Goal: Transaction & Acquisition: Download file/media

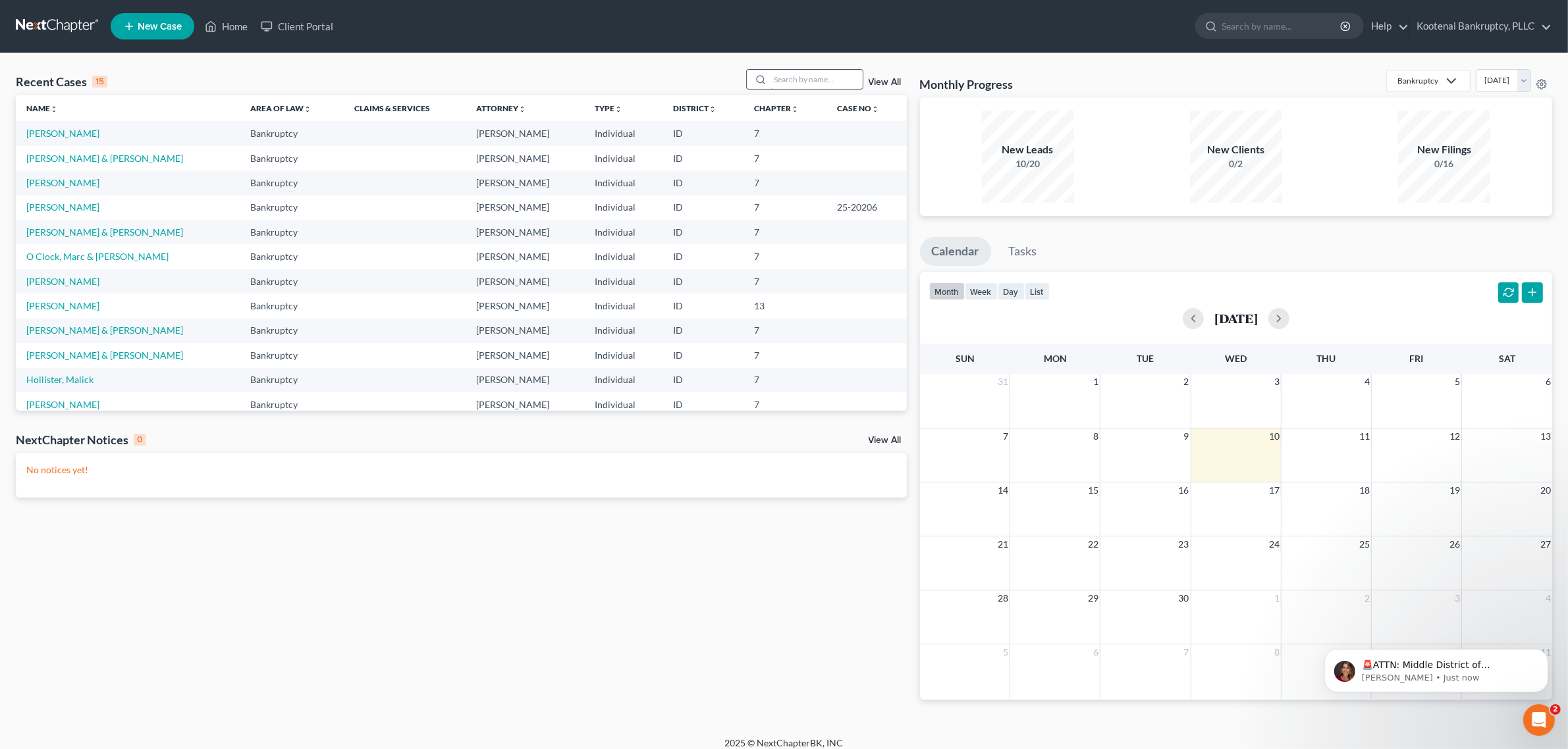
click at [823, 89] on input "search" at bounding box center [816, 79] width 92 height 19
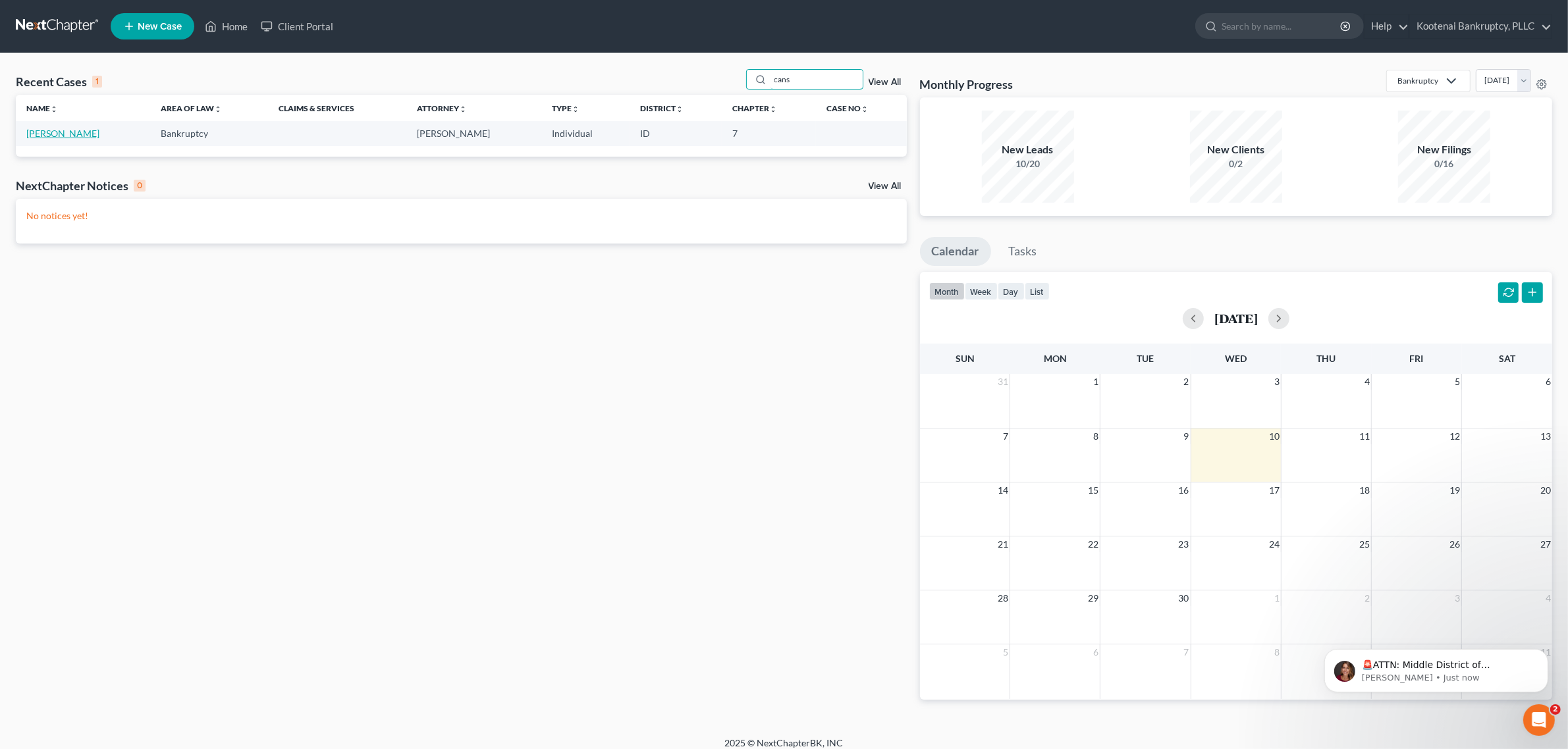
type input "cans"
click at [57, 138] on link "[PERSON_NAME]" at bounding box center [63, 133] width 73 height 11
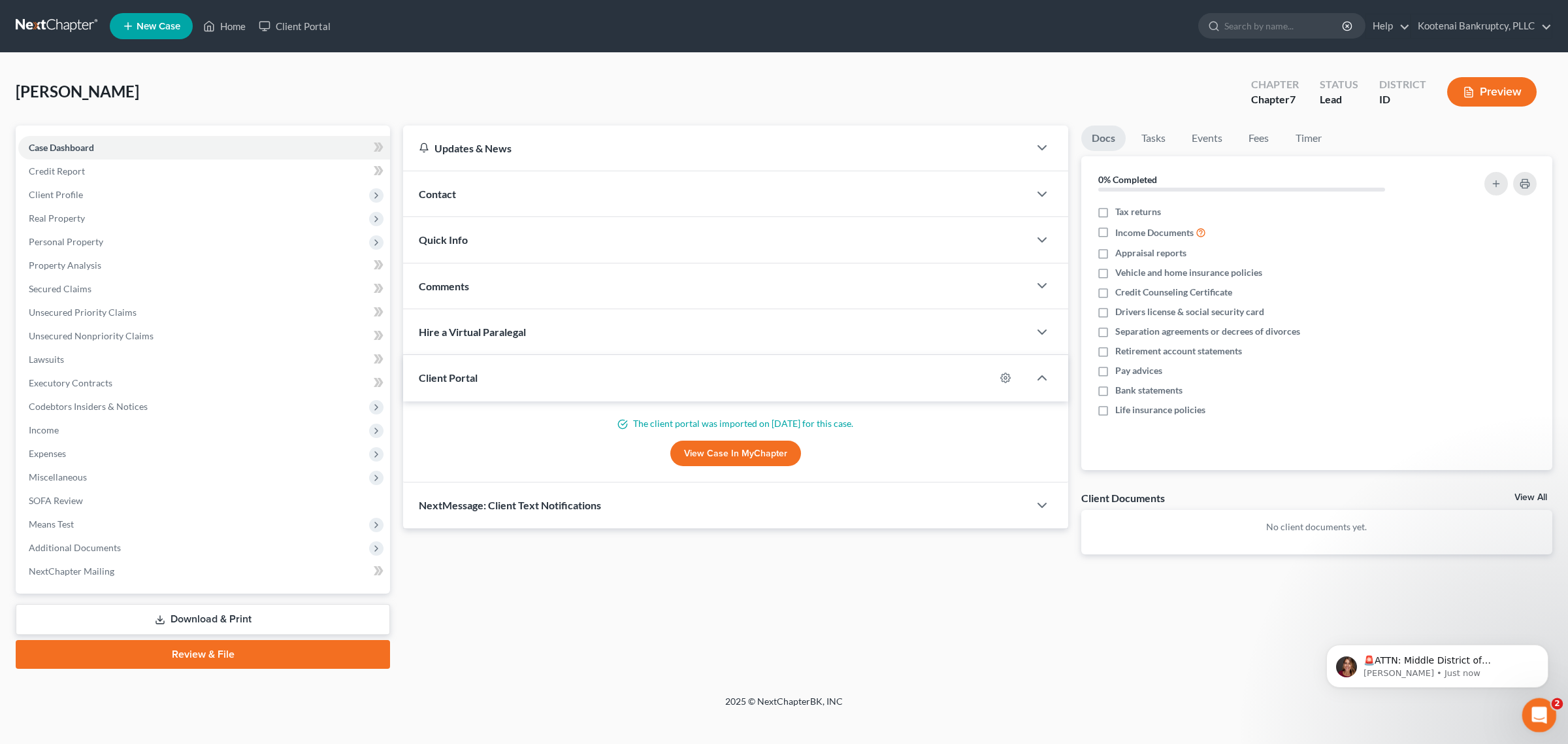
click at [1541, 721] on icon "Open Intercom Messenger" at bounding box center [1537, 713] width 21 height 21
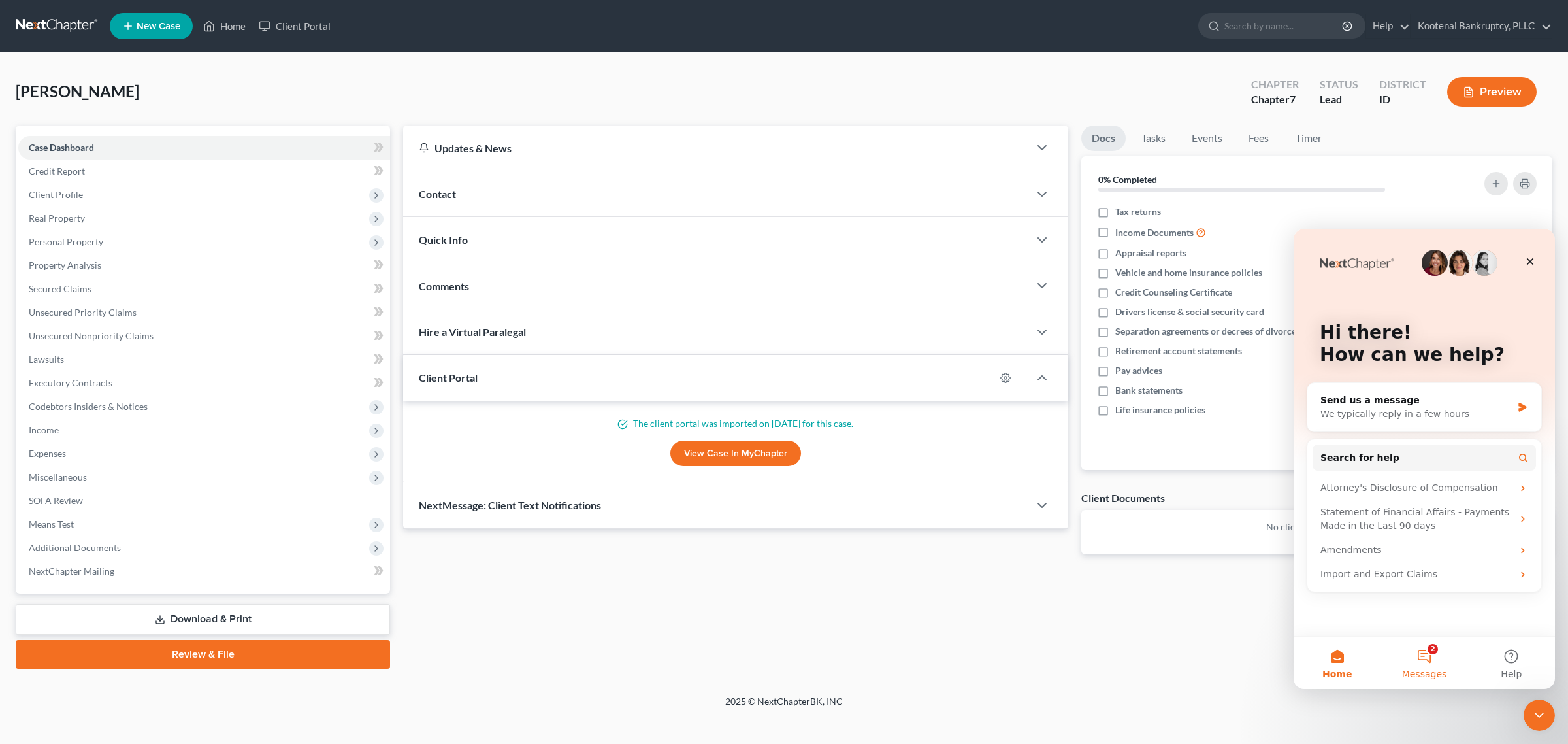
click at [1425, 669] on span "Messages" at bounding box center [1425, 673] width 45 height 9
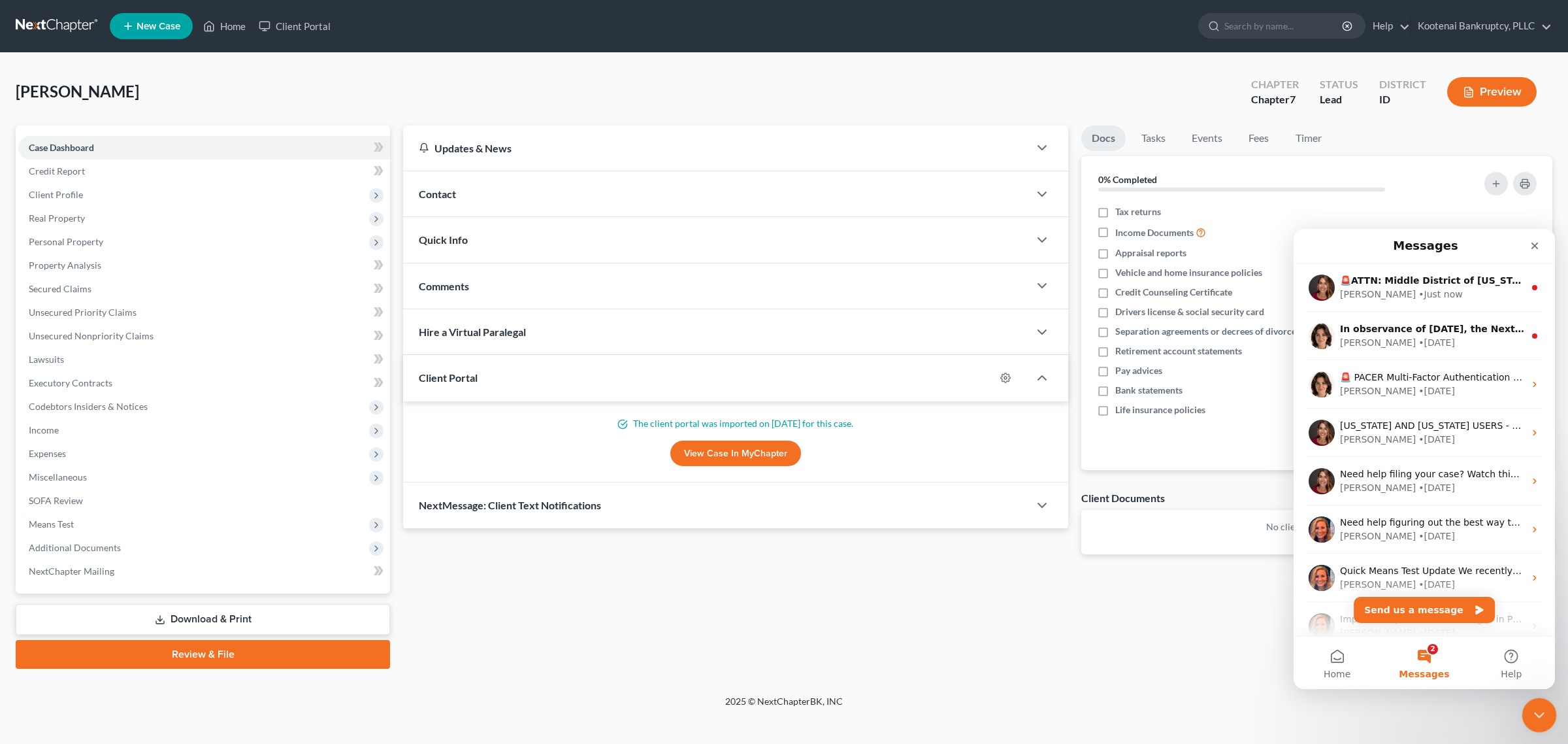
click at [1546, 708] on div "Close Intercom Messenger" at bounding box center [1537, 713] width 32 height 32
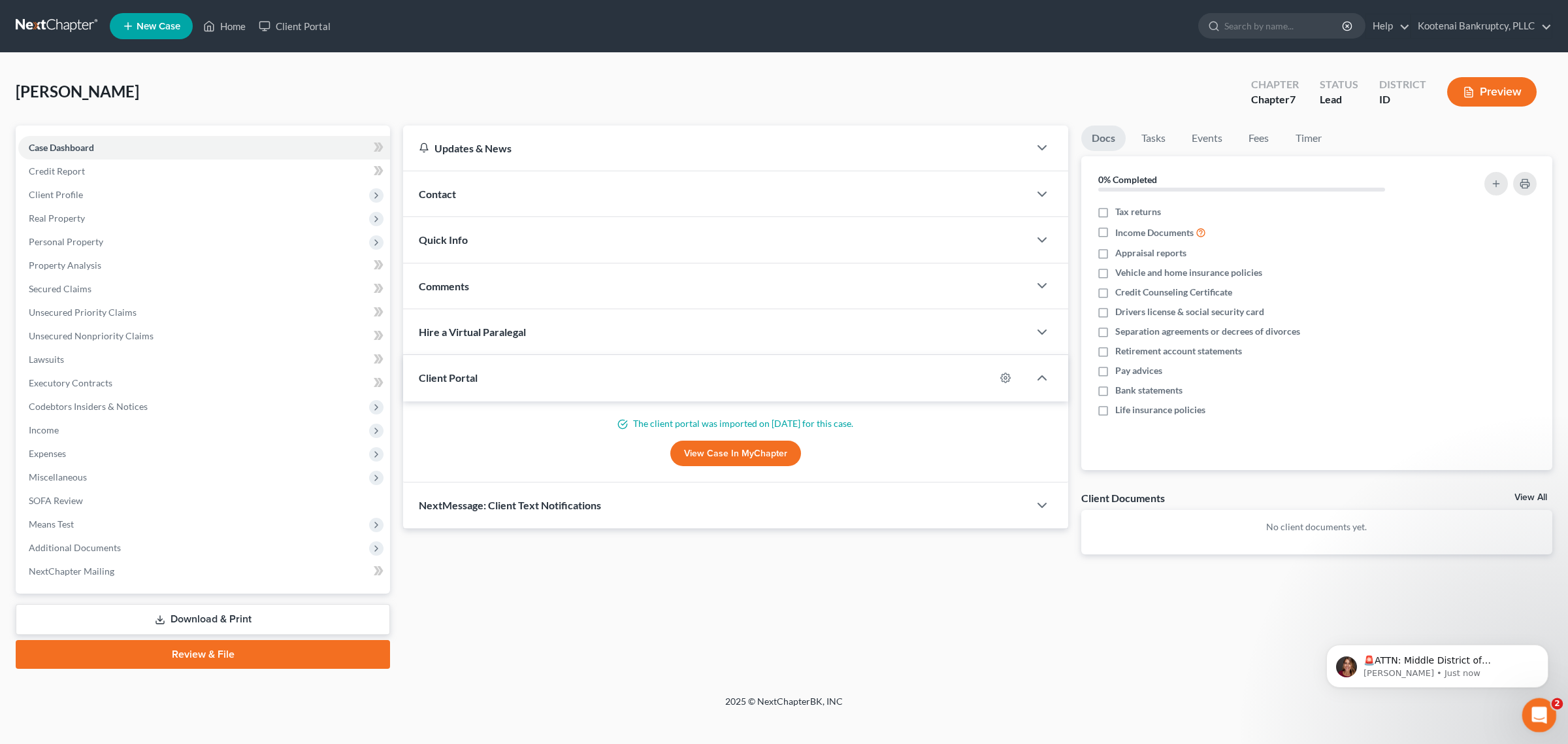
click at [1525, 712] on div "Open Intercom Messenger" at bounding box center [1537, 713] width 43 height 43
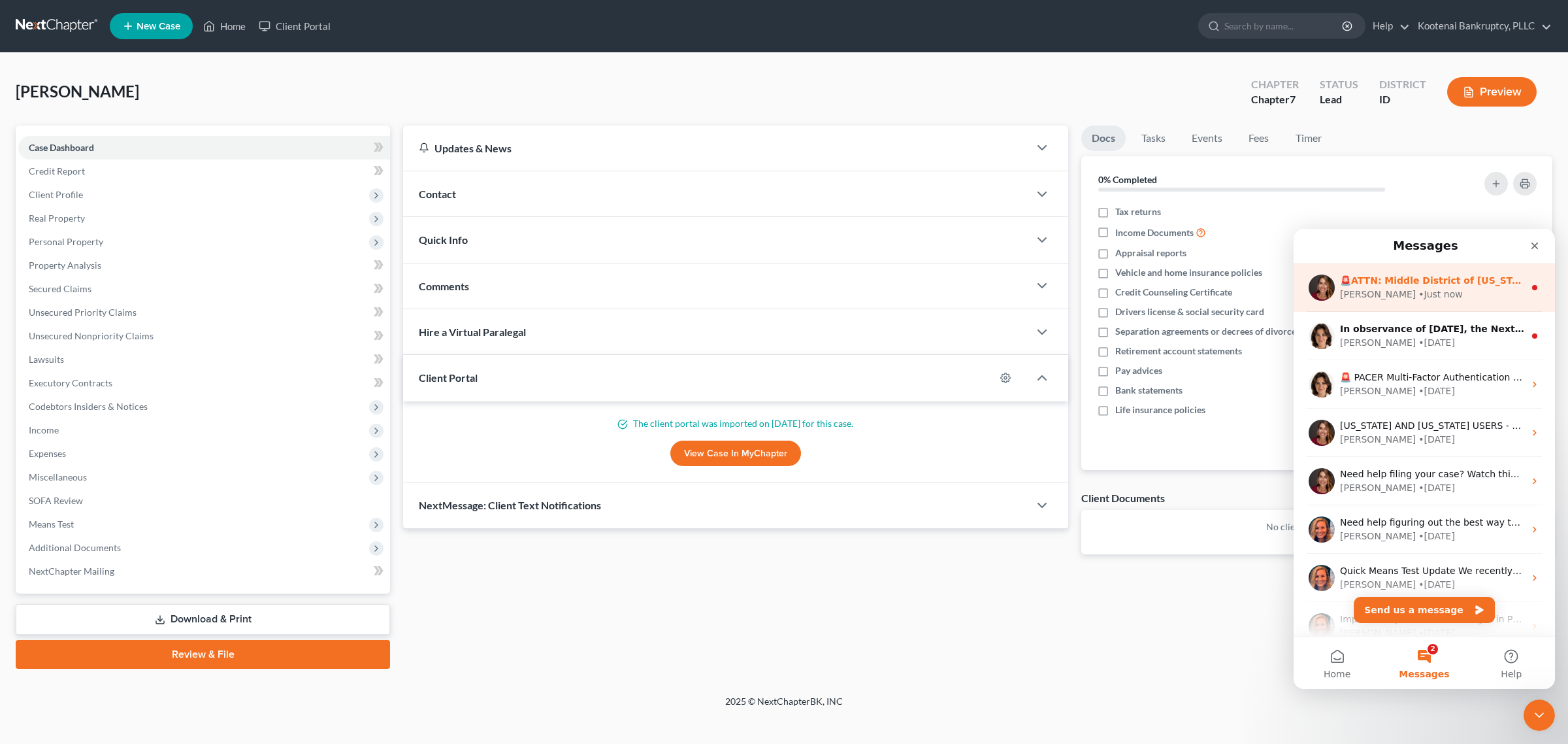
click at [1428, 305] on div "🚨ATTN: Middle District of [US_STATE] The court has added a new Credit Counselin…" at bounding box center [1424, 287] width 261 height 49
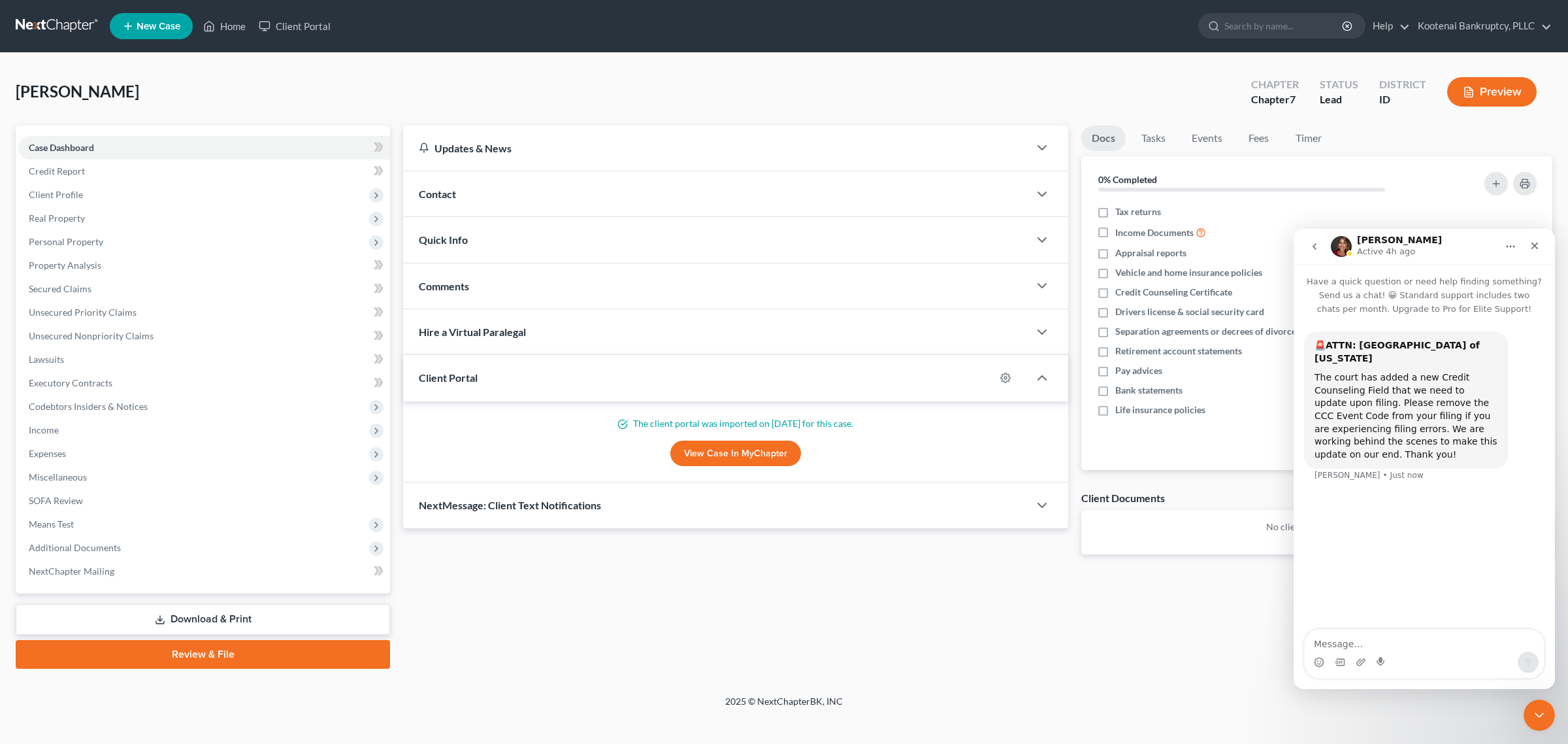
click at [1307, 243] on button "go back" at bounding box center [1314, 246] width 25 height 25
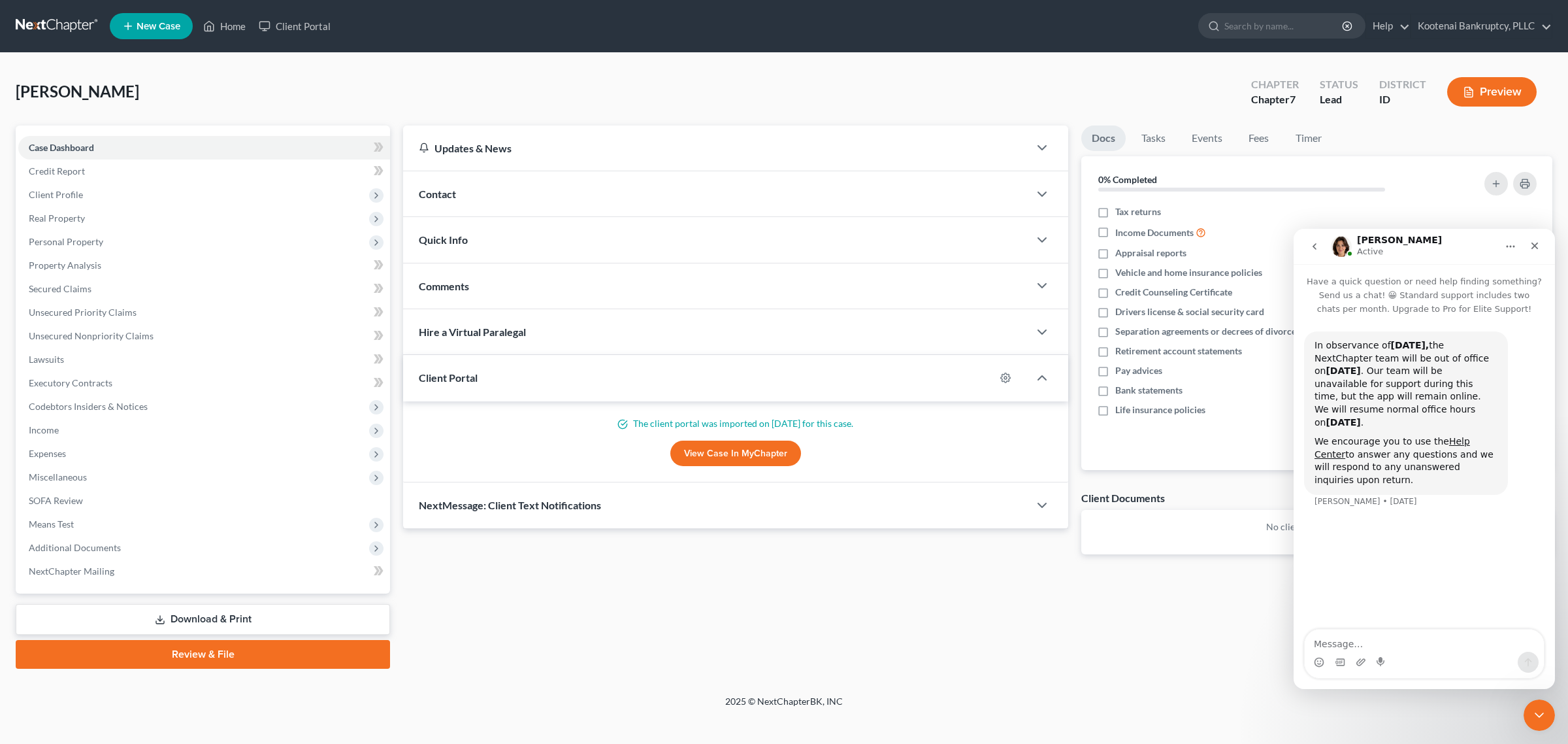
click at [1320, 251] on button "go back" at bounding box center [1314, 246] width 25 height 25
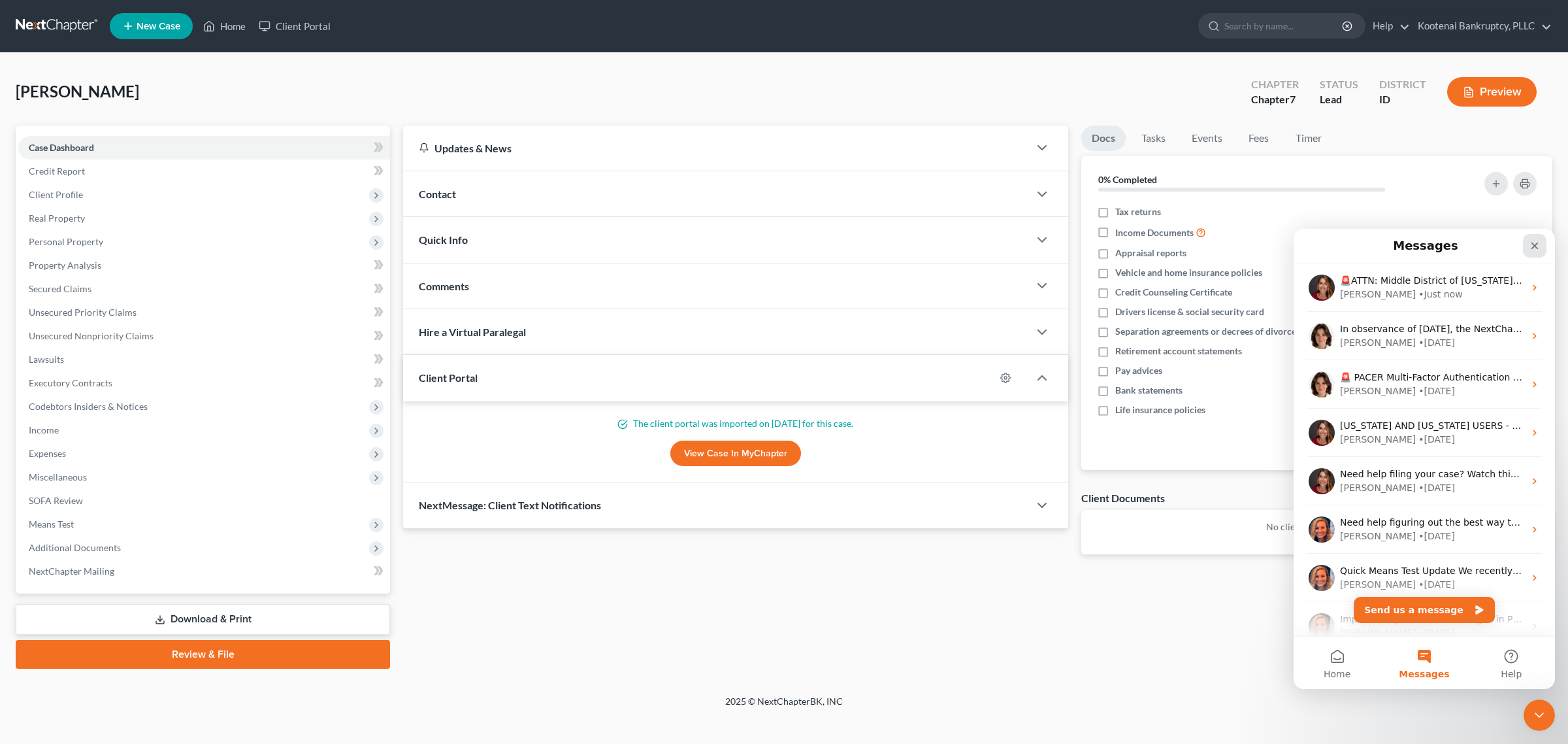
click at [1533, 248] on icon "Close" at bounding box center [1534, 245] width 10 height 10
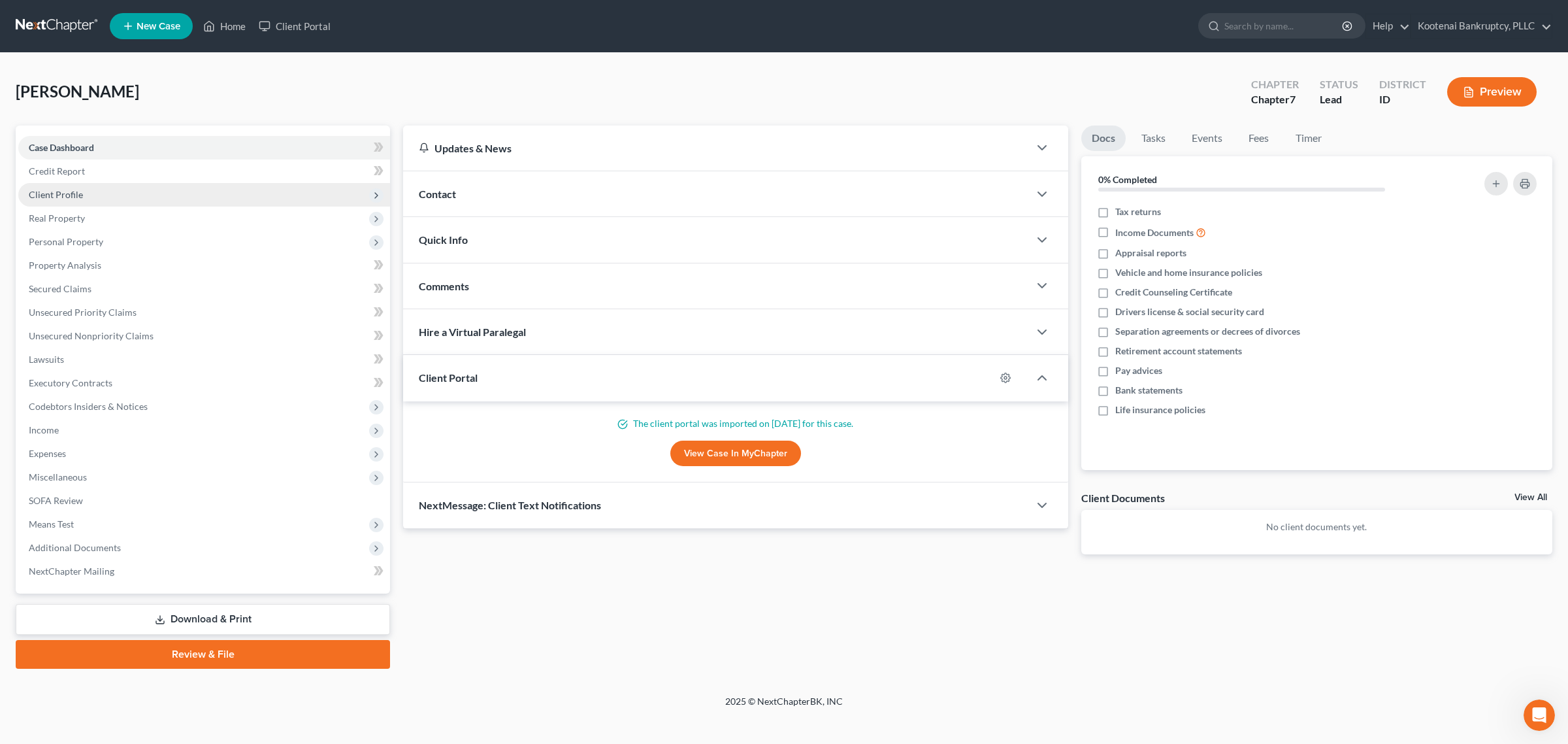
click at [161, 194] on span "Client Profile" at bounding box center [204, 195] width 371 height 23
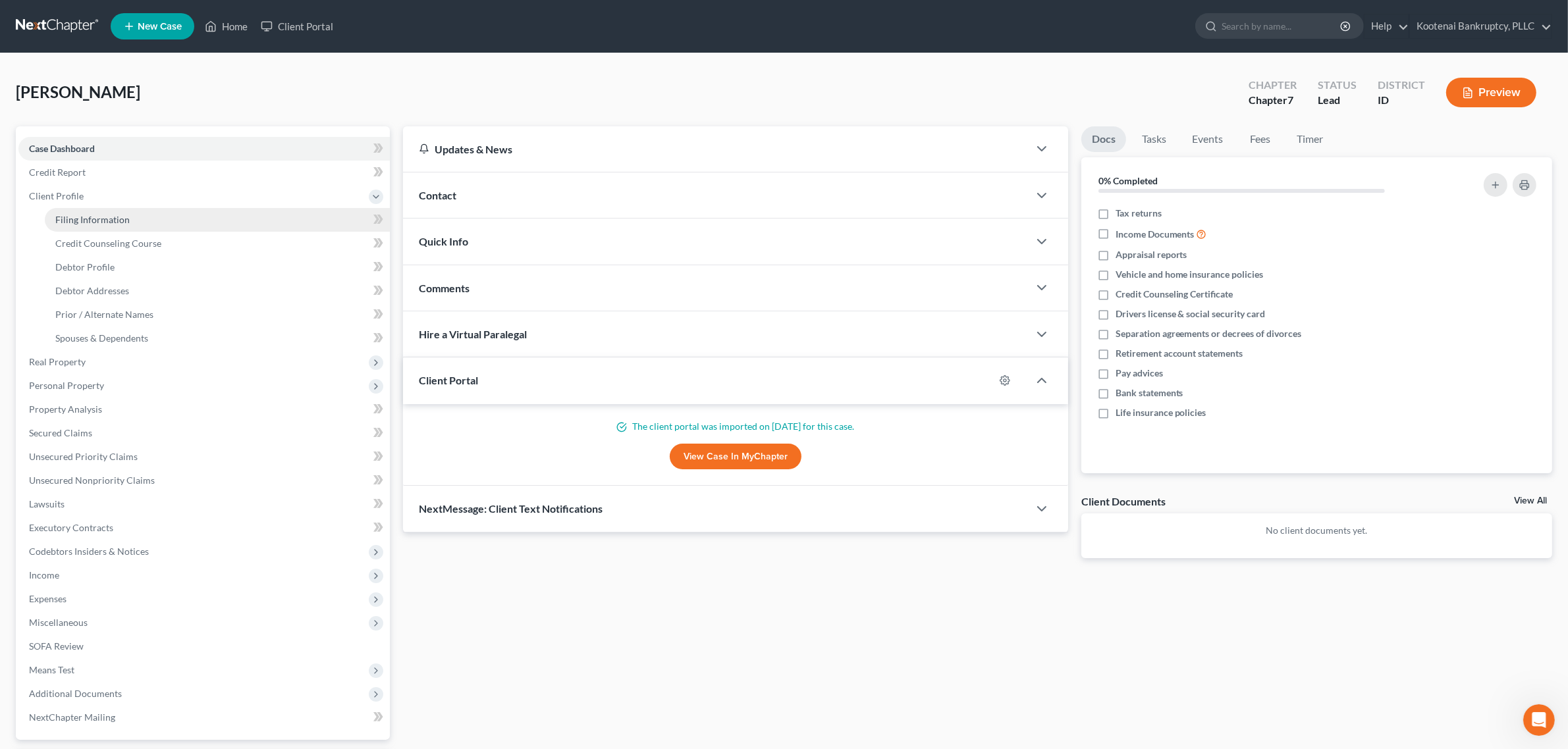
click at [160, 215] on link "Filing Information" at bounding box center [218, 220] width 345 height 23
select select "1"
select select "0"
select select "13"
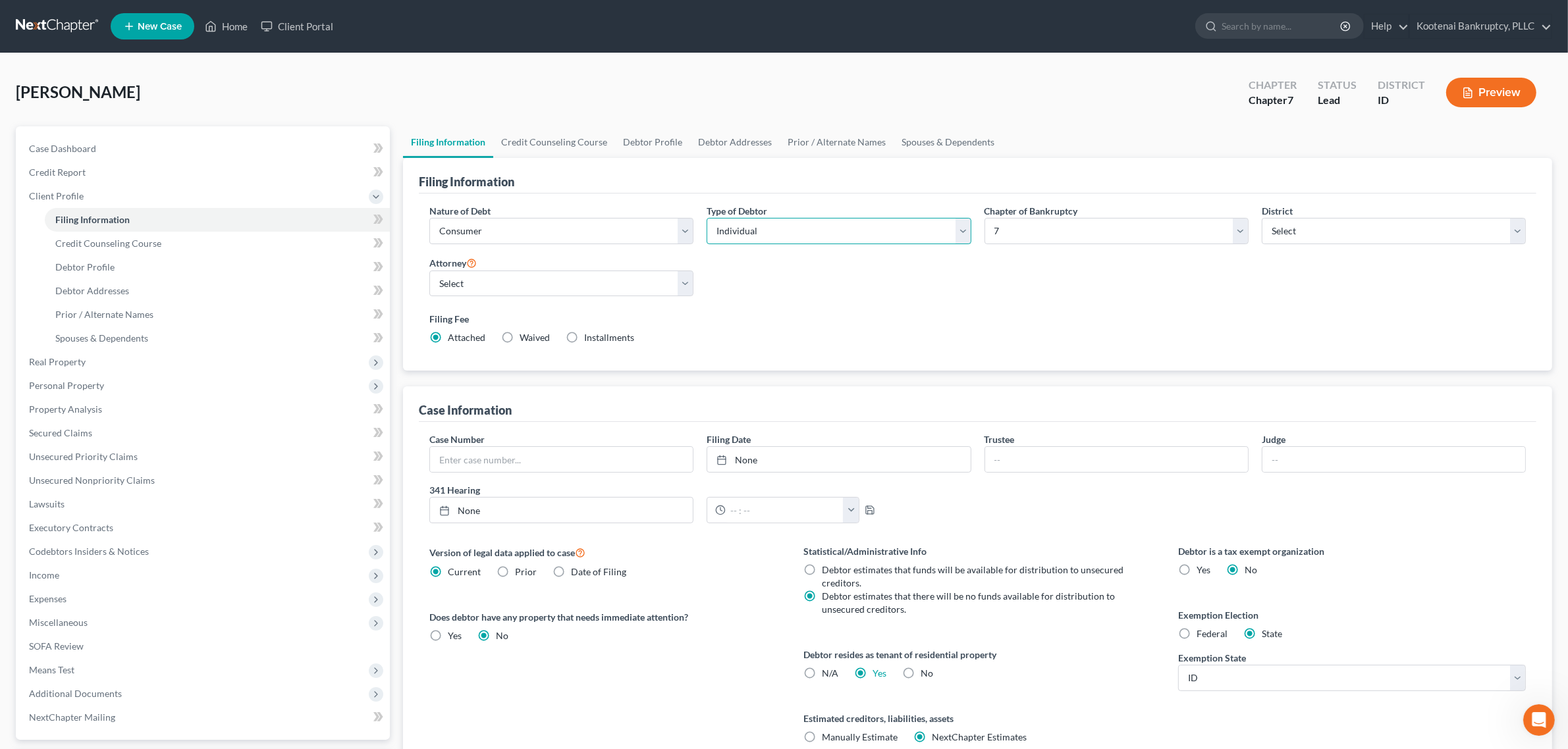
click at [960, 231] on select "Select Individual Joint" at bounding box center [839, 231] width 264 height 26
select select "1"
click at [707, 218] on select "Select Individual Joint" at bounding box center [839, 231] width 264 height 26
click at [812, 140] on link "Joint Debtor Profile" at bounding box center [828, 142] width 97 height 32
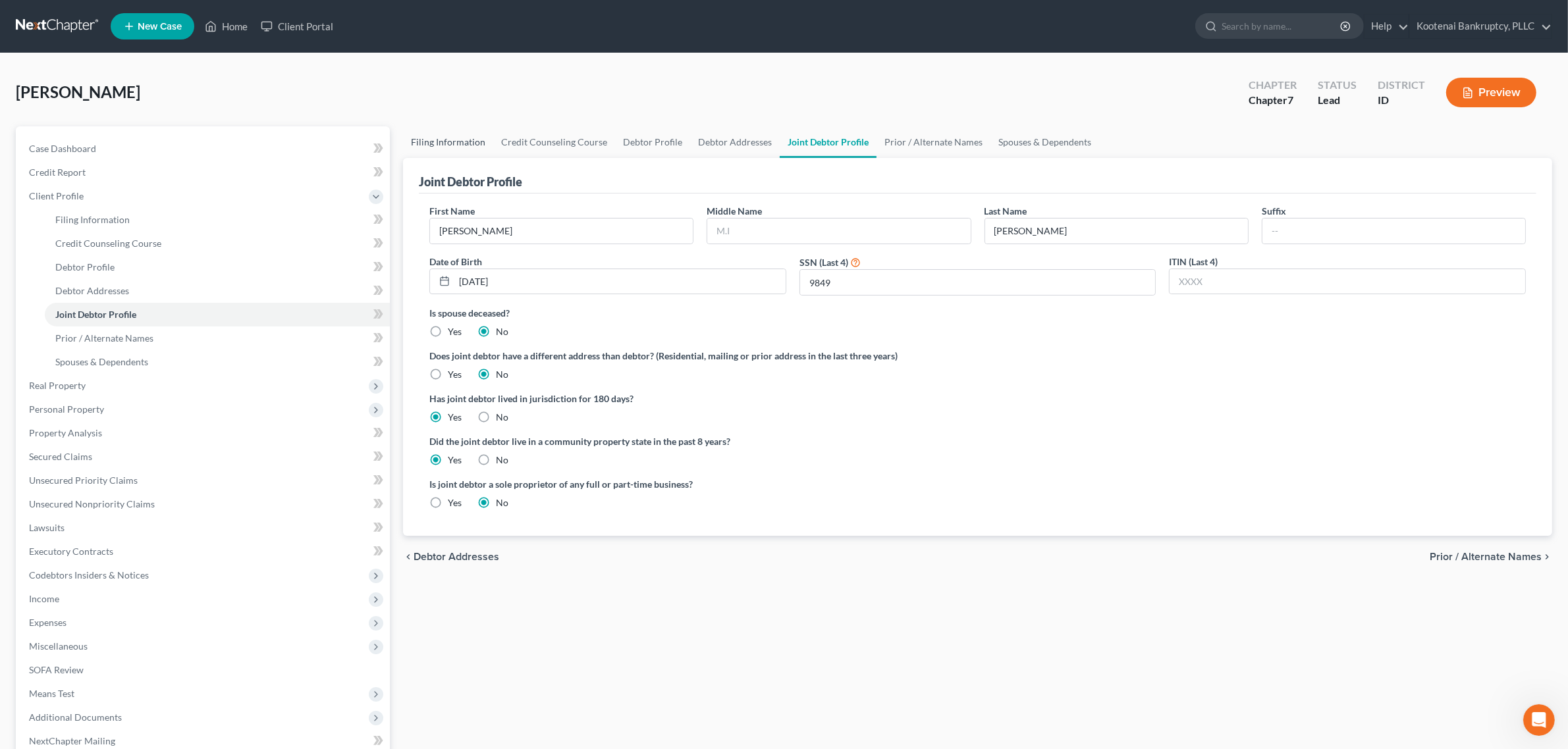
click at [449, 142] on link "Filing Information" at bounding box center [448, 142] width 90 height 32
select select "1"
select select "0"
select select "23"
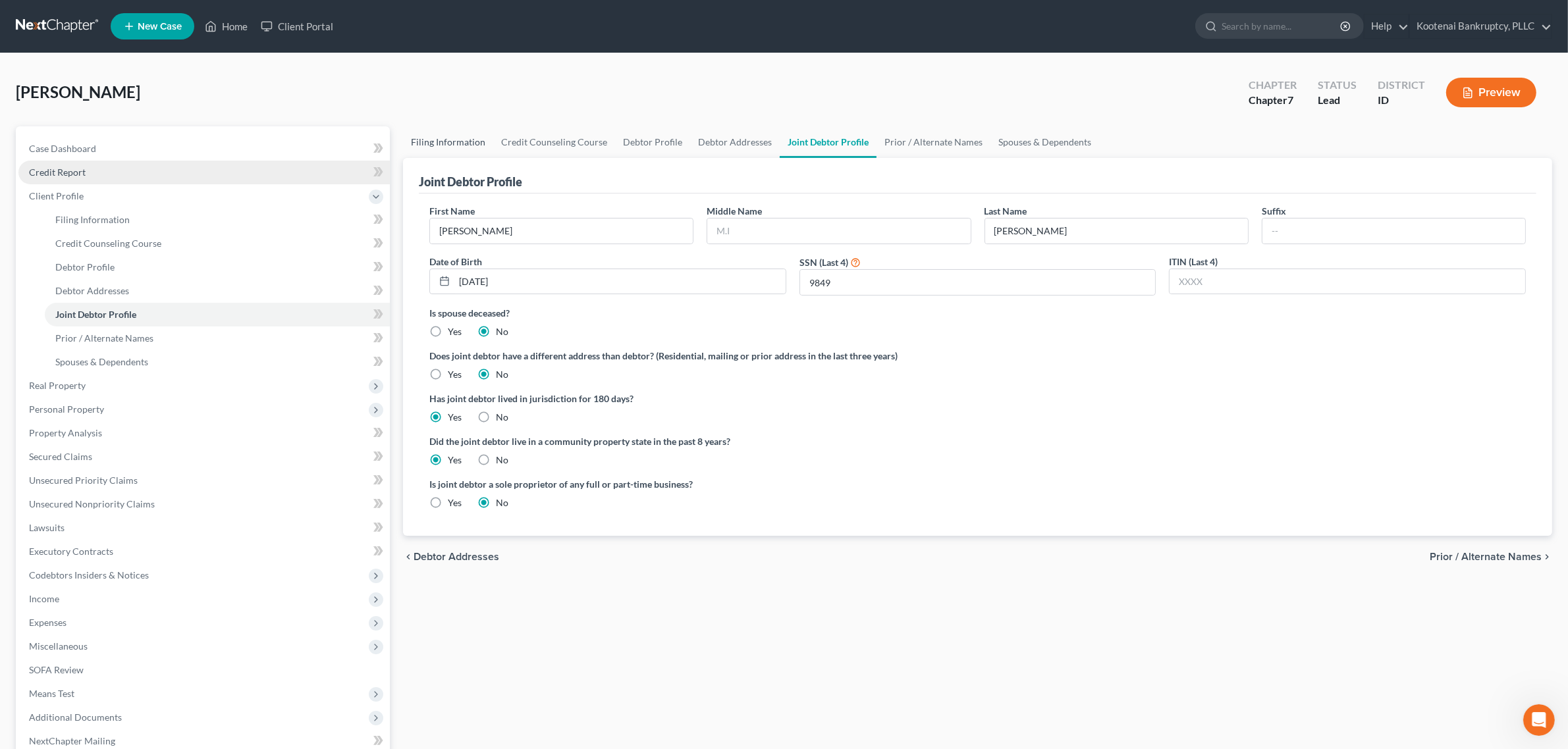
select select "0"
select select "13"
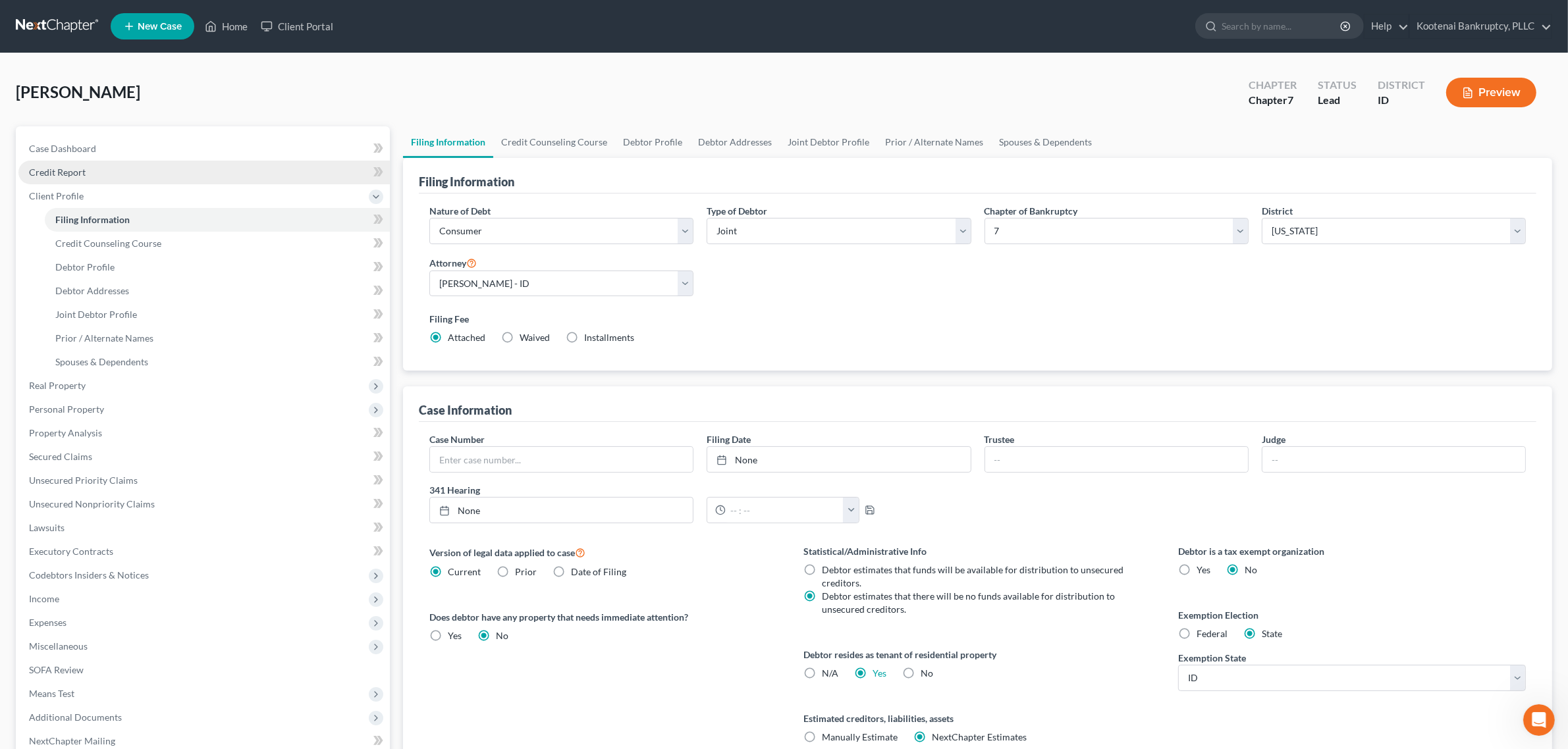
click at [138, 178] on link "Credit Report" at bounding box center [204, 173] width 372 height 23
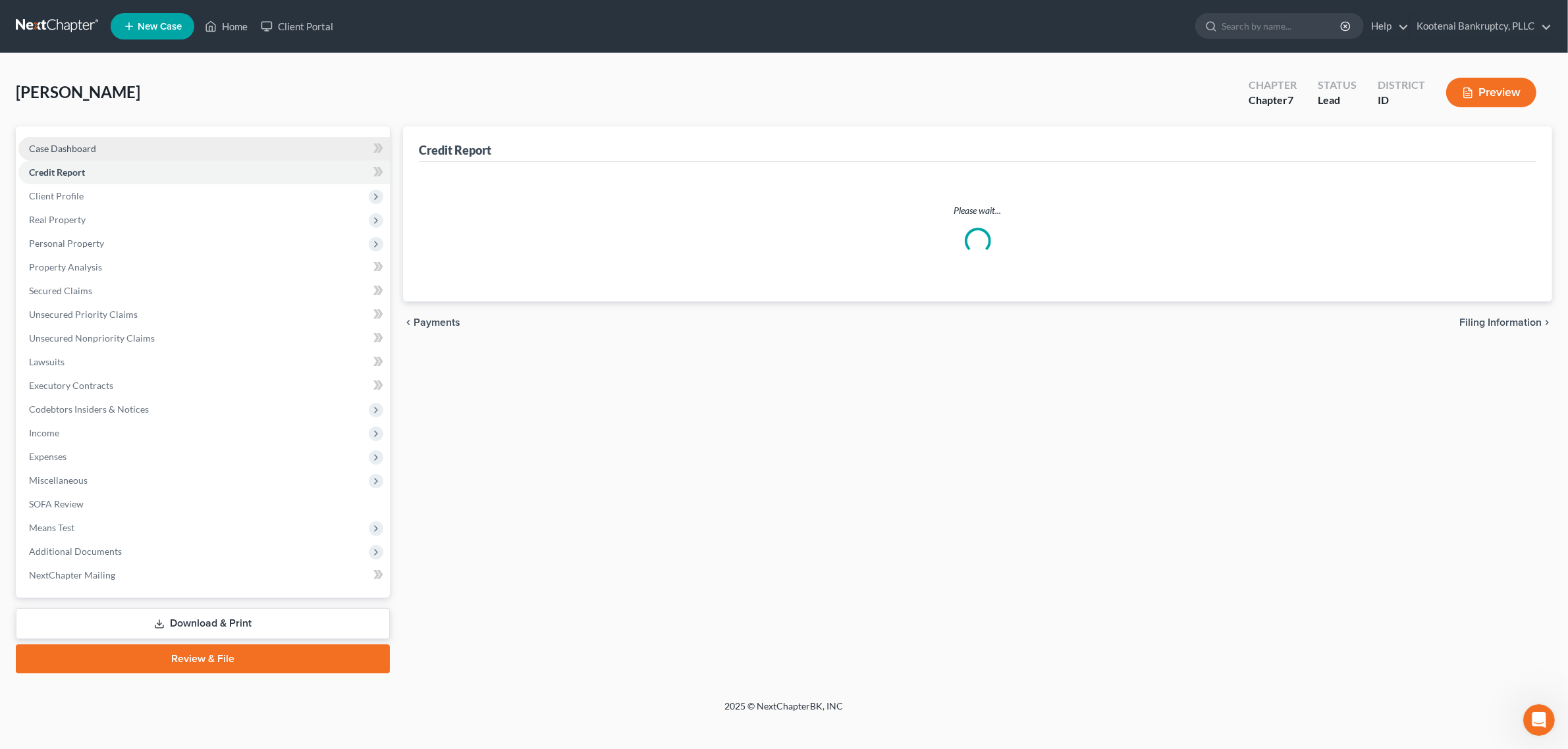
click at [137, 146] on link "Case Dashboard" at bounding box center [204, 148] width 372 height 23
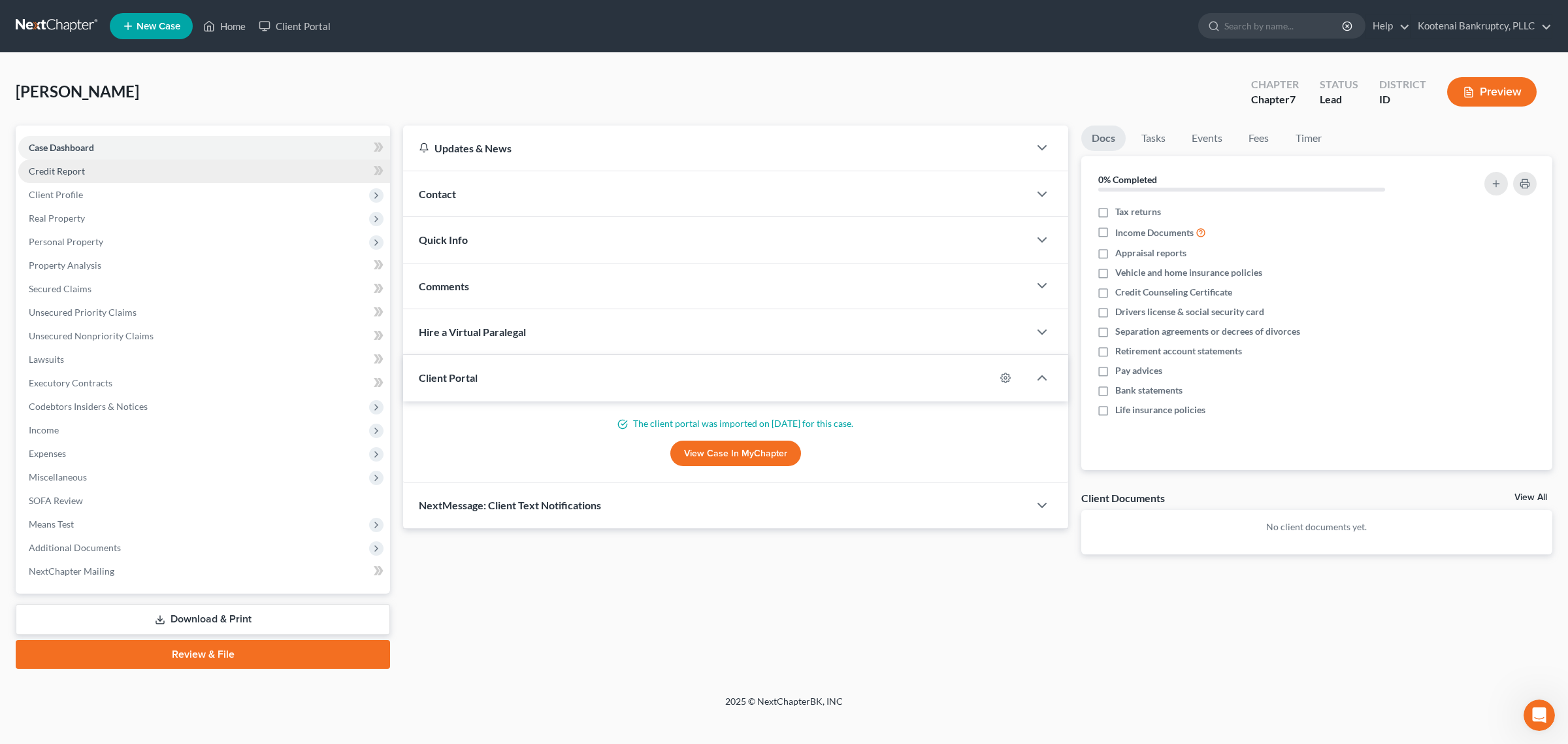
click at [119, 170] on link "Credit Report" at bounding box center [204, 171] width 371 height 23
click at [119, 194] on span "Client Profile" at bounding box center [204, 195] width 371 height 23
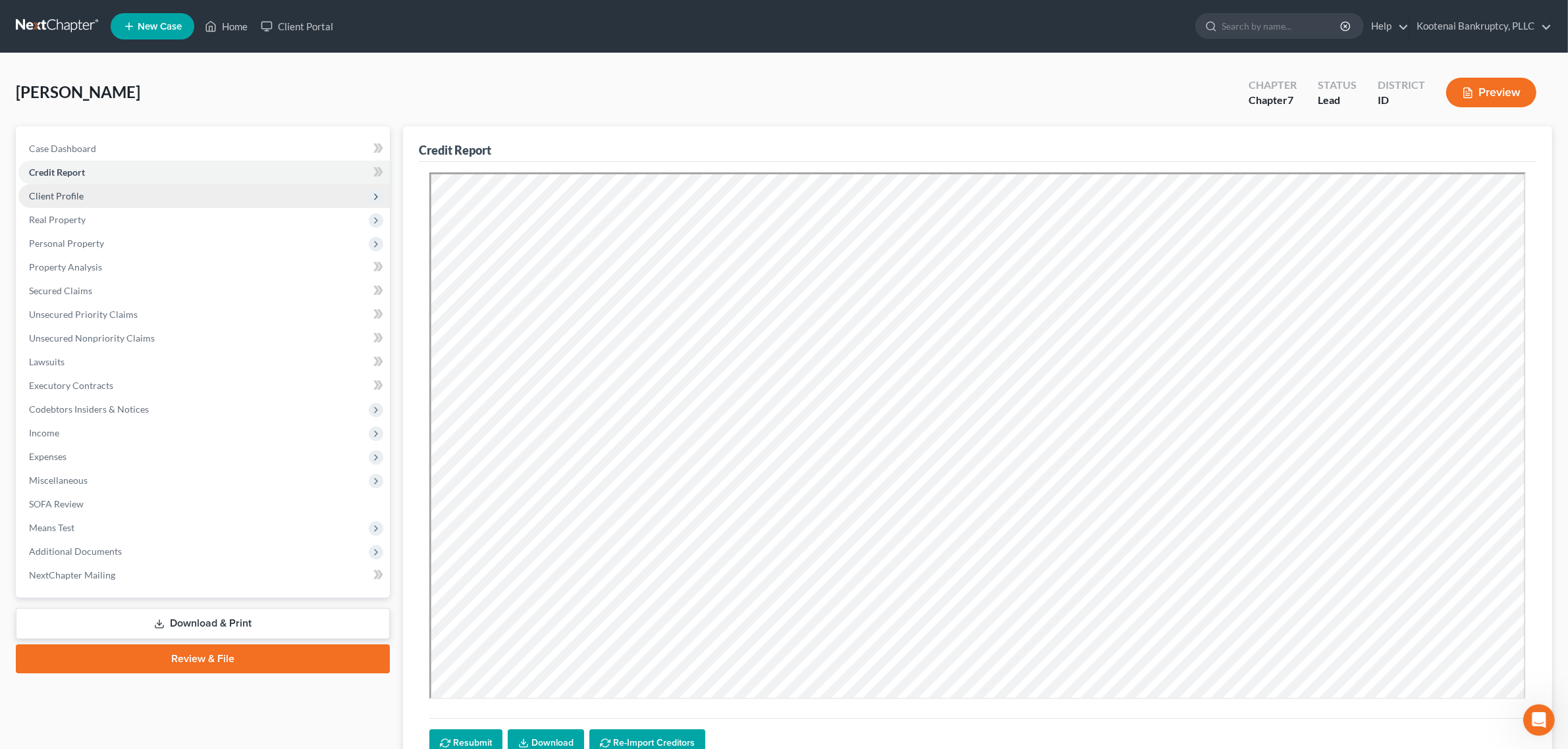
click at [172, 201] on span "Client Profile" at bounding box center [204, 196] width 372 height 23
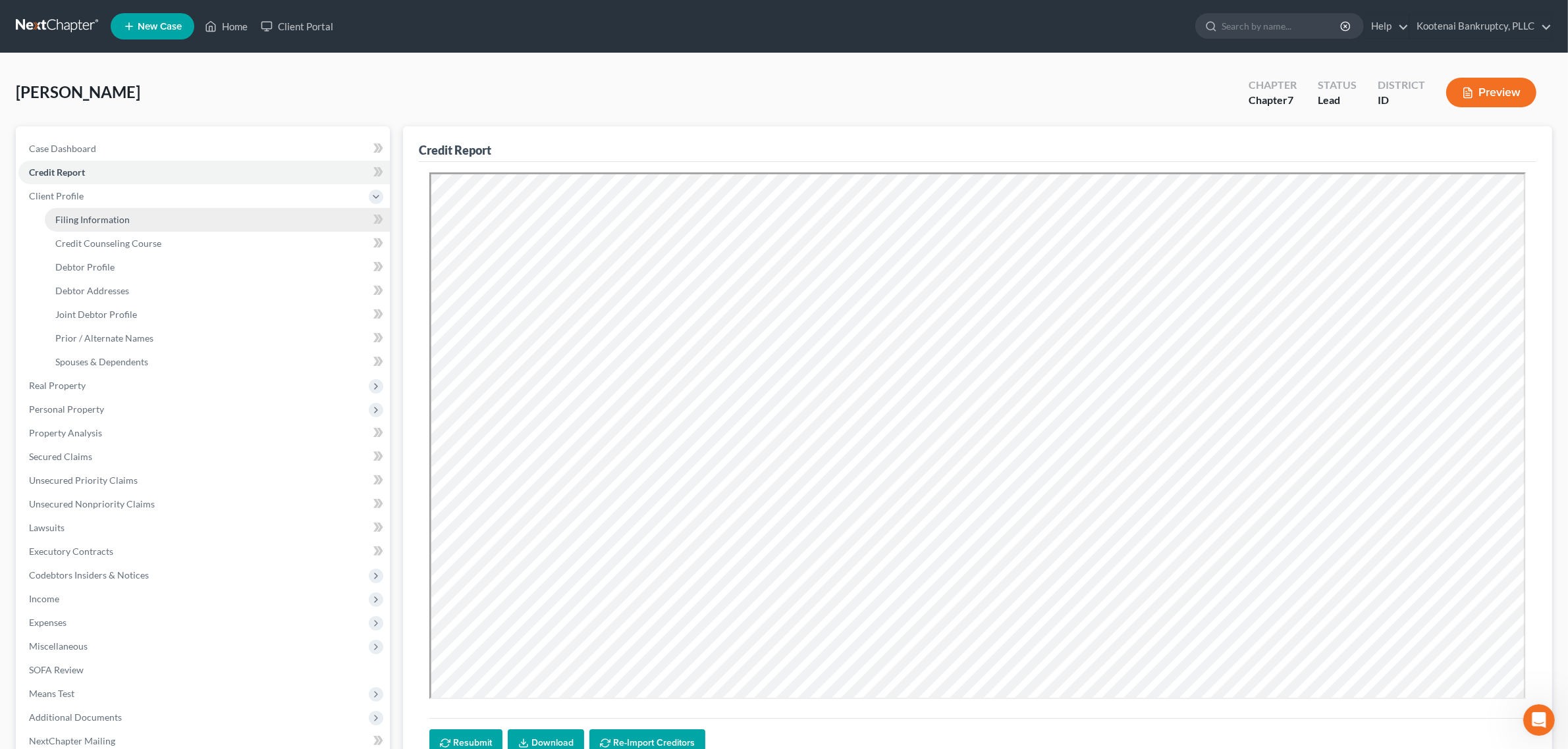
click at [166, 226] on link "Filing Information" at bounding box center [218, 220] width 345 height 23
select select "1"
select select "0"
select select "23"
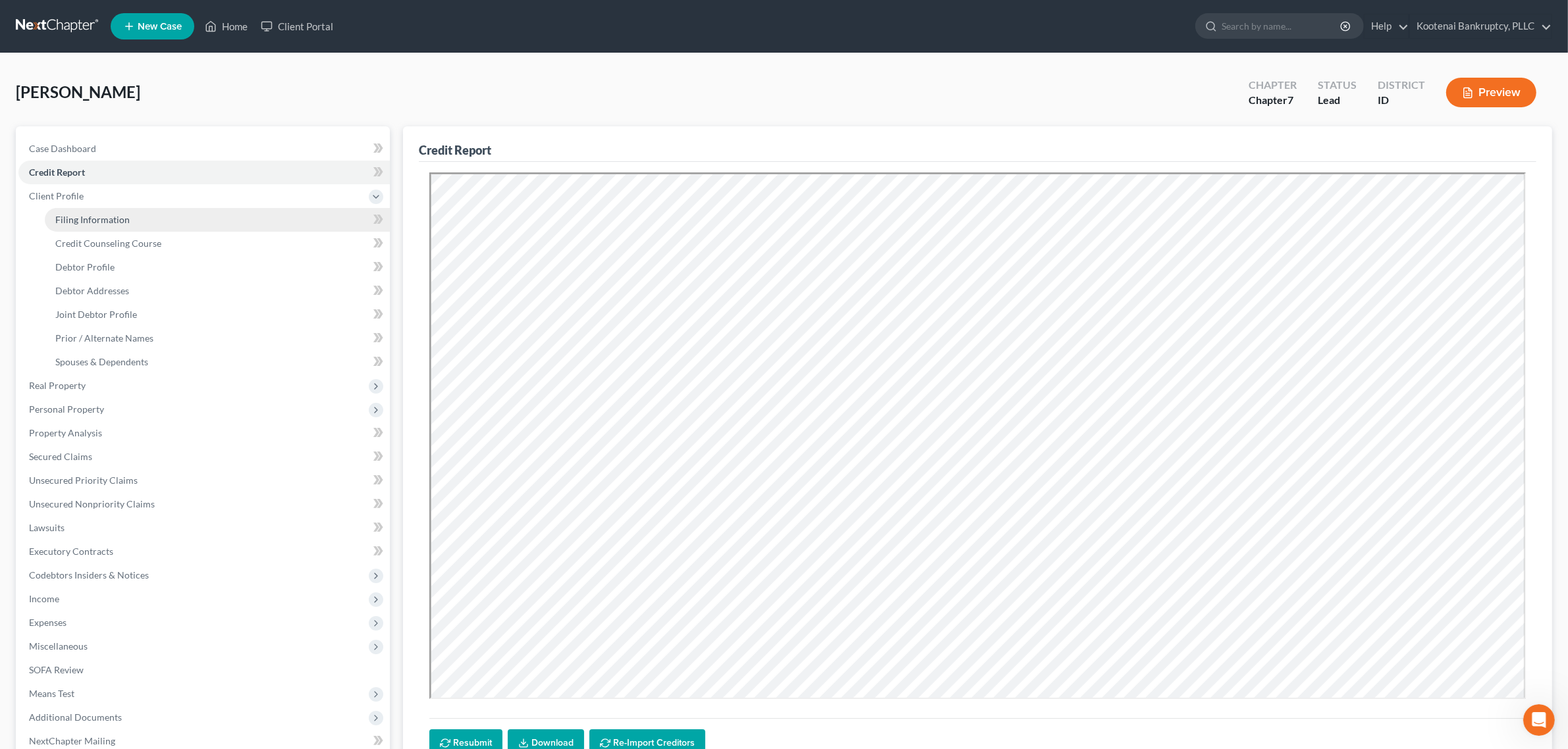
select select "0"
select select "13"
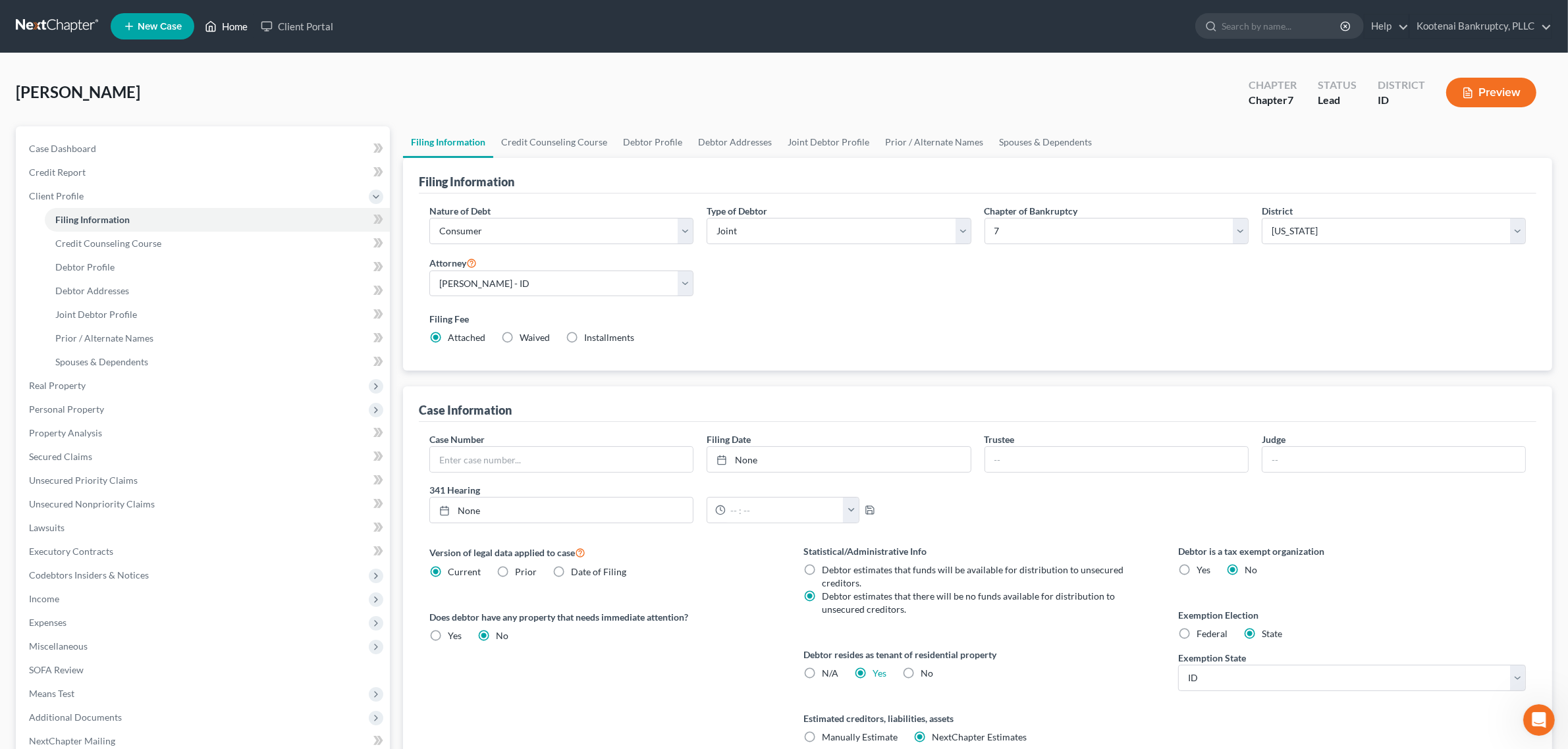
click at [244, 17] on link "Home" at bounding box center [226, 26] width 56 height 23
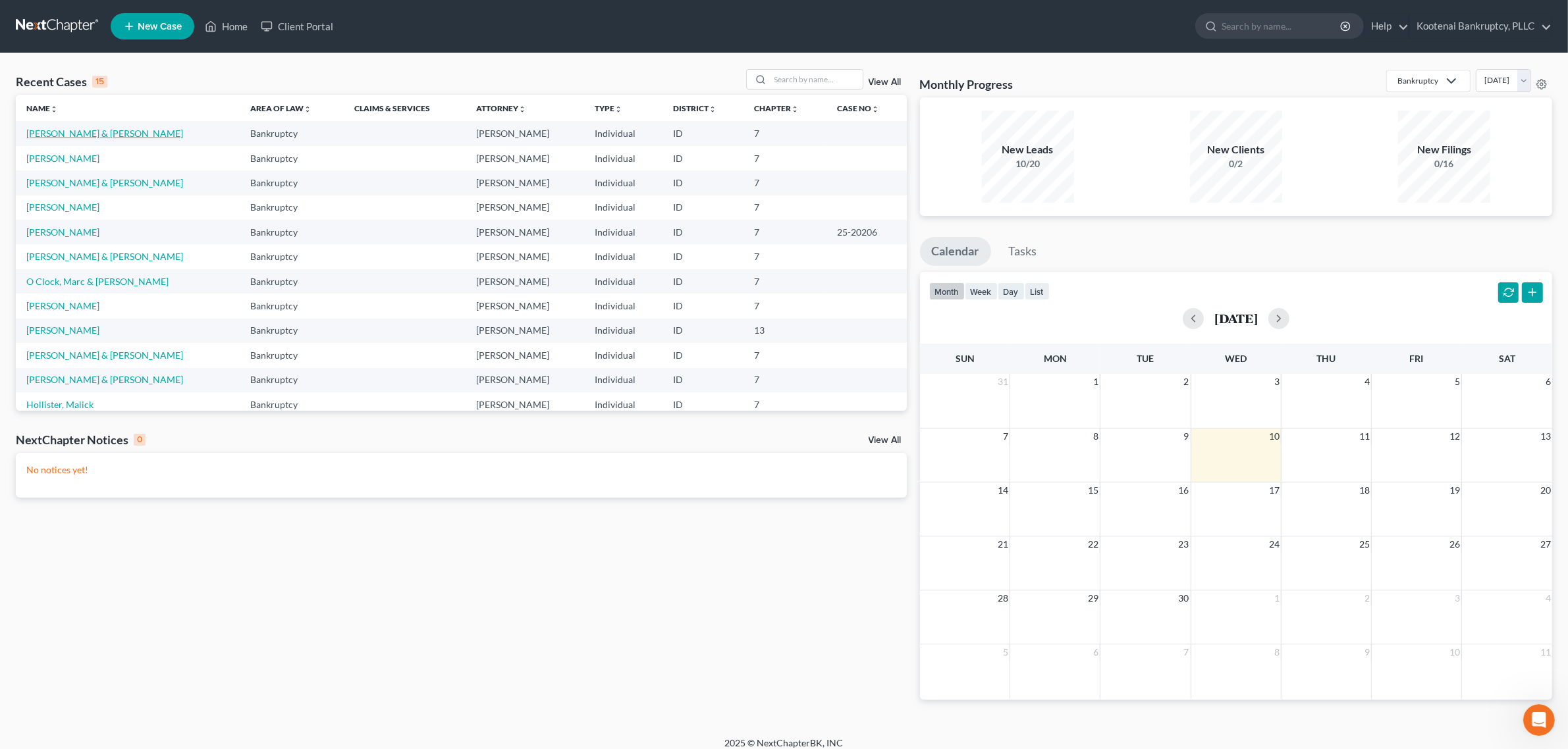
click at [114, 135] on link "[PERSON_NAME] & [PERSON_NAME]" at bounding box center [104, 133] width 157 height 11
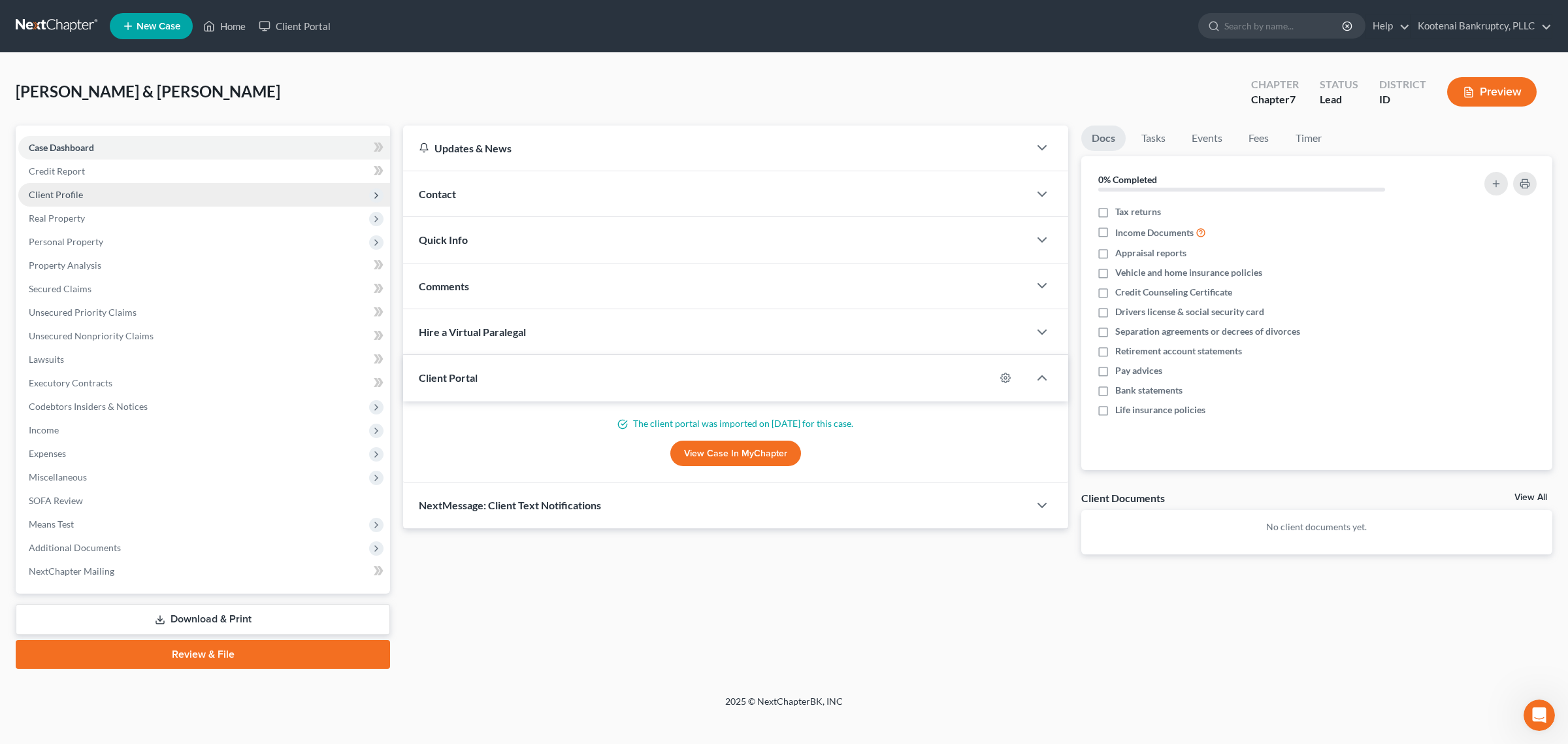
click at [103, 189] on span "Client Profile" at bounding box center [204, 195] width 371 height 23
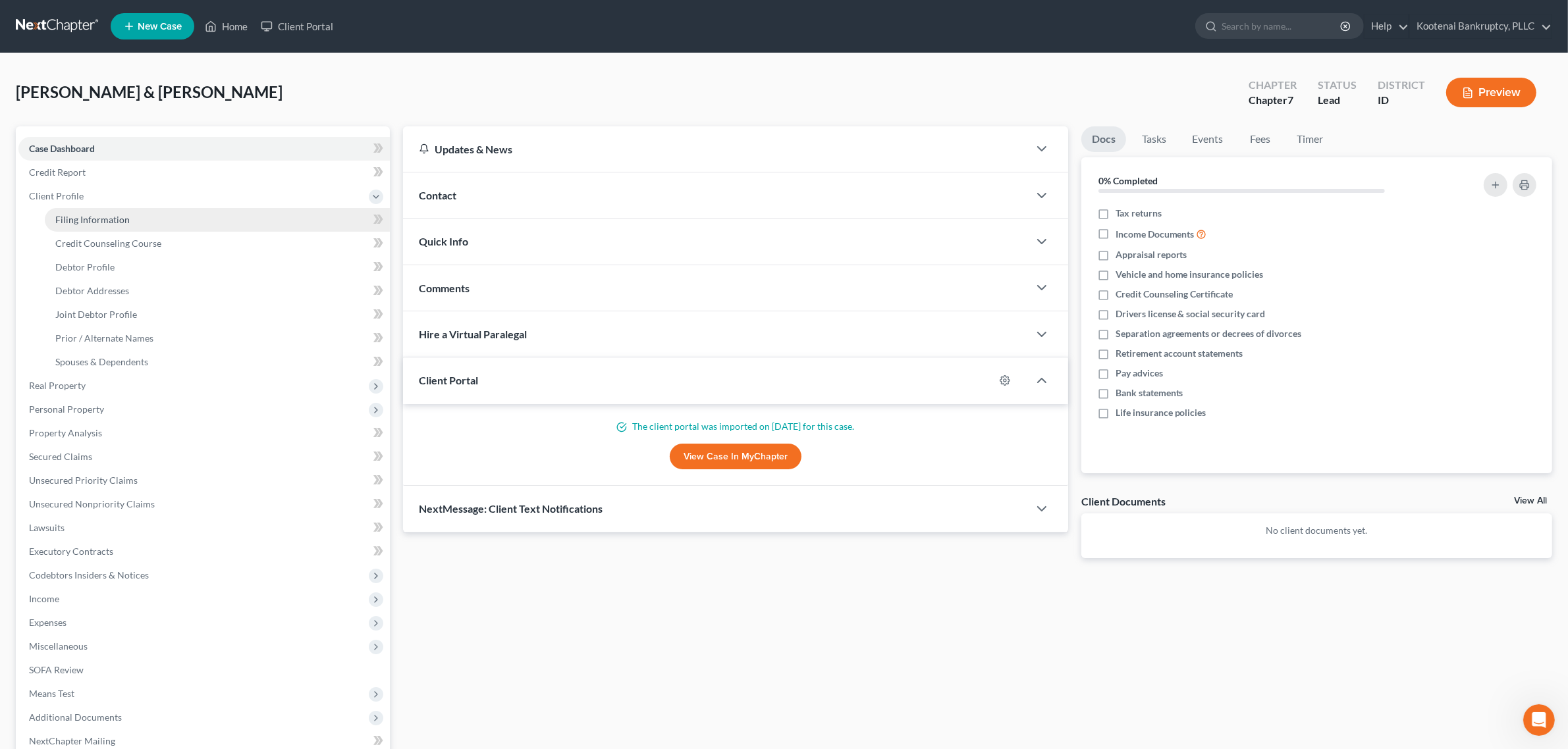
click at [111, 219] on span "Filing Information" at bounding box center [93, 220] width 75 height 11
select select "1"
select select "0"
select select "23"
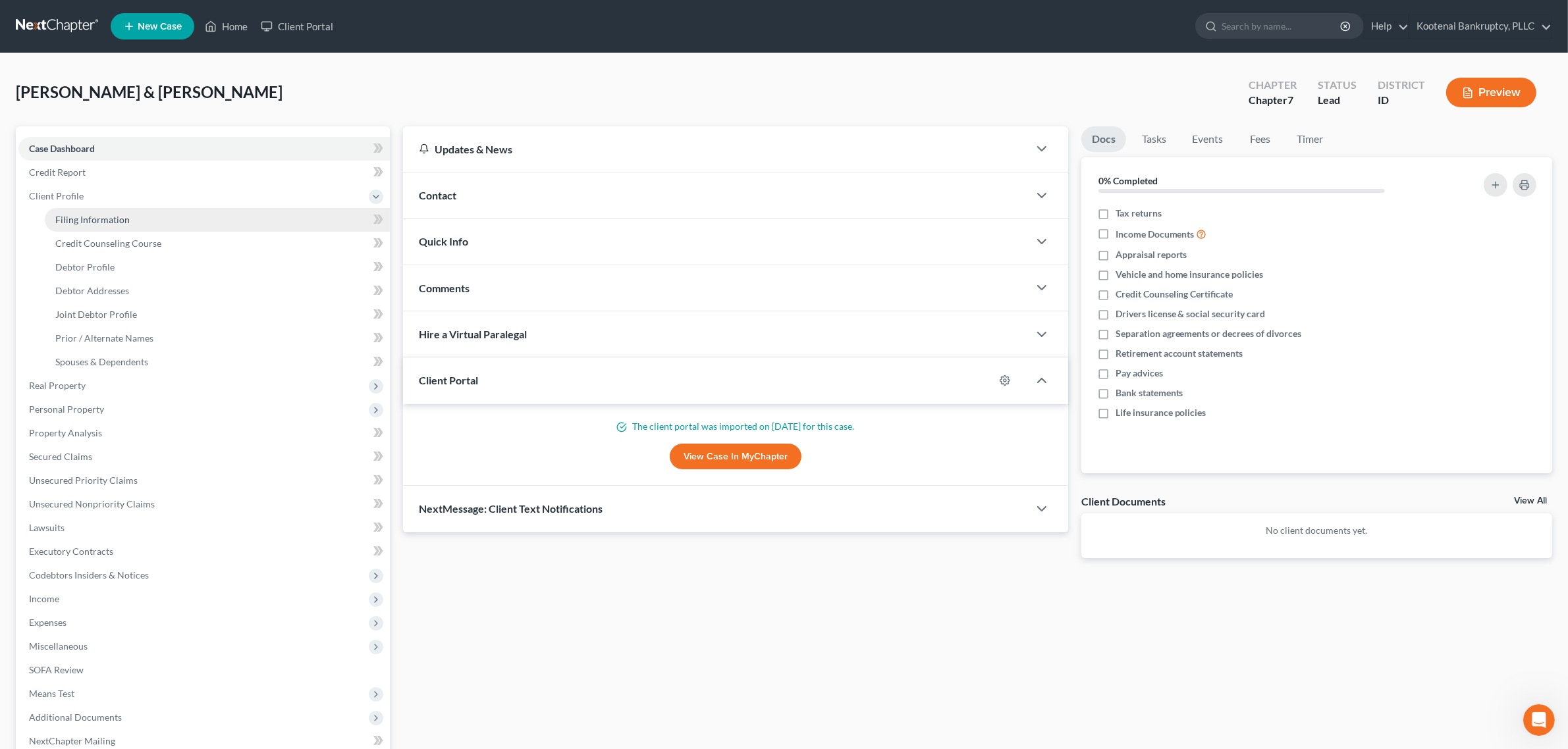
select select "0"
select select "13"
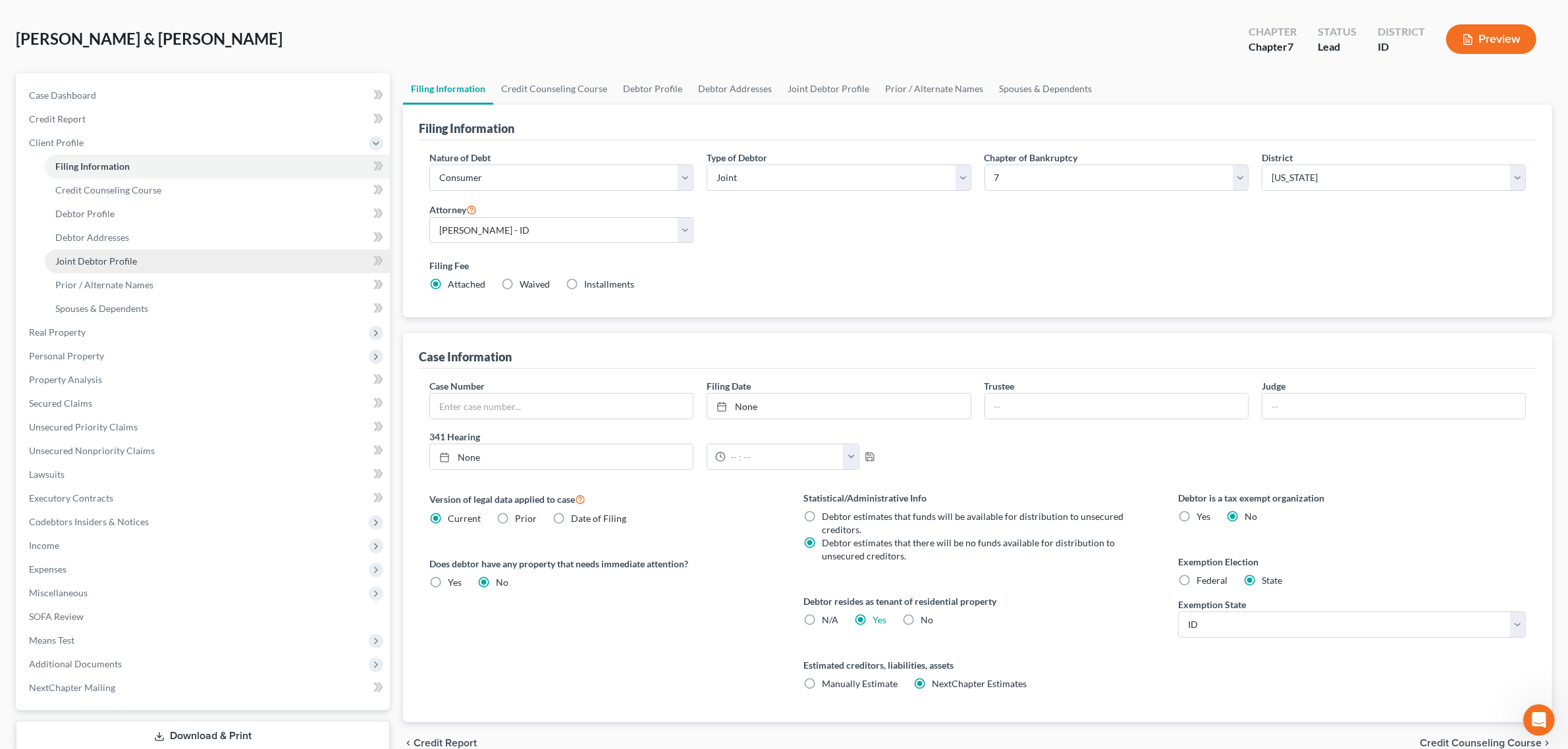
scroll to position [82, 0]
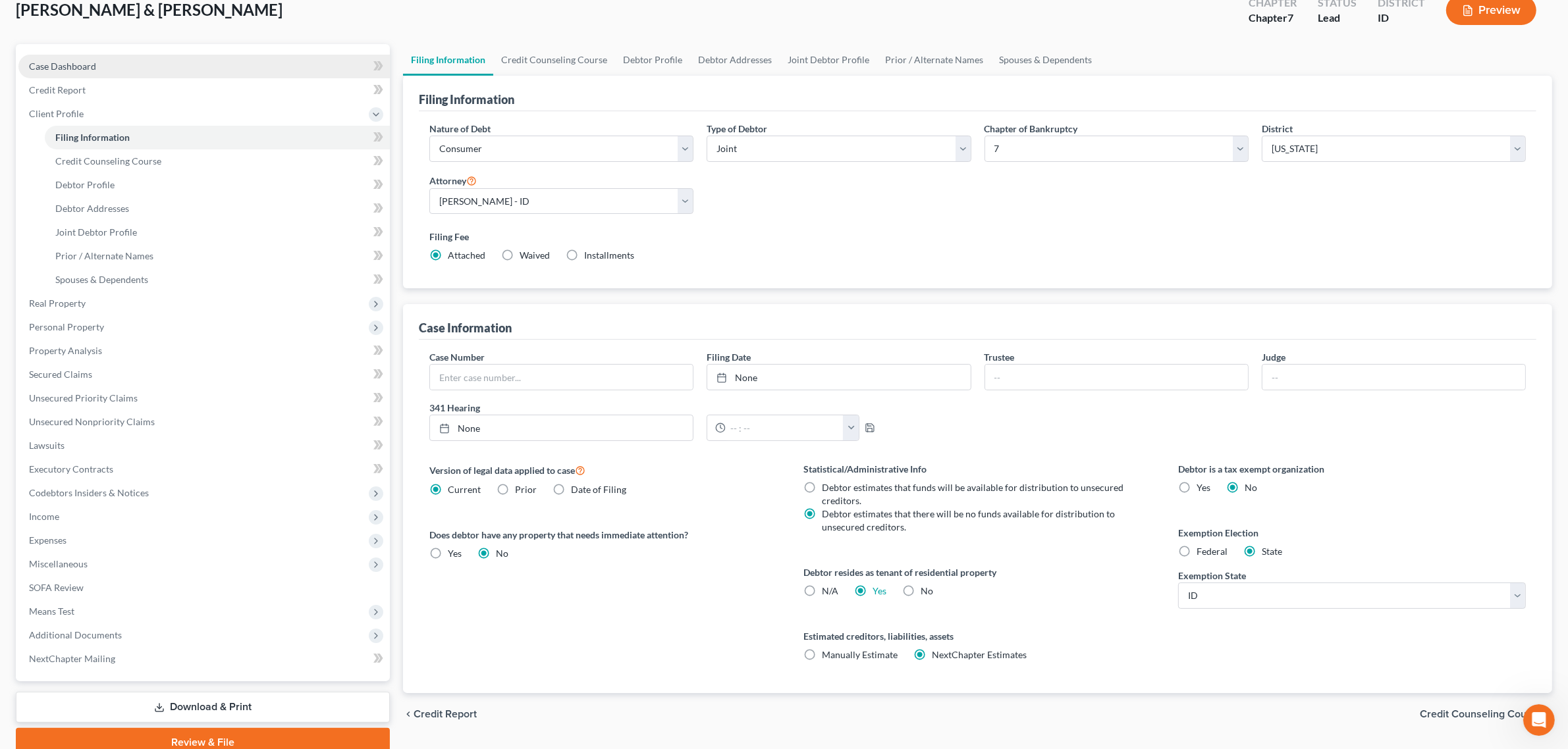
click at [104, 61] on link "Case Dashboard" at bounding box center [204, 66] width 372 height 23
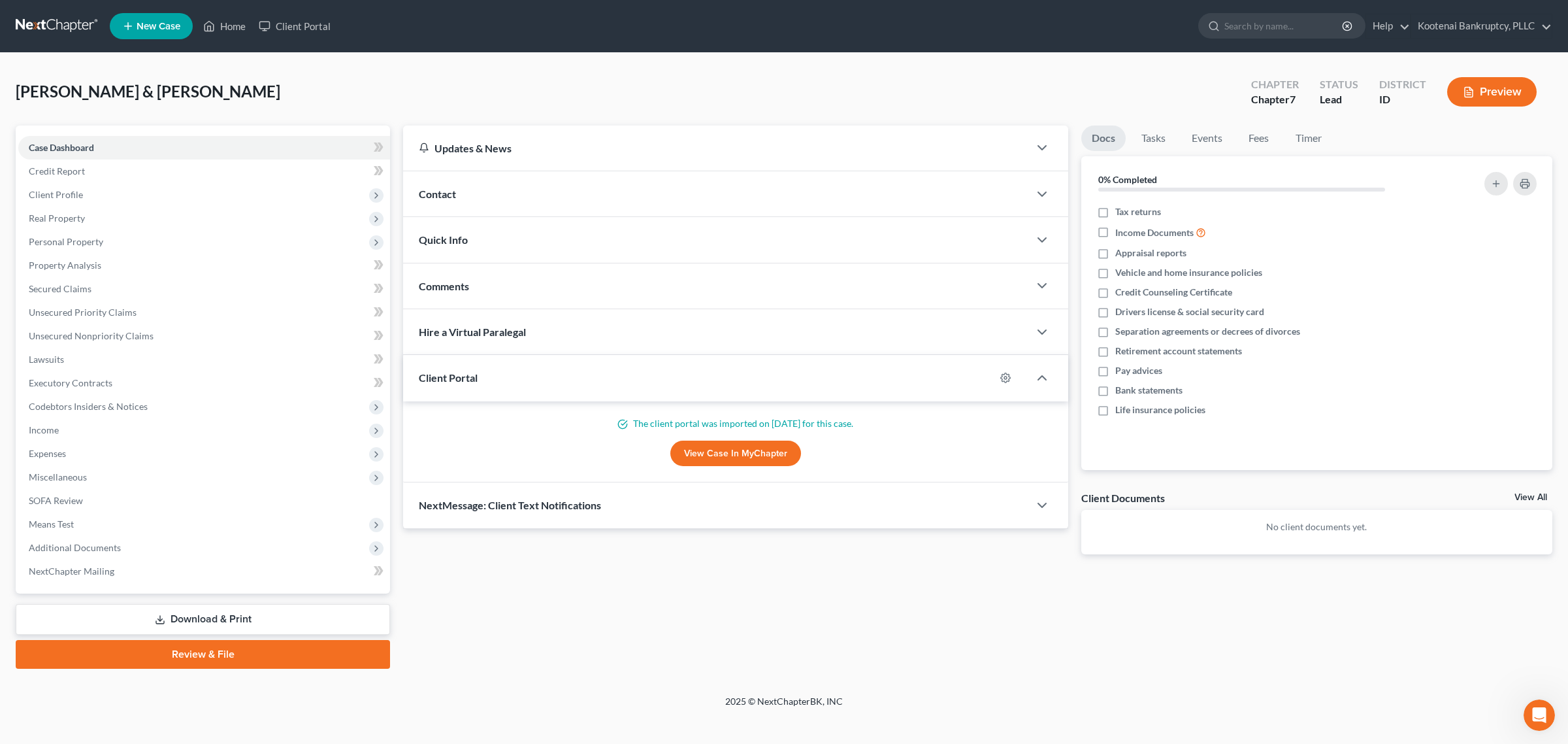
click at [1521, 496] on link "View All" at bounding box center [1531, 497] width 33 height 9
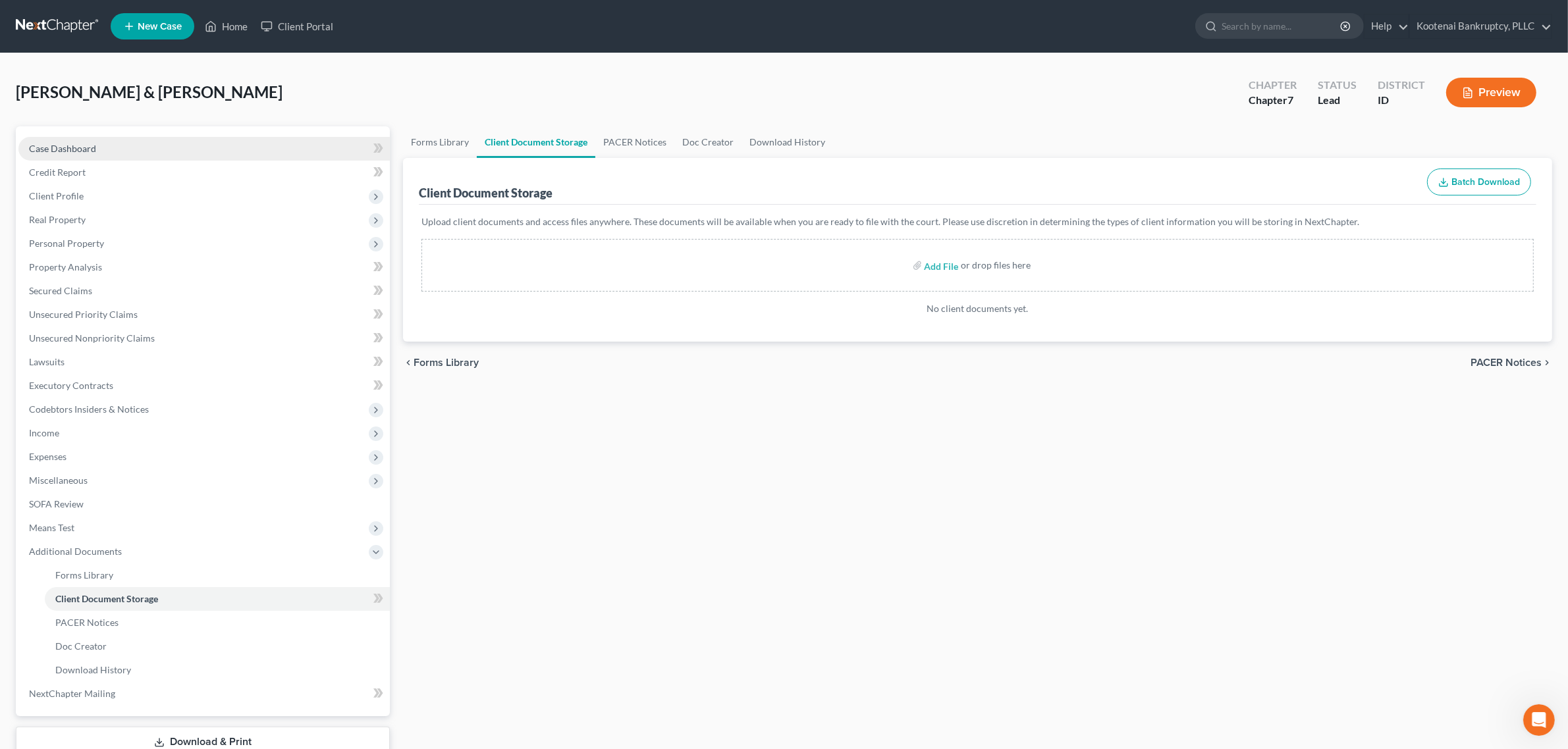
click at [131, 153] on link "Case Dashboard" at bounding box center [204, 148] width 372 height 23
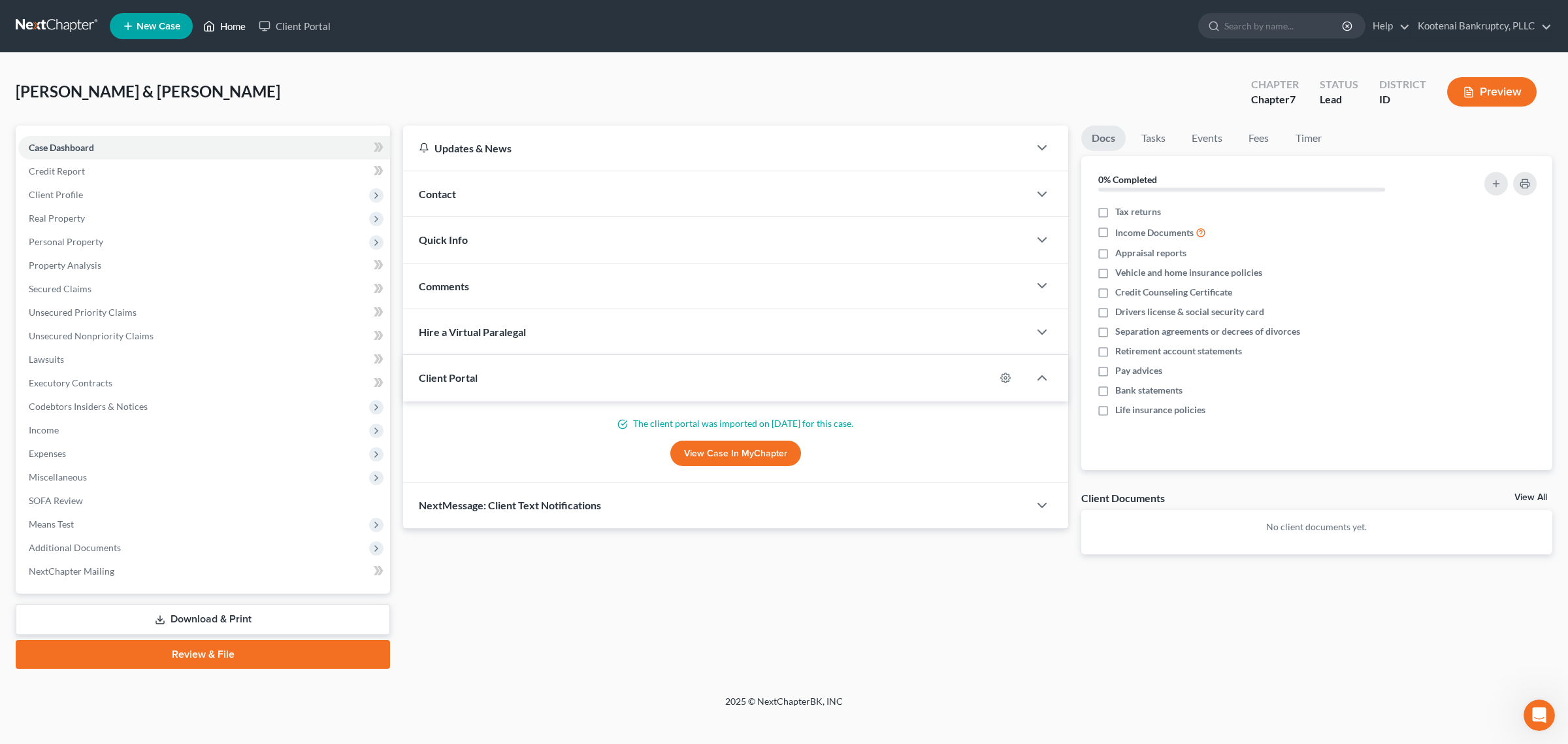
click at [222, 29] on link "Home" at bounding box center [224, 26] width 56 height 23
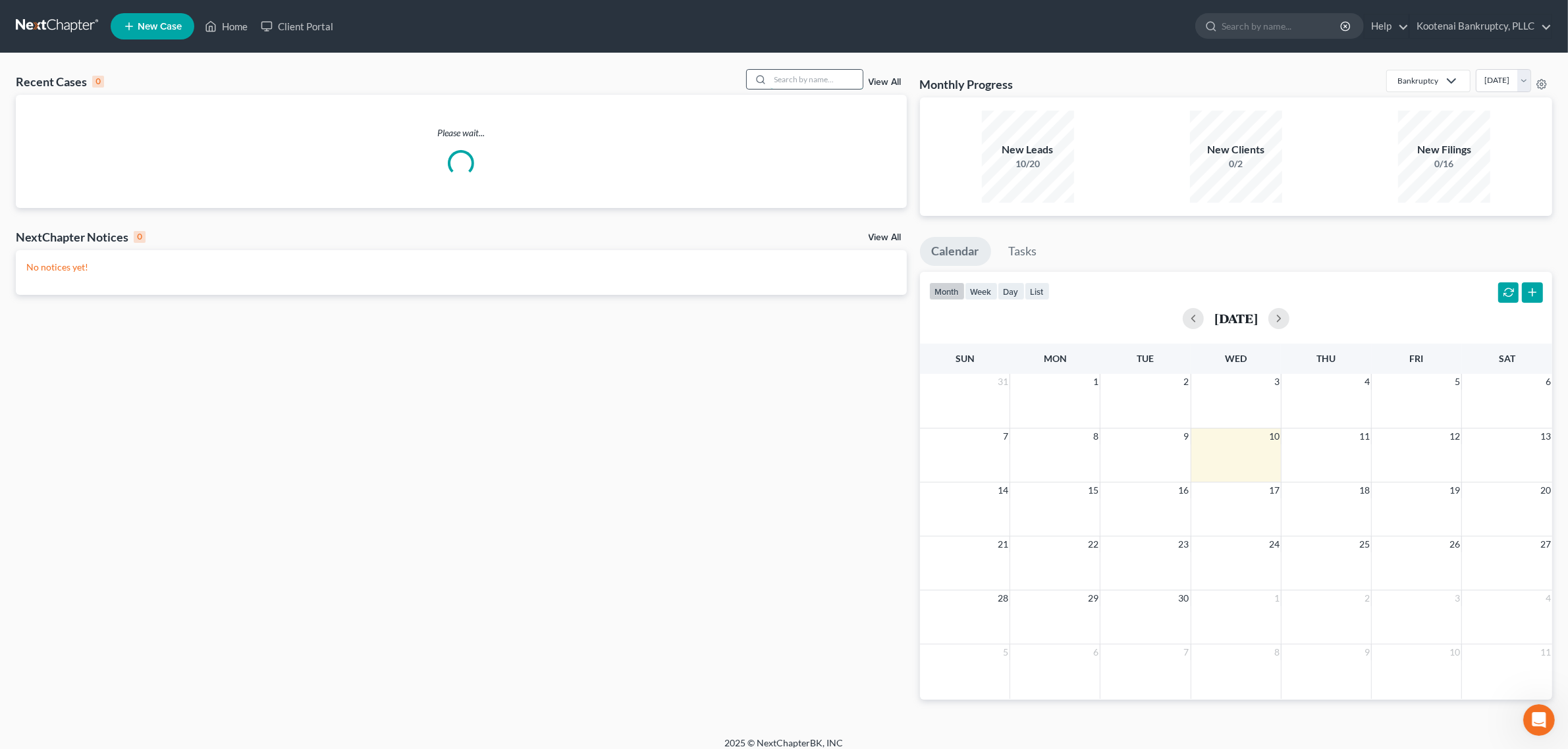
click at [827, 77] on input "search" at bounding box center [816, 79] width 92 height 19
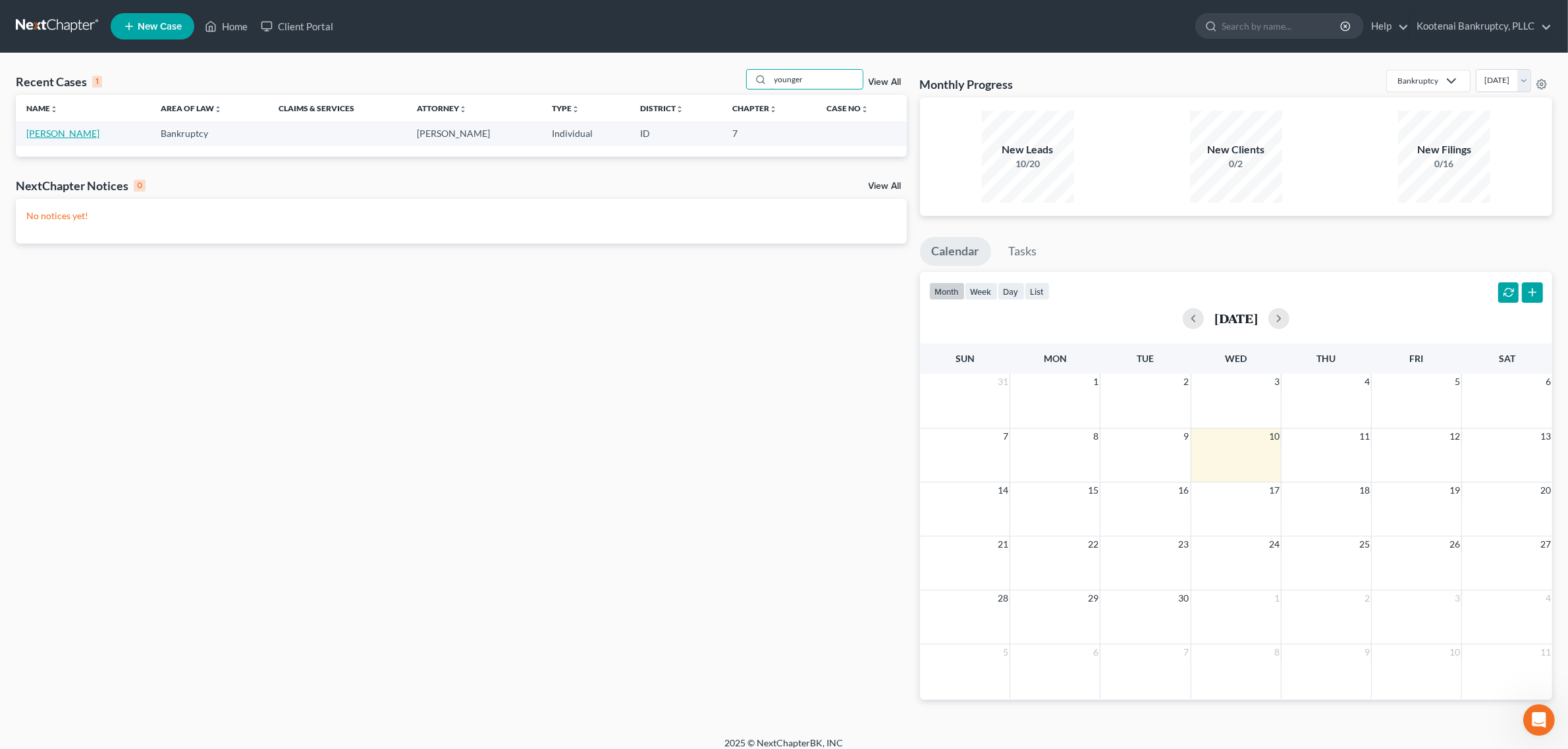
type input "younger"
click at [81, 133] on link "[PERSON_NAME]" at bounding box center [63, 133] width 73 height 11
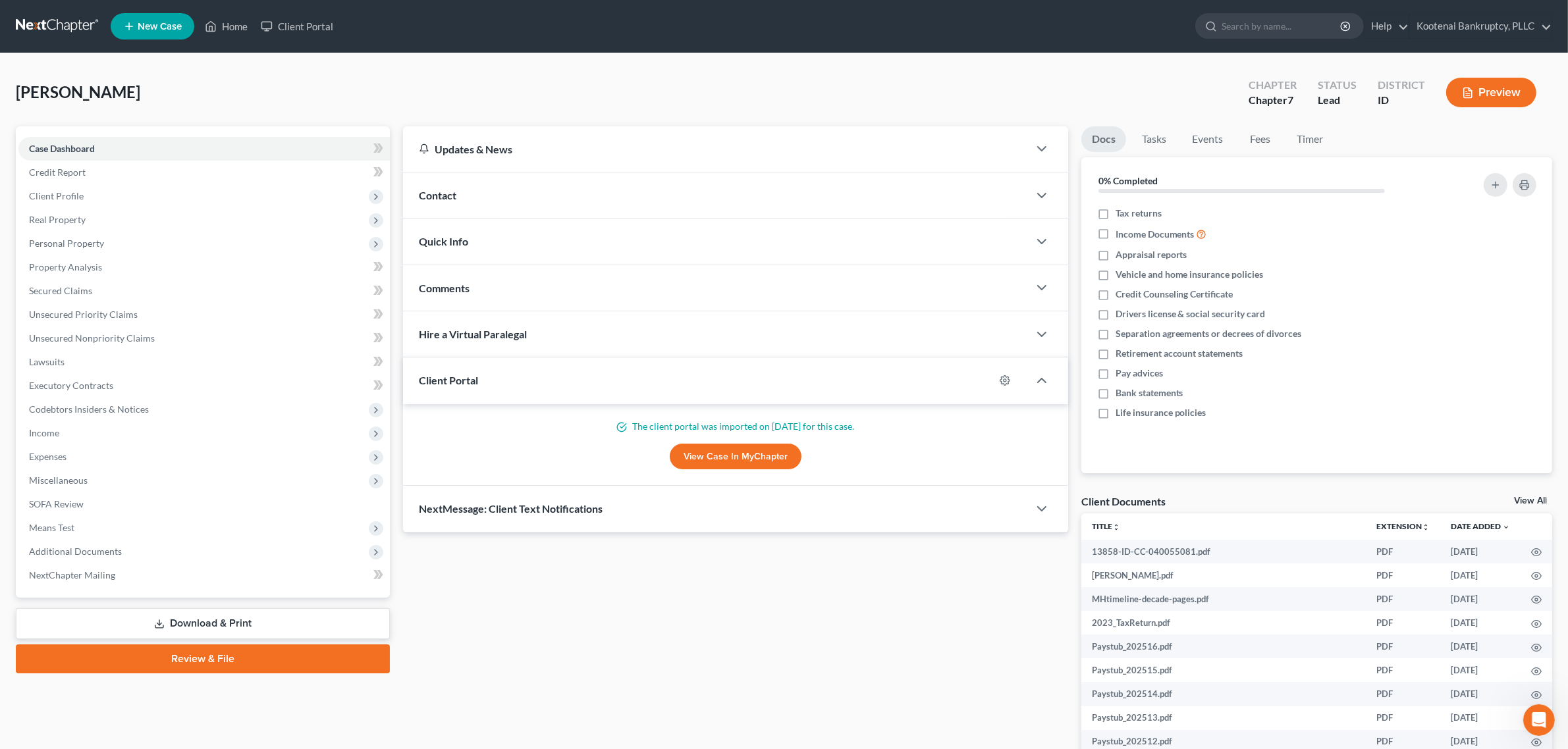
click at [1529, 494] on div "Client Documents View All" at bounding box center [1317, 504] width 471 height 19
click at [1529, 498] on link "View All" at bounding box center [1531, 500] width 33 height 9
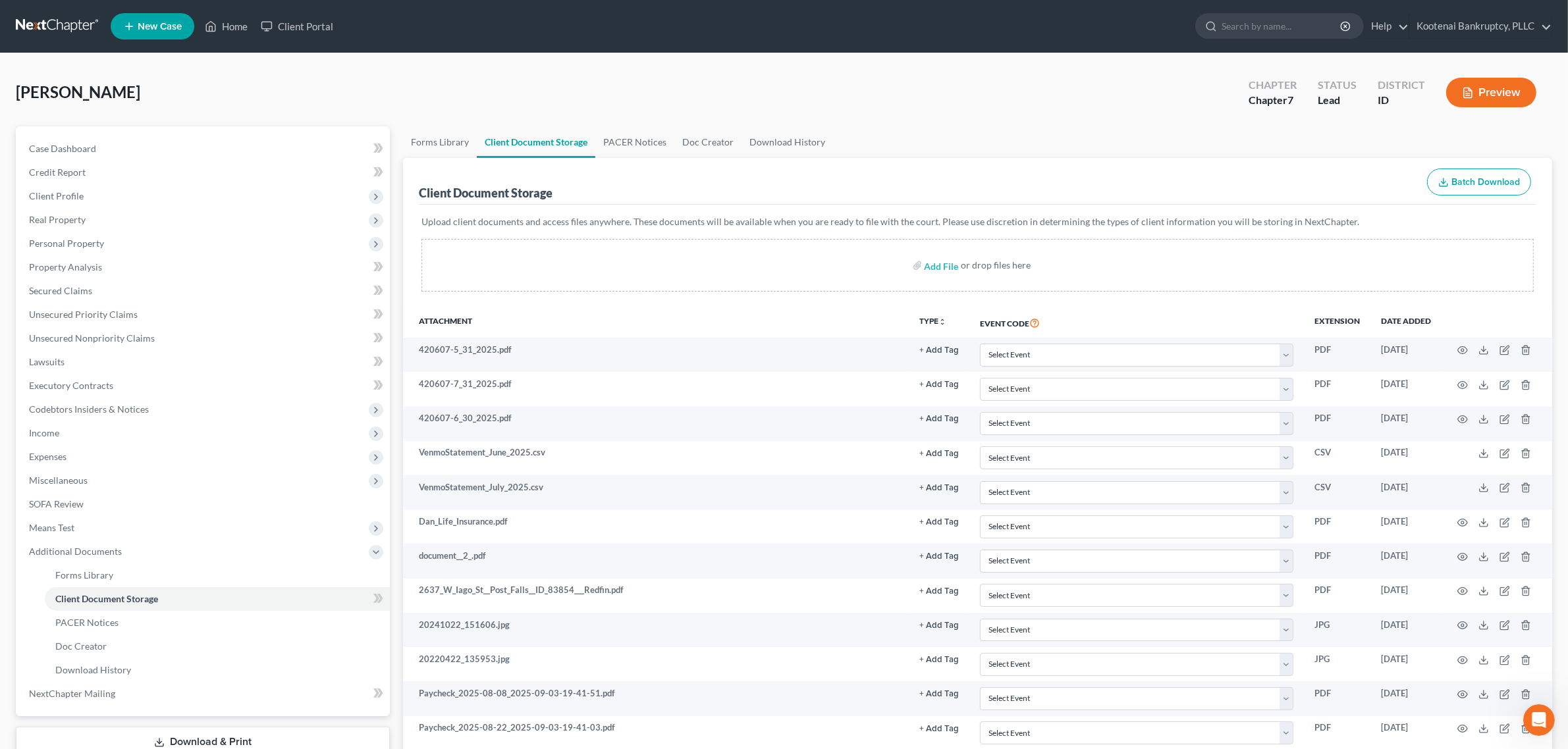
click at [1034, 116] on div "[PERSON_NAME] Upgraded Chapter Chapter 7 Status Lead District ID Preview" at bounding box center [784, 97] width 1536 height 57
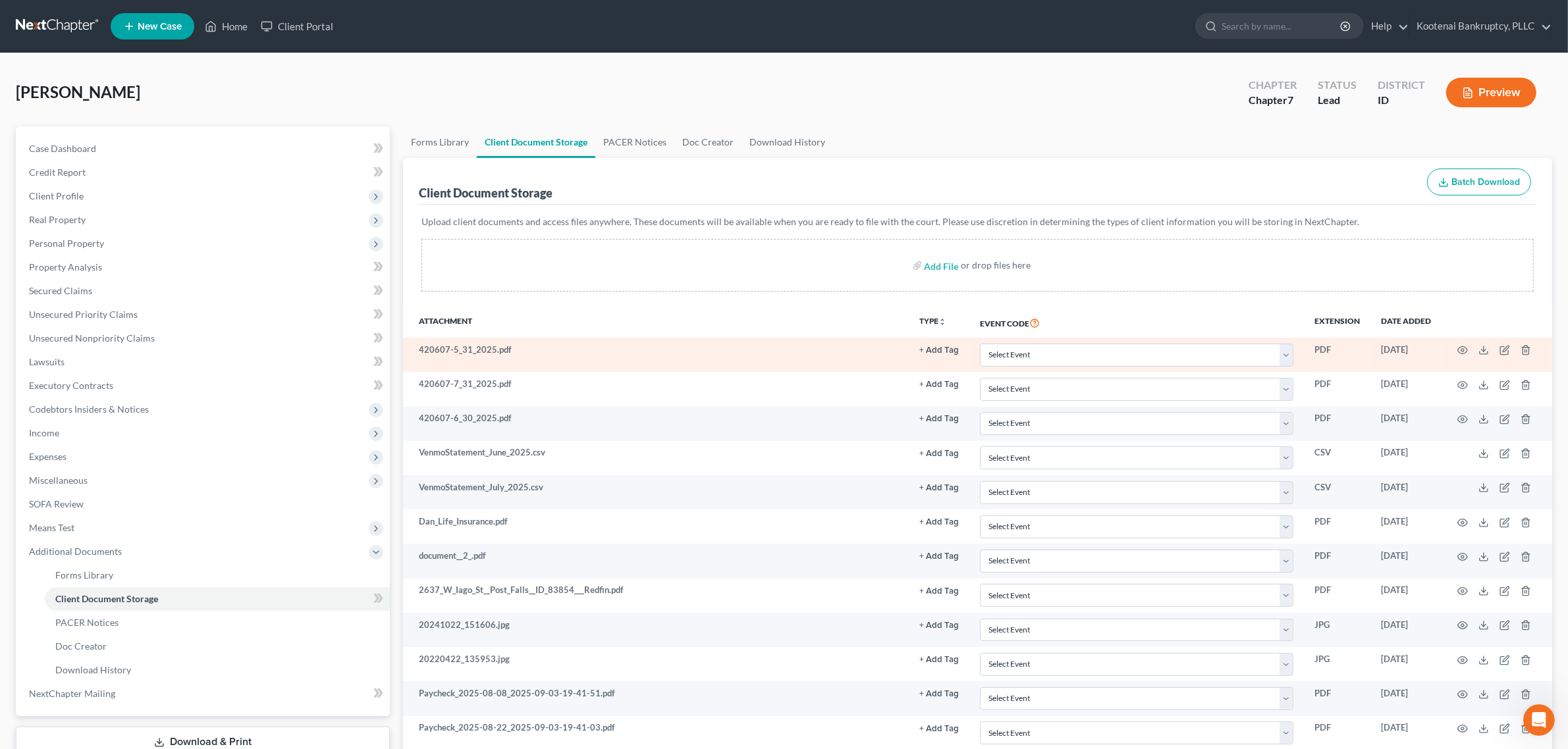
click at [1477, 354] on td at bounding box center [1497, 355] width 111 height 35
click at [1482, 352] on icon at bounding box center [1483, 350] width 10 height 10
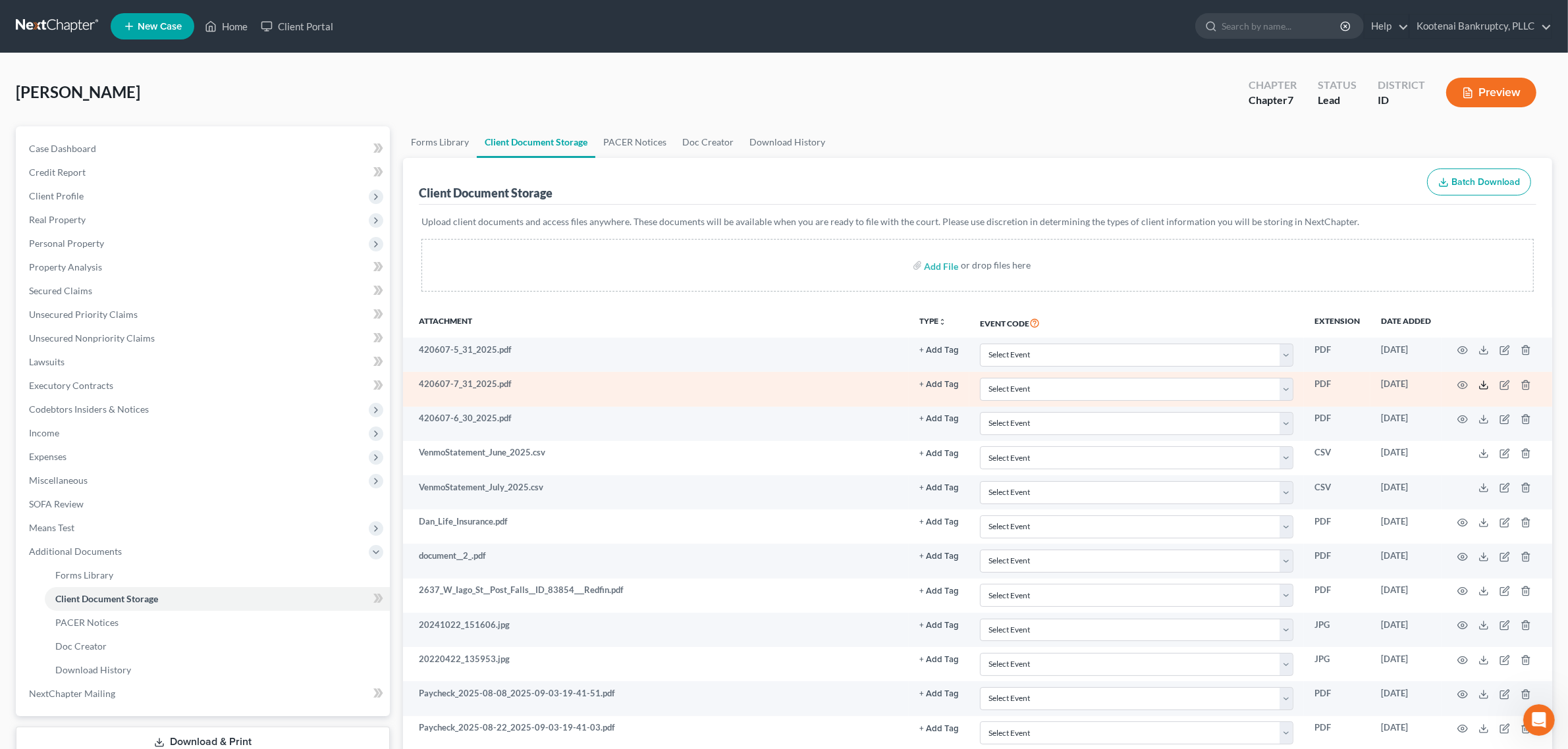
drag, startPoint x: 1489, startPoint y: 386, endPoint x: 1477, endPoint y: 382, distance: 12.6
click at [1489, 386] on icon at bounding box center [1483, 385] width 10 height 10
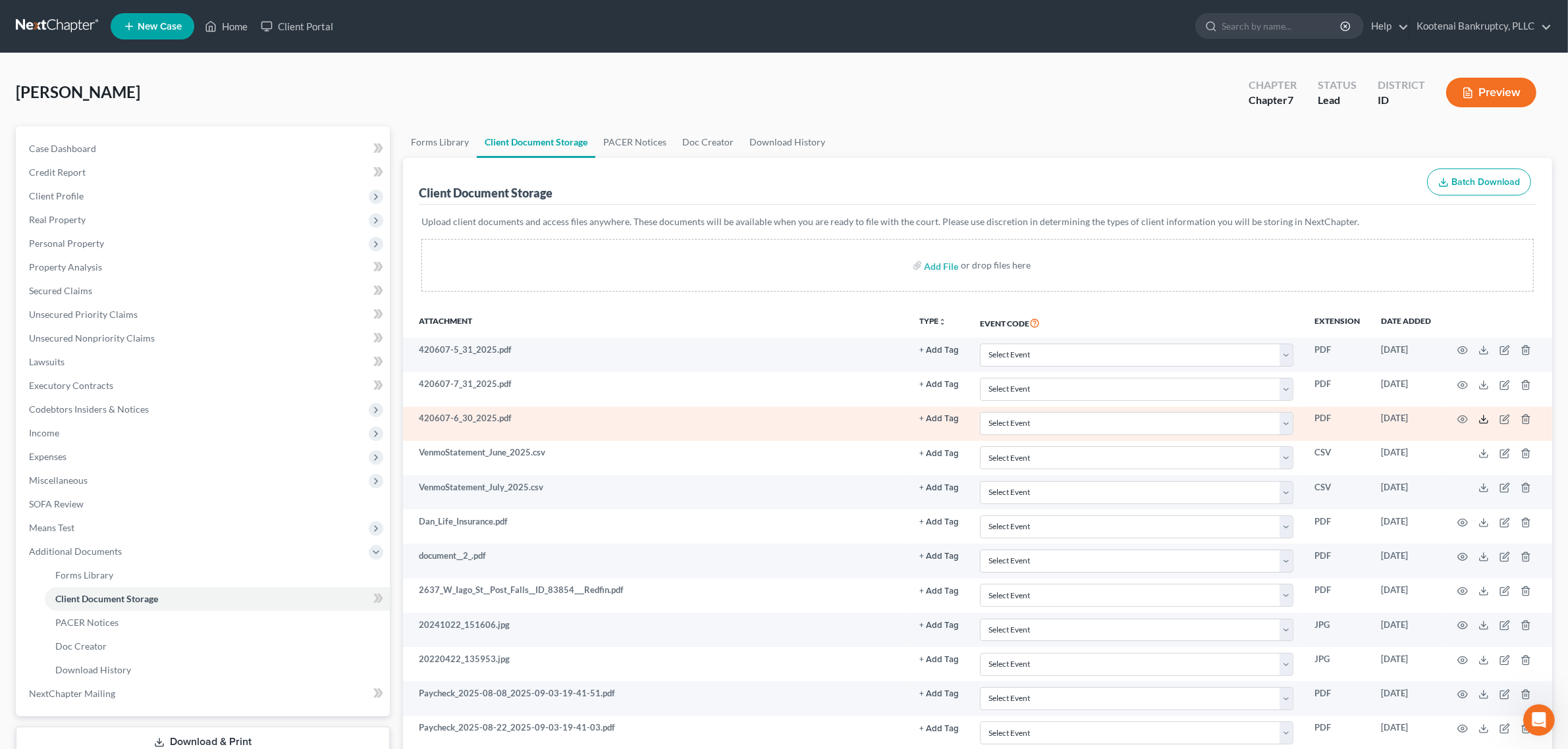
click at [1482, 419] on icon at bounding box center [1483, 419] width 10 height 10
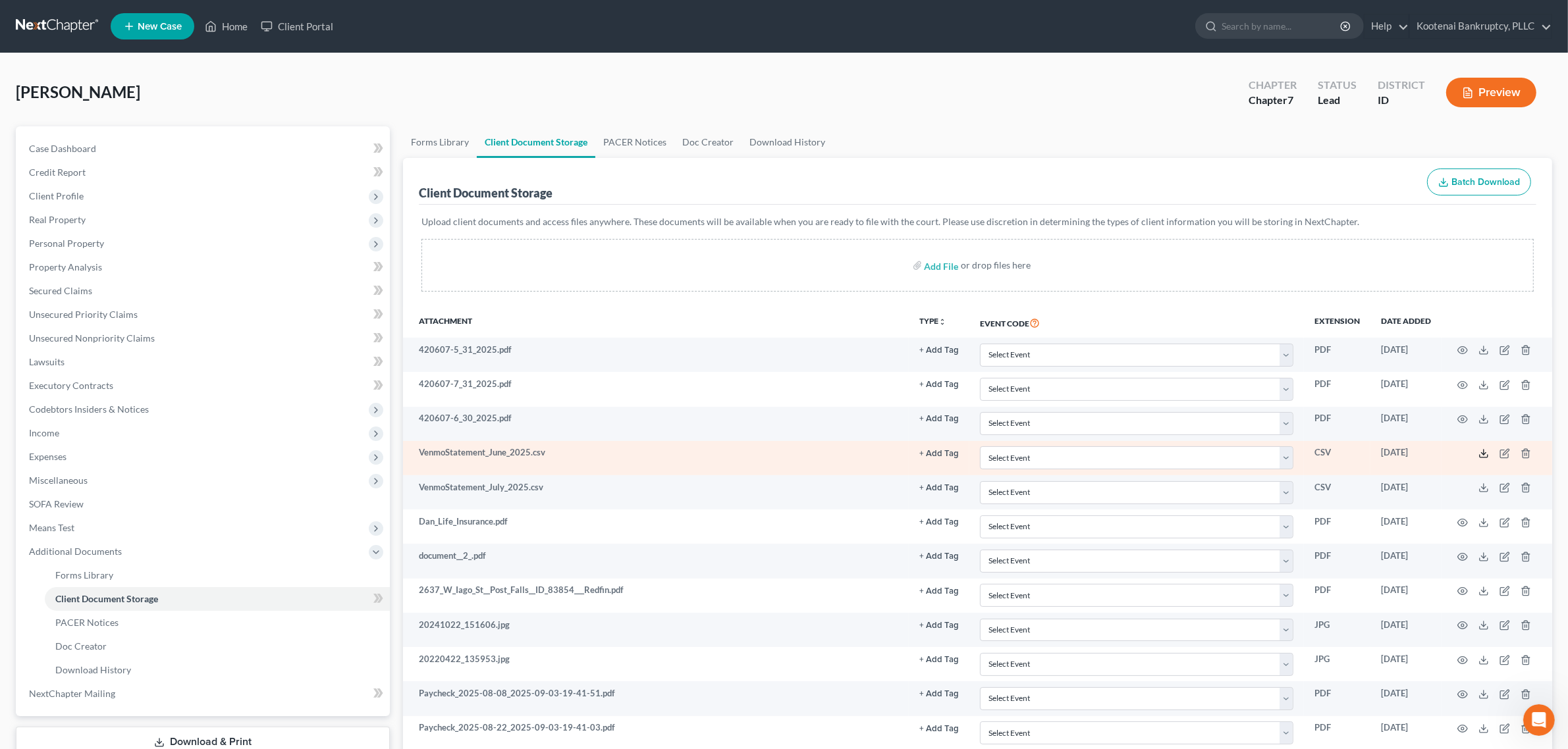
click at [1485, 453] on icon at bounding box center [1483, 453] width 10 height 10
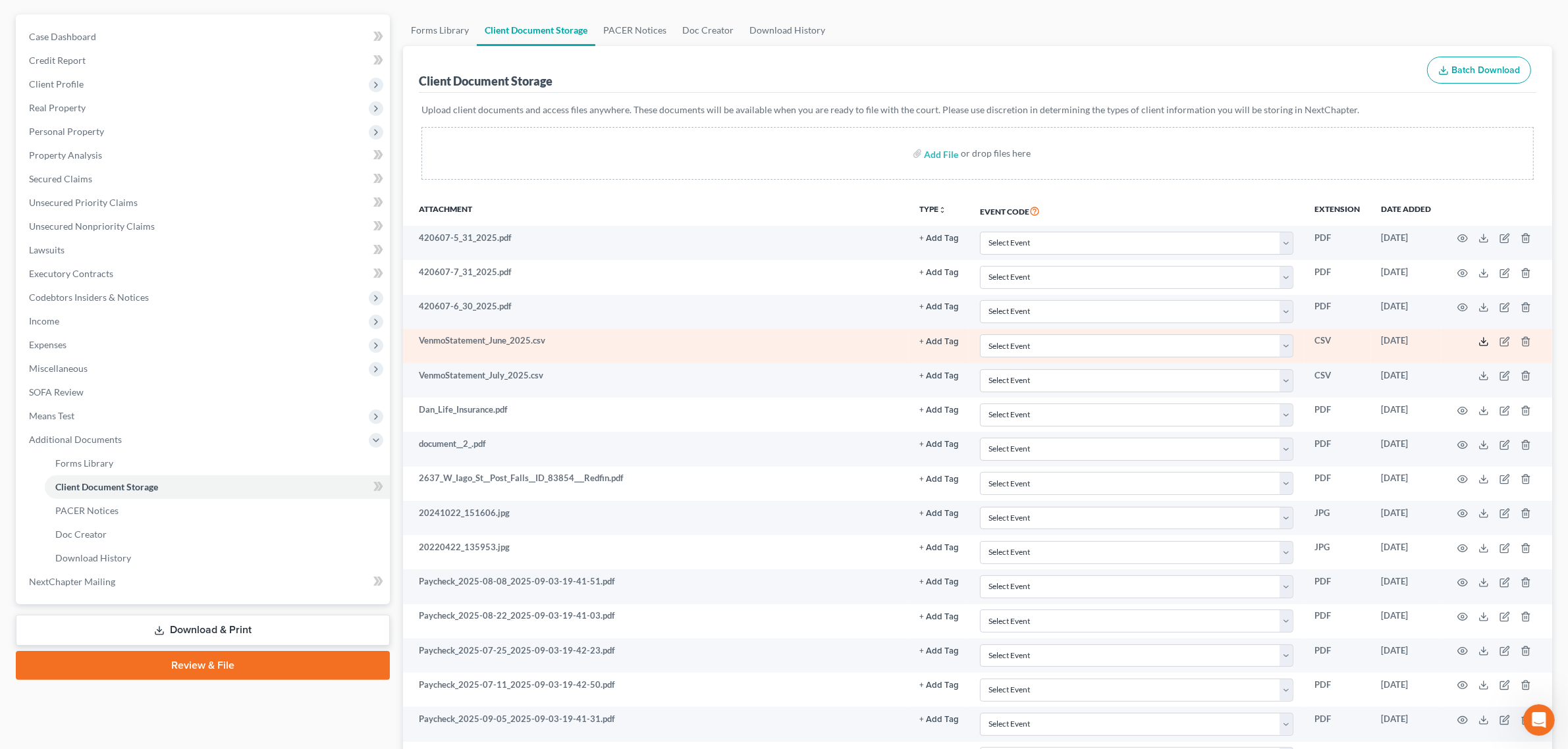
scroll to position [82, 0]
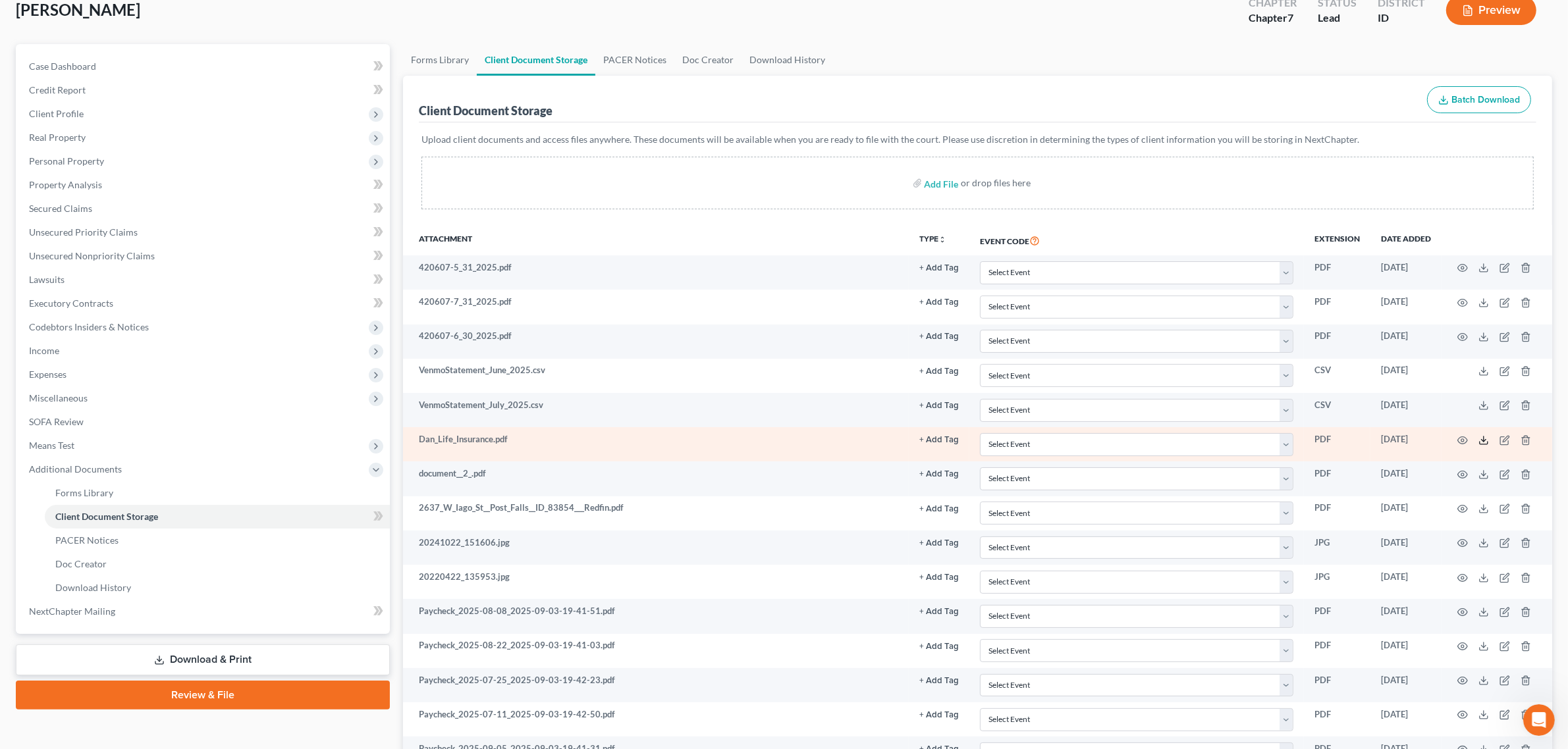
click at [1483, 445] on icon at bounding box center [1483, 440] width 10 height 10
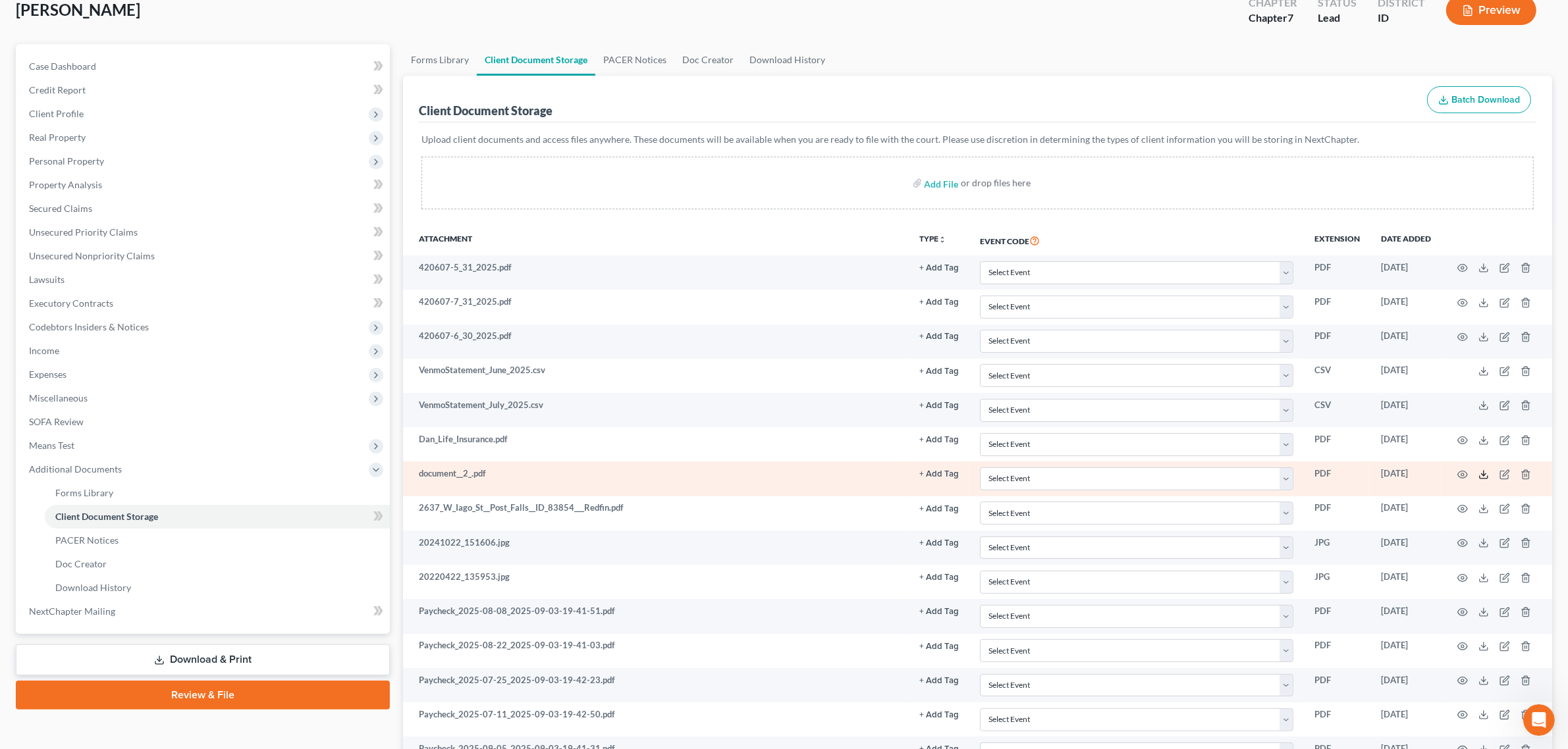
click at [1480, 478] on icon at bounding box center [1483, 474] width 10 height 10
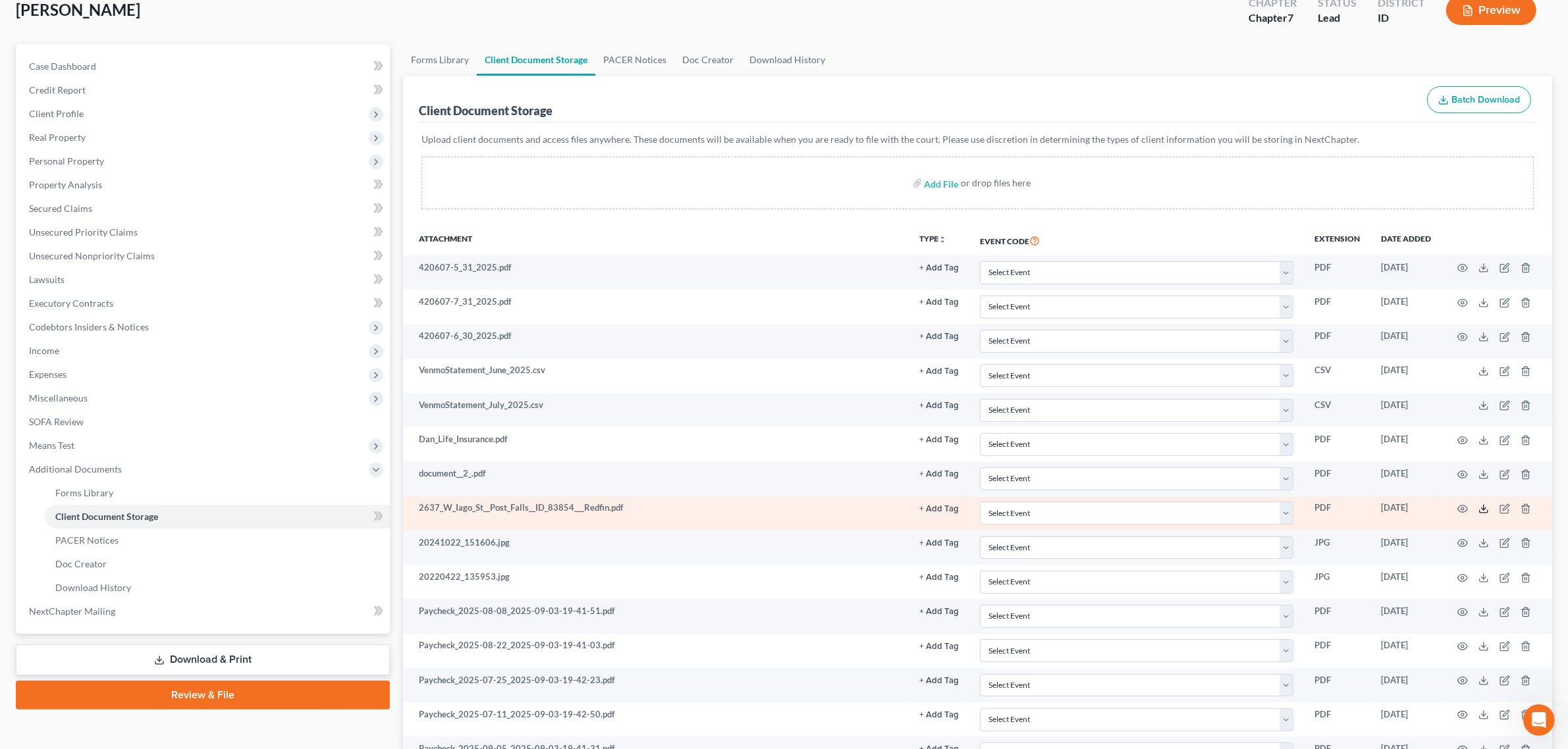
drag, startPoint x: 1480, startPoint y: 507, endPoint x: 1457, endPoint y: 500, distance: 24.0
click at [1480, 507] on icon at bounding box center [1483, 508] width 10 height 10
click at [1486, 544] on icon at bounding box center [1483, 543] width 10 height 10
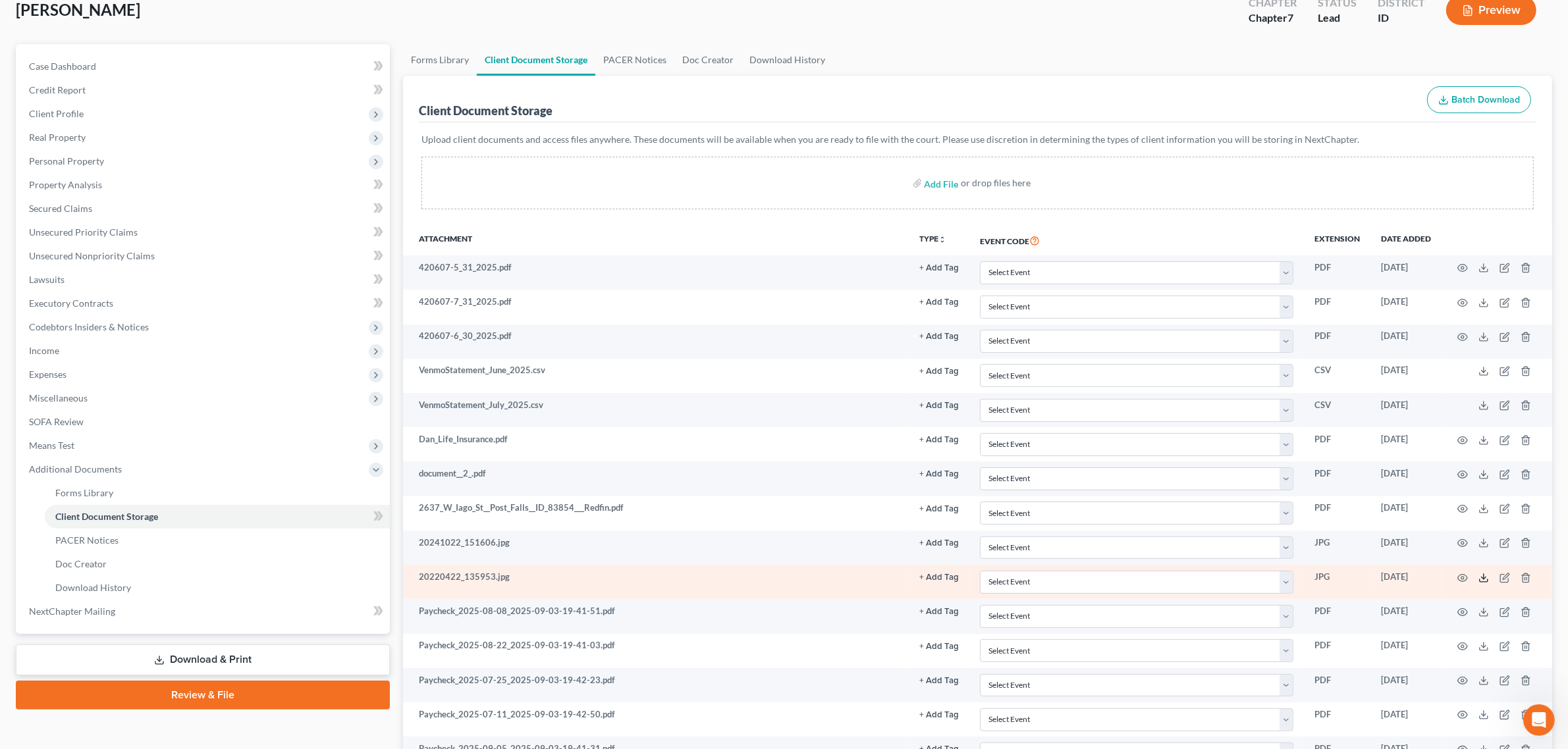
click at [1485, 577] on icon at bounding box center [1483, 577] width 10 height 10
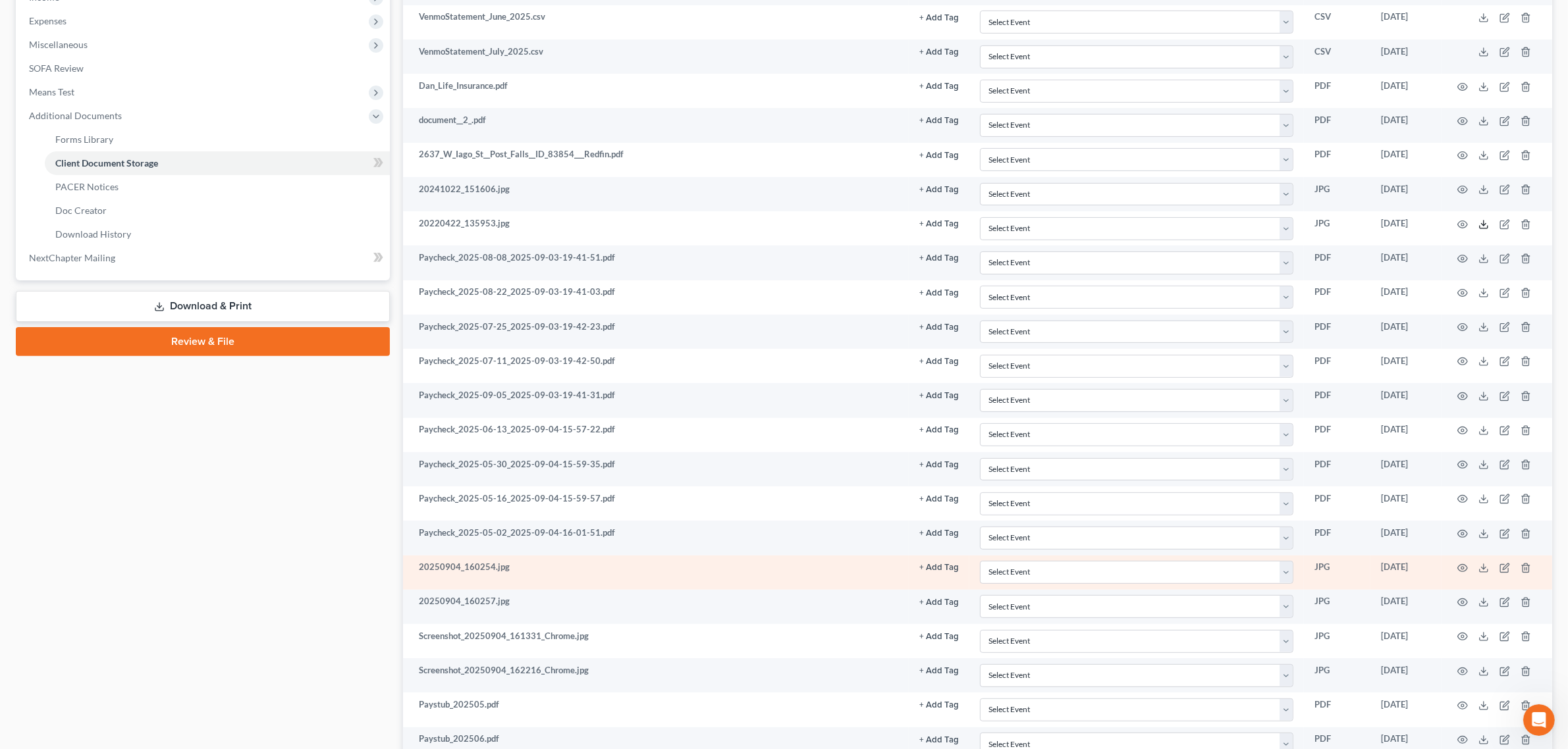
scroll to position [494, 0]
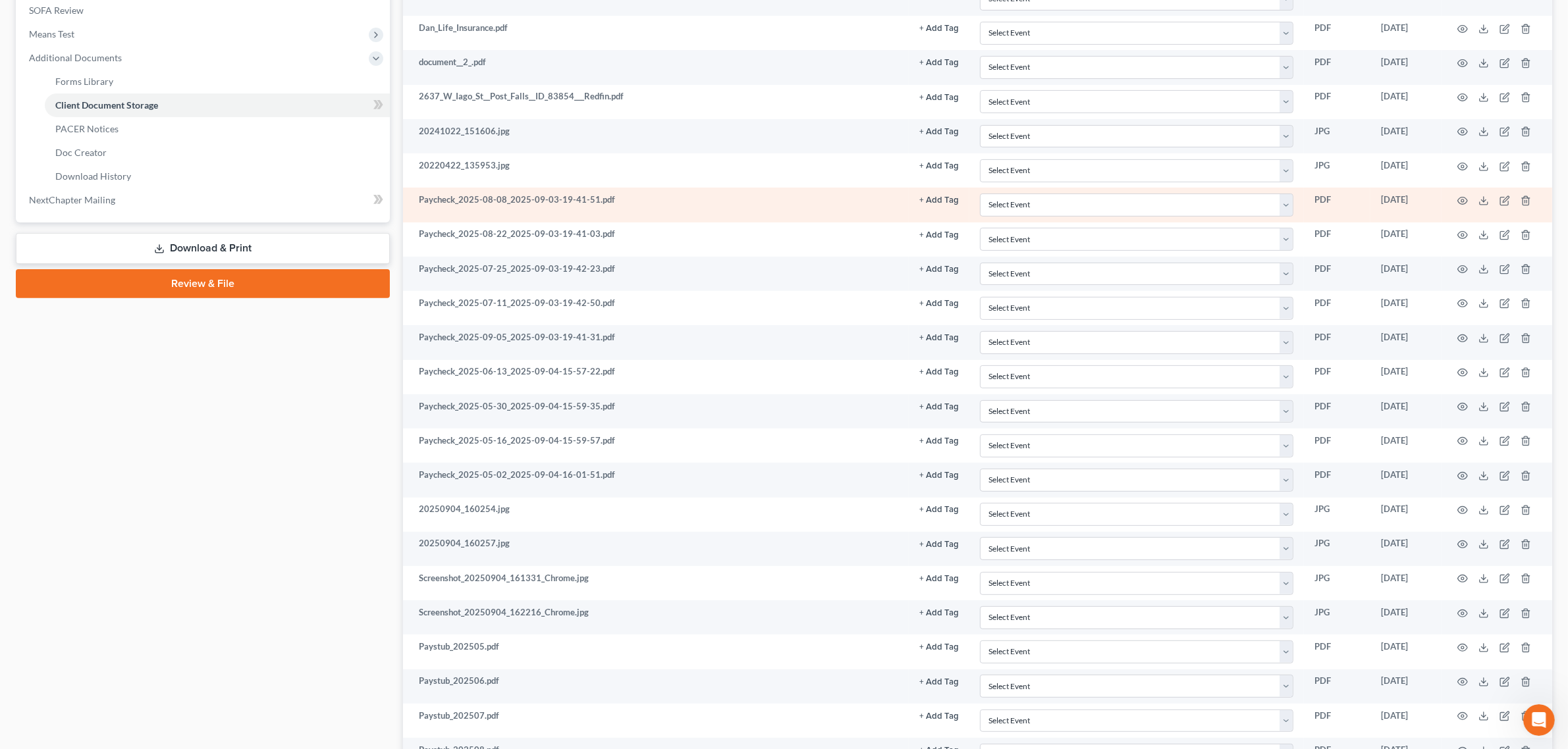
click at [1487, 211] on td at bounding box center [1497, 205] width 111 height 35
click at [1486, 205] on icon at bounding box center [1483, 200] width 10 height 10
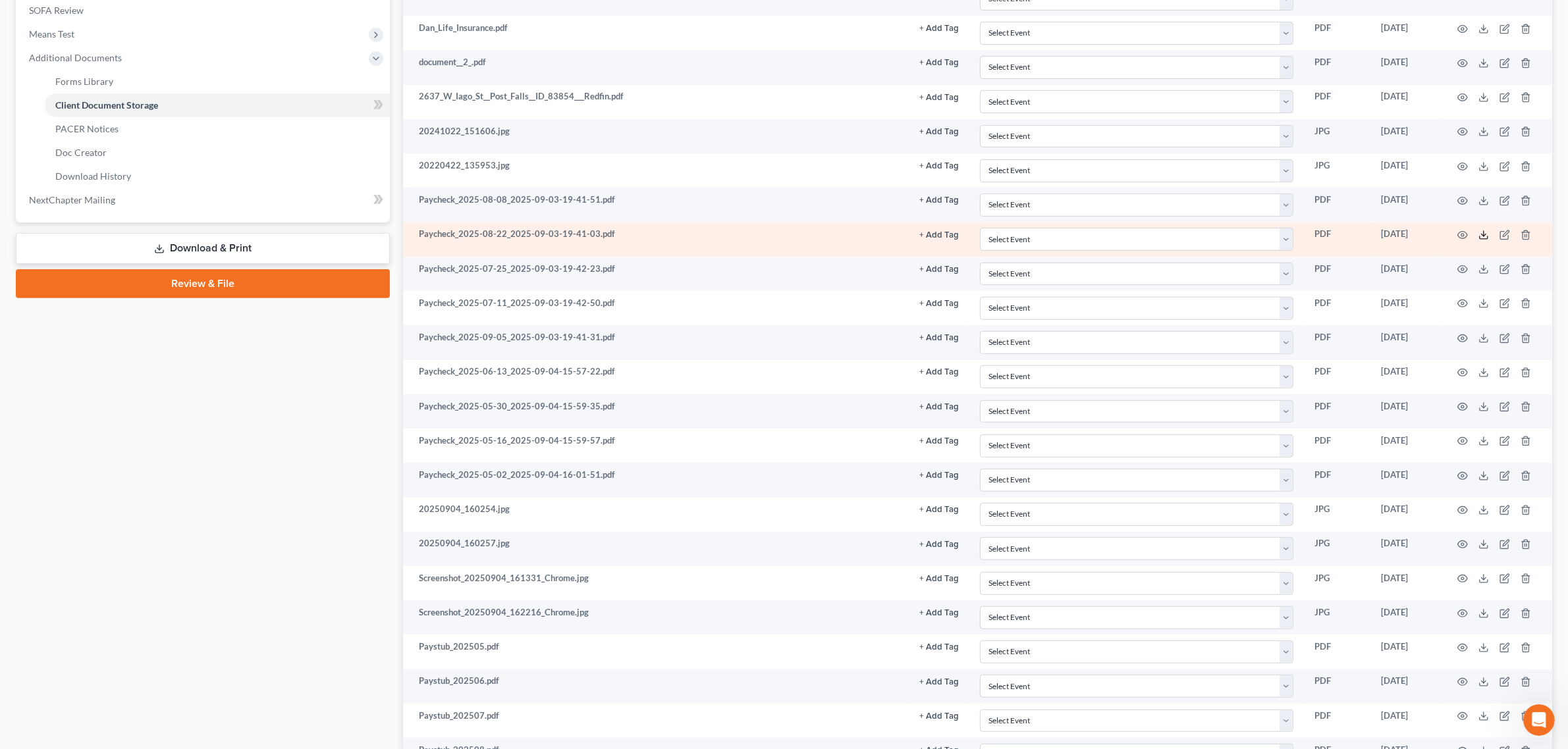
click at [1485, 240] on icon at bounding box center [1483, 235] width 10 height 10
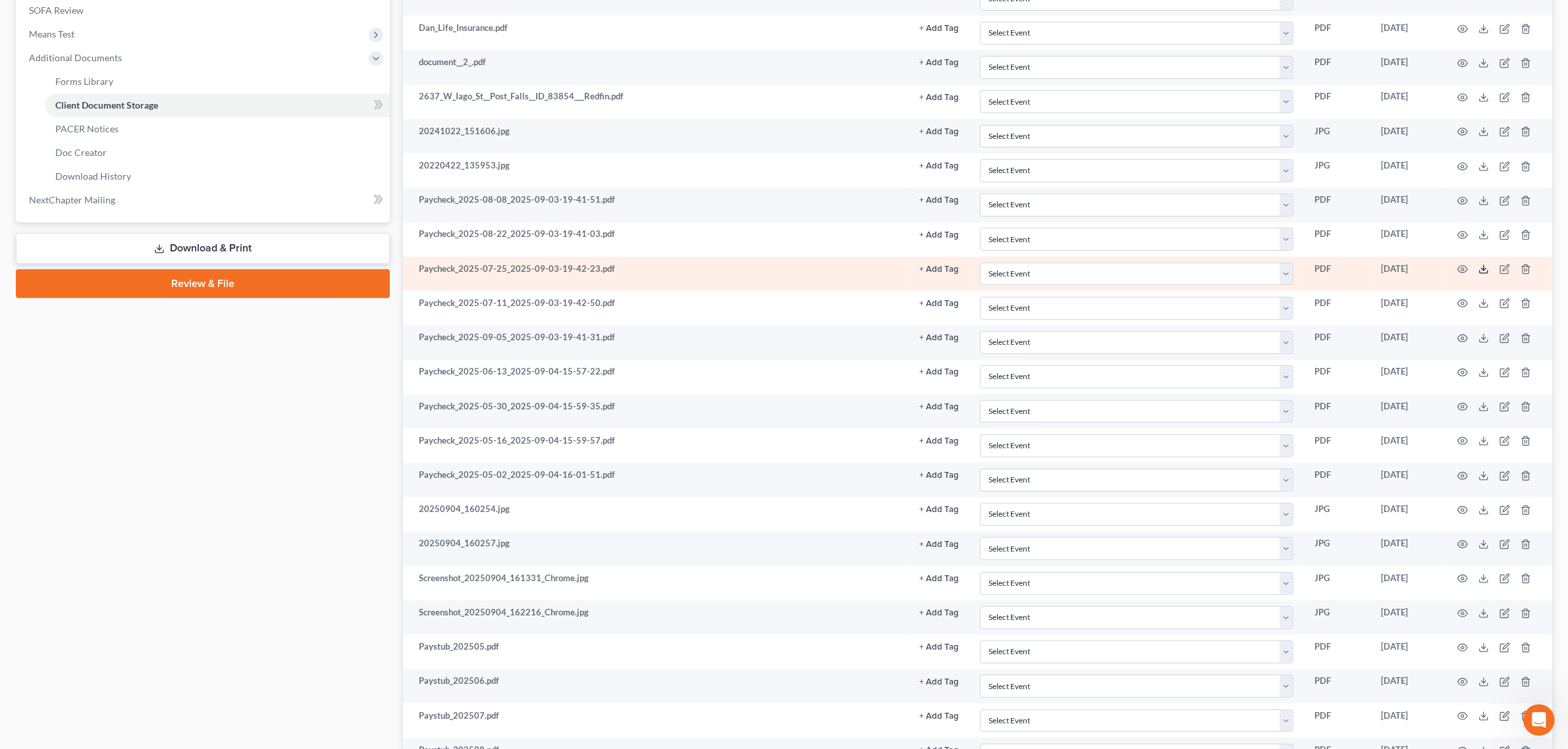
click at [1480, 275] on icon at bounding box center [1483, 269] width 10 height 10
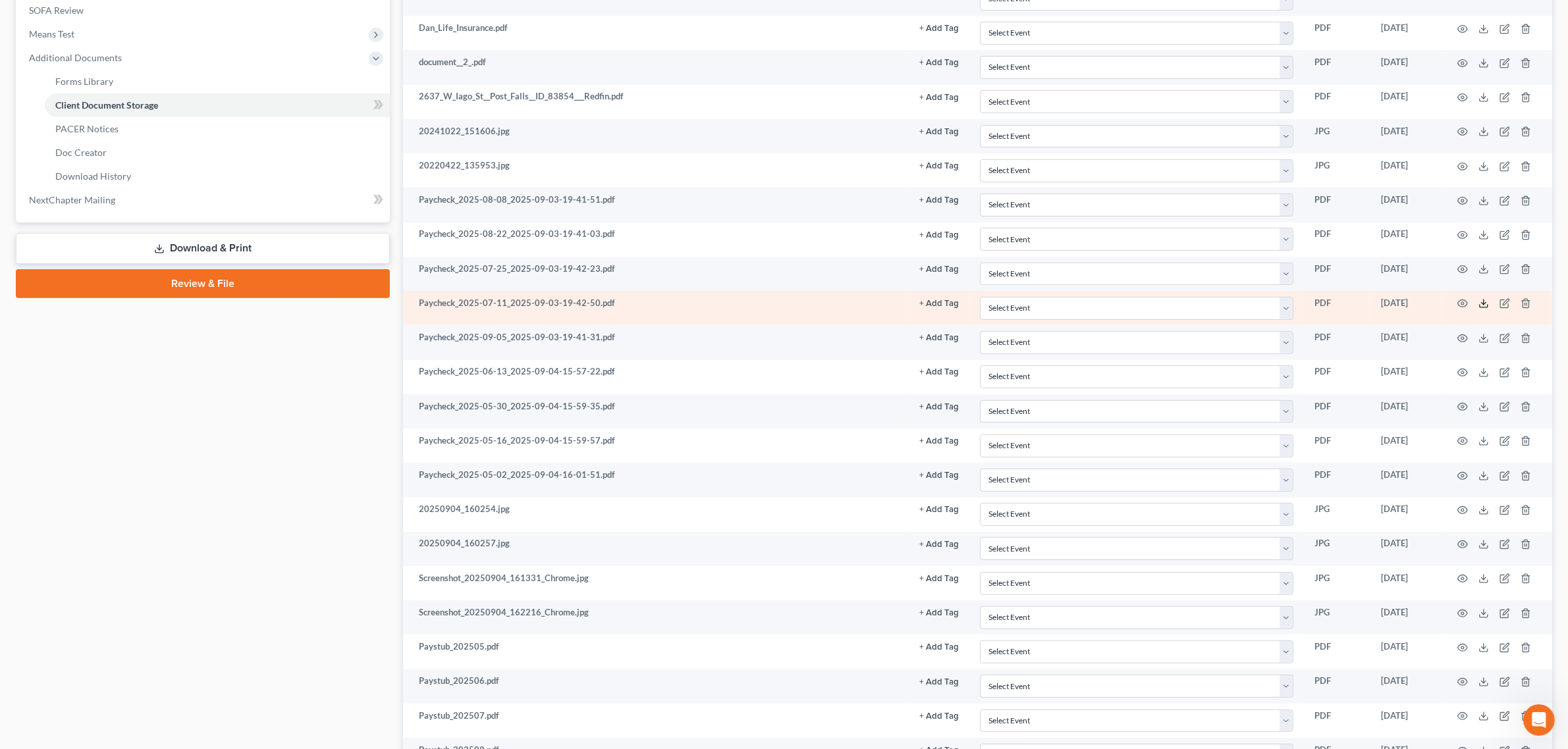
click at [1482, 309] on icon at bounding box center [1483, 303] width 10 height 10
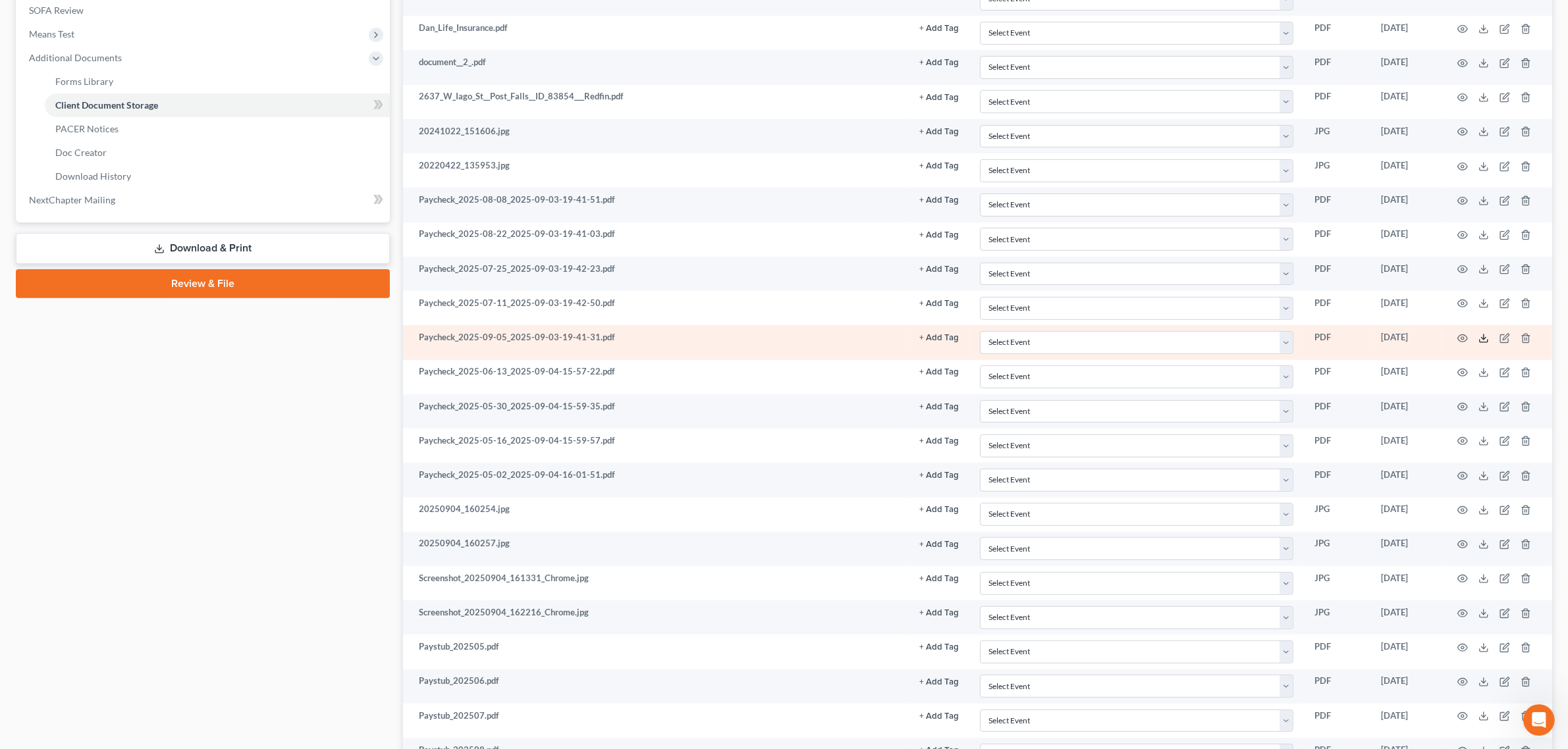
drag, startPoint x: 1480, startPoint y: 346, endPoint x: 1472, endPoint y: 342, distance: 8.9
click at [1480, 342] on icon at bounding box center [1483, 341] width 8 height 3
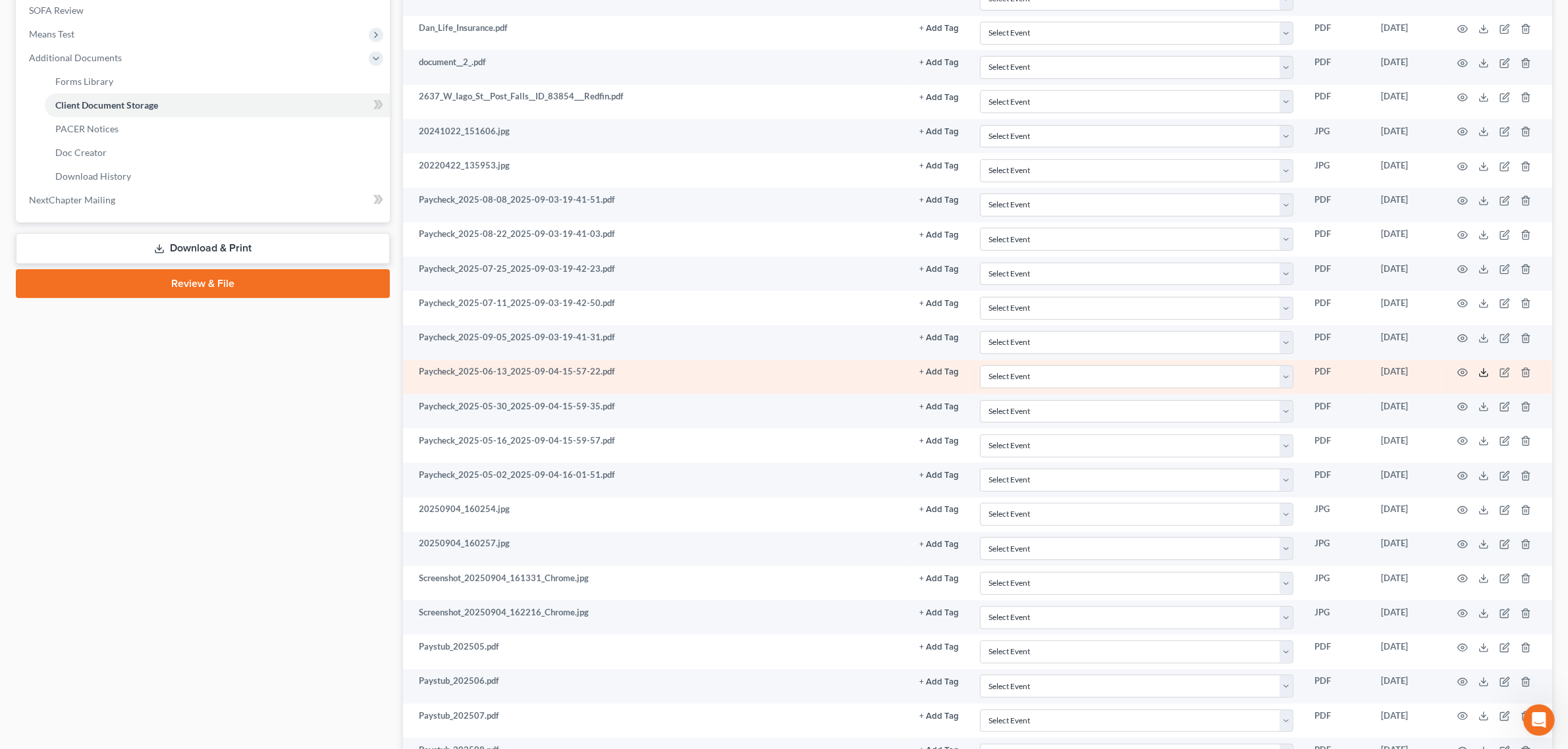
click at [1483, 378] on icon at bounding box center [1483, 372] width 10 height 10
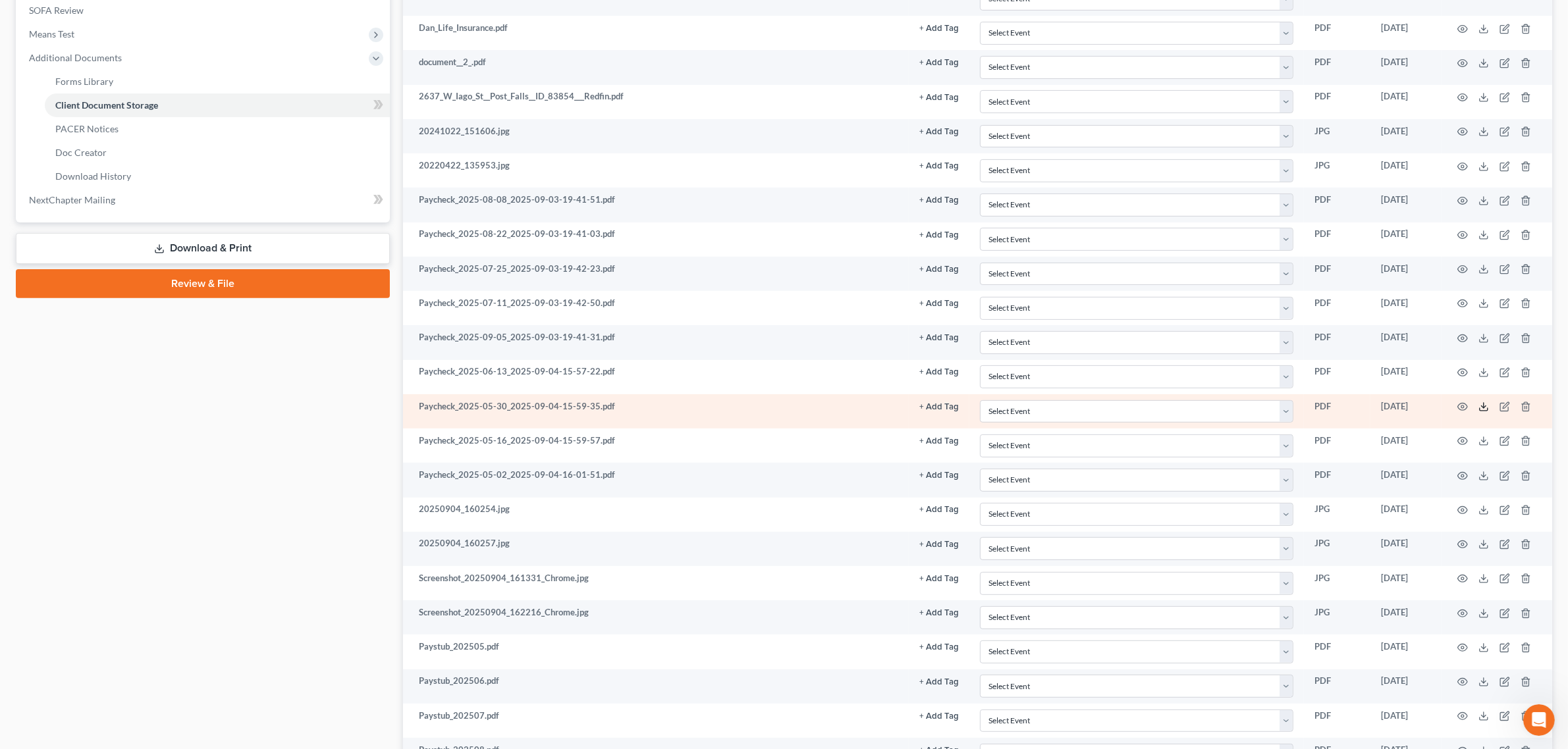
click at [1486, 412] on icon at bounding box center [1483, 407] width 10 height 10
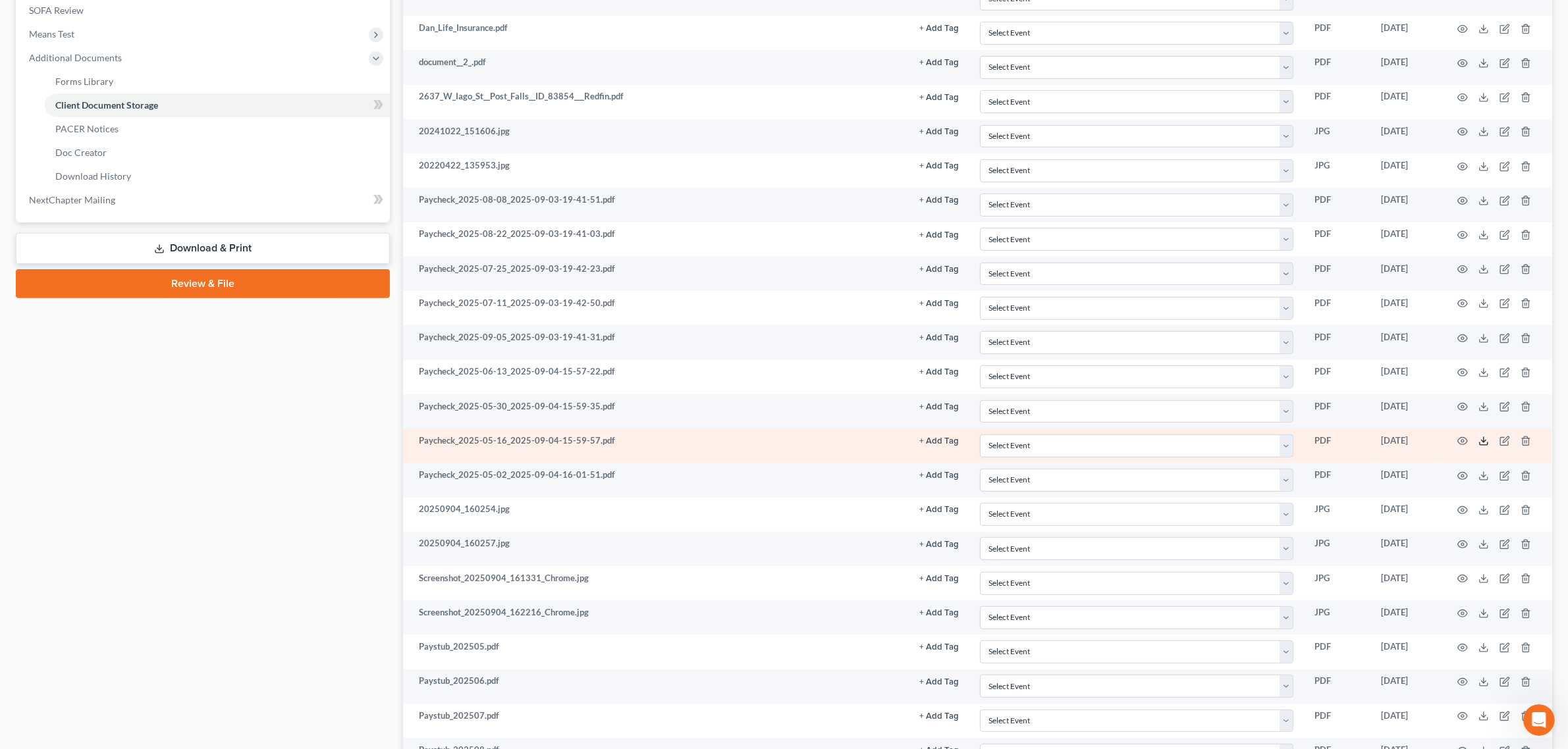
click at [1482, 442] on polyline at bounding box center [1484, 441] width 5 height 2
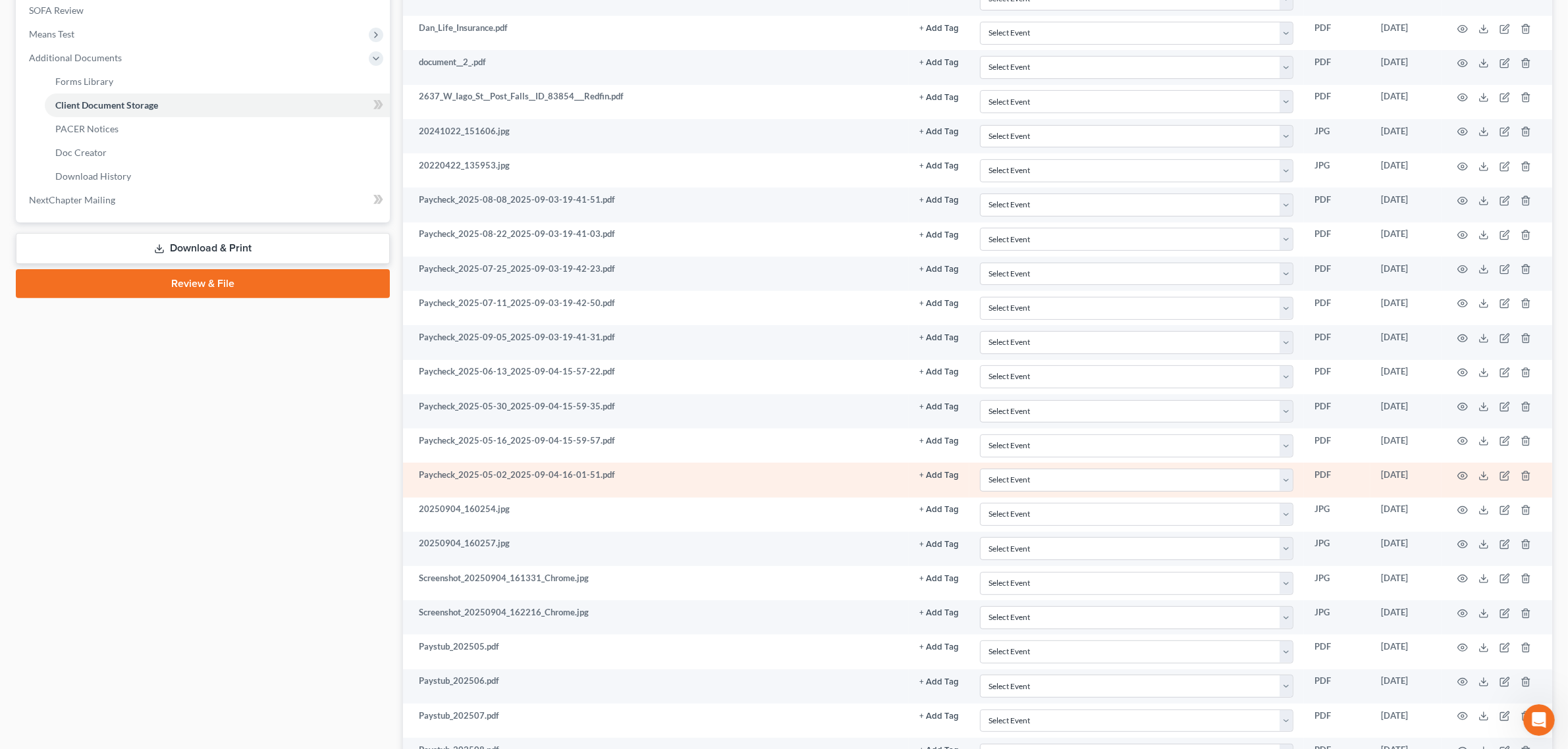
click at [1477, 477] on td at bounding box center [1497, 480] width 111 height 35
click at [1482, 481] on icon at bounding box center [1483, 476] width 10 height 10
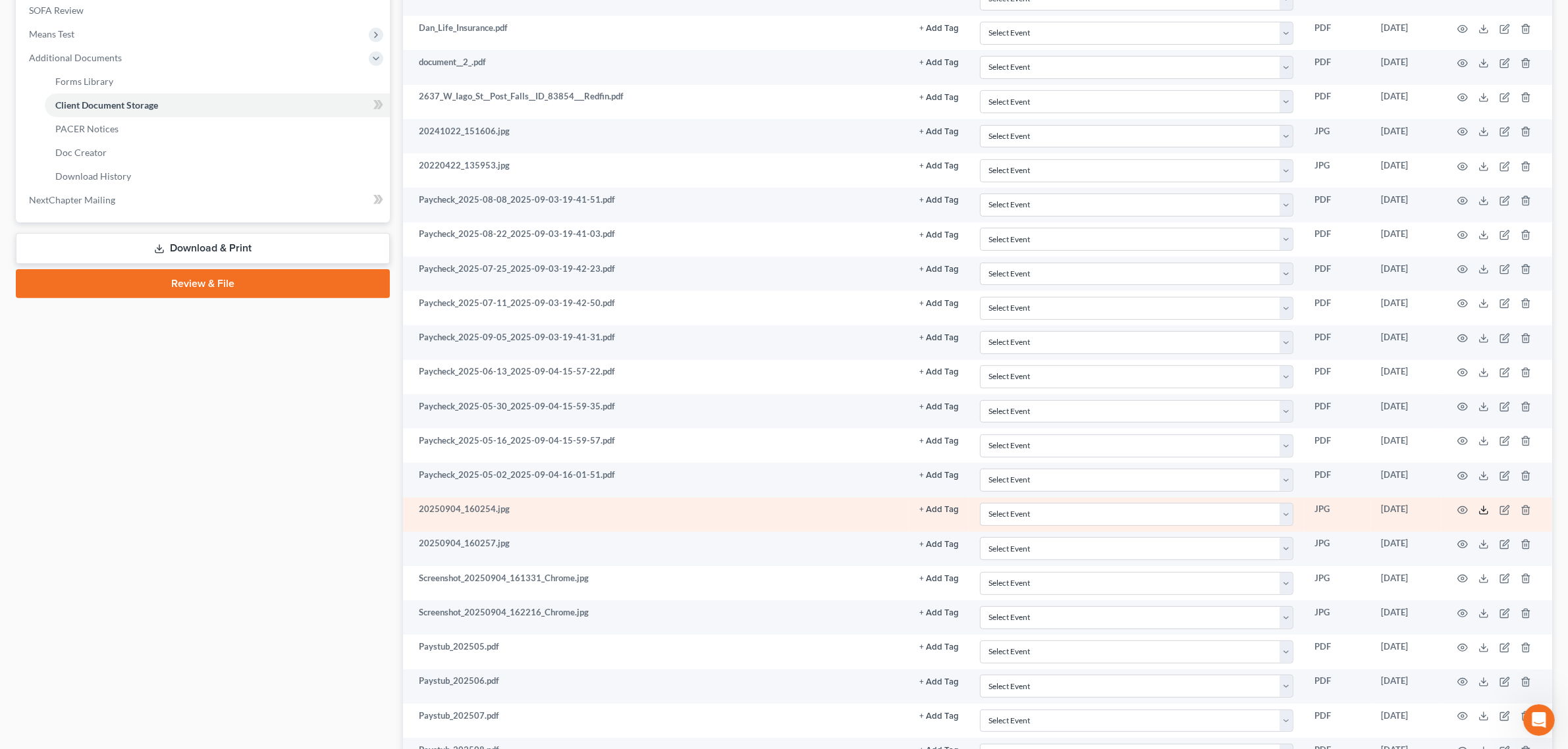
click at [1486, 516] on icon at bounding box center [1483, 509] width 10 height 10
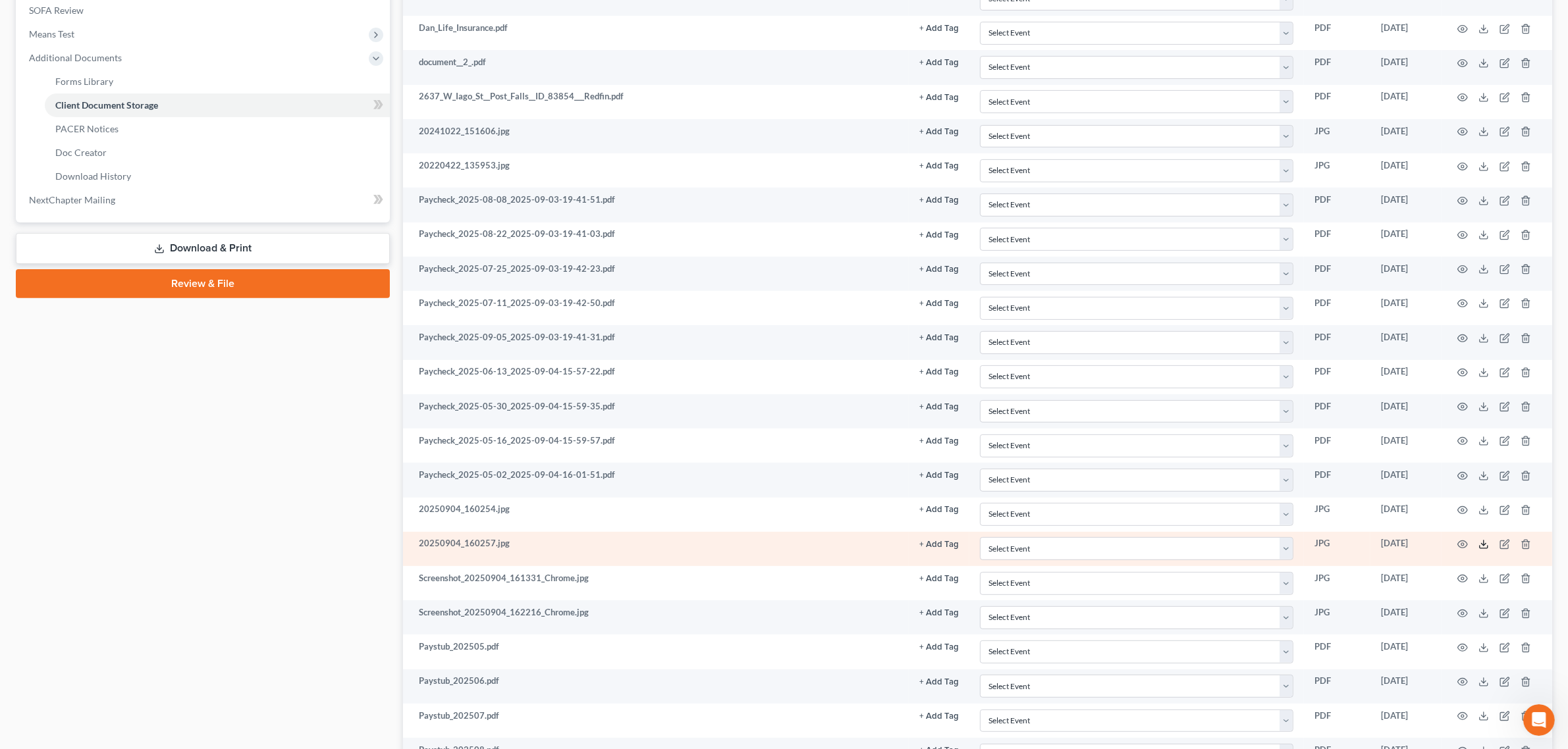
click at [1486, 549] on icon at bounding box center [1483, 544] width 10 height 10
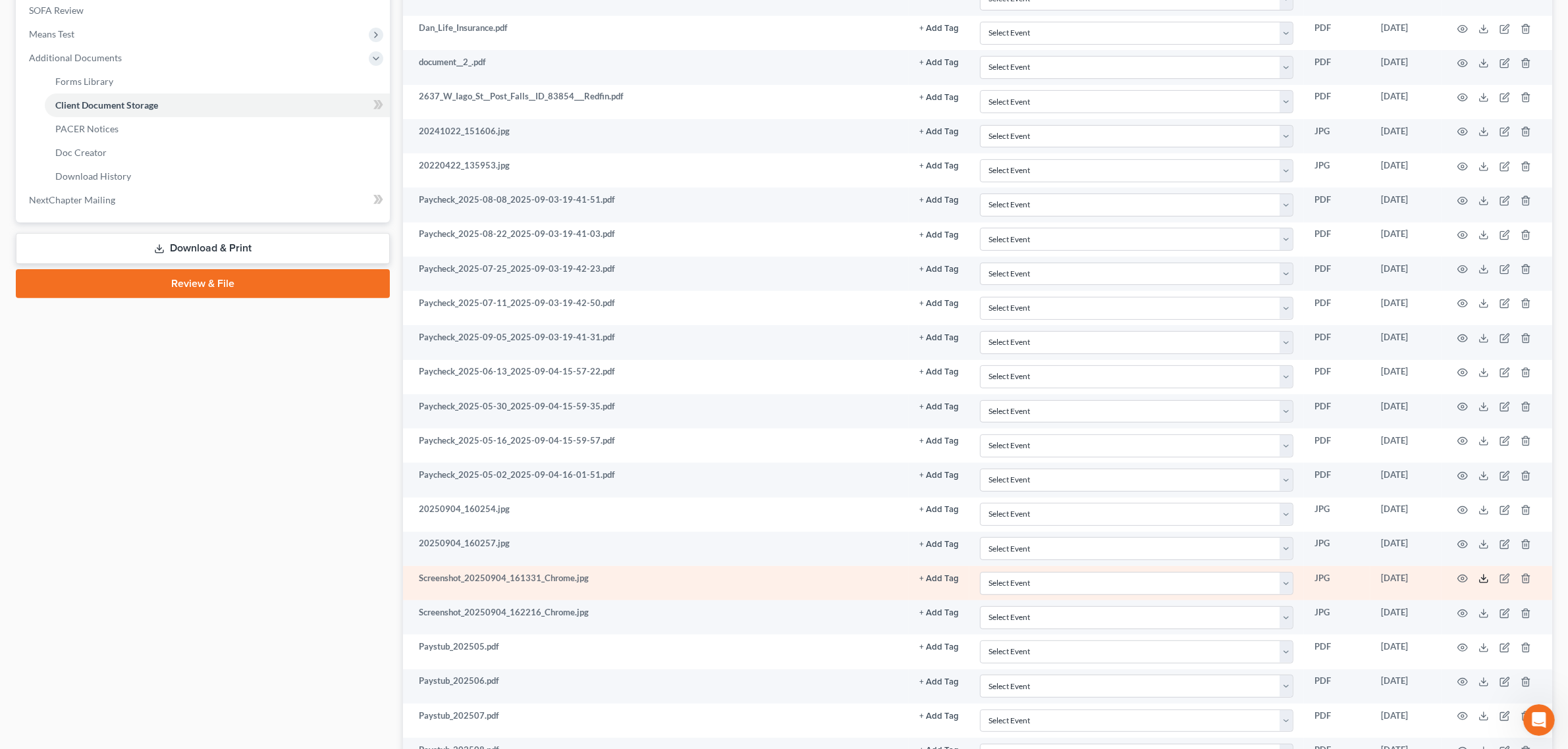
click at [1483, 581] on icon at bounding box center [1483, 578] width 10 height 10
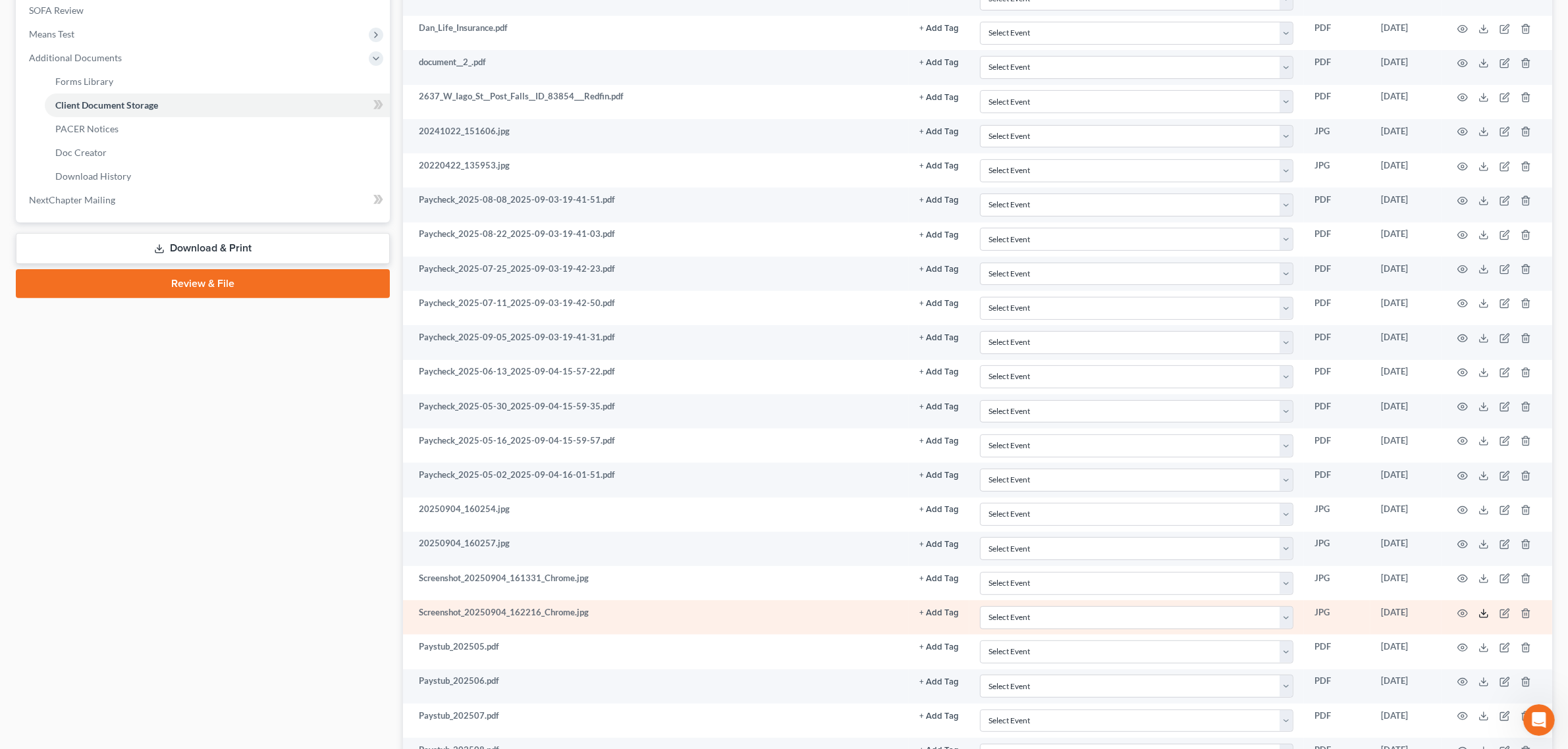
click at [1479, 619] on icon at bounding box center [1483, 613] width 10 height 10
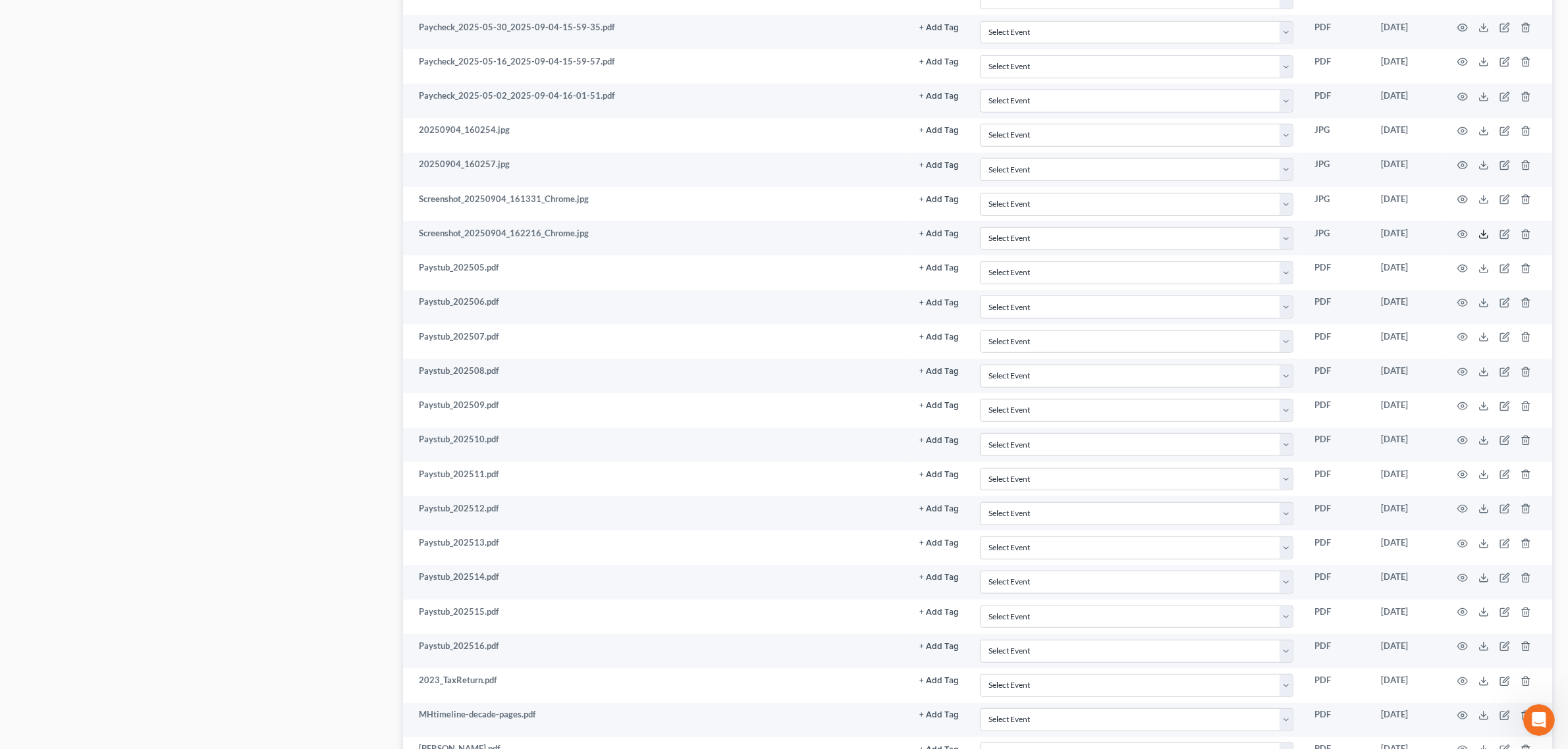
scroll to position [905, 0]
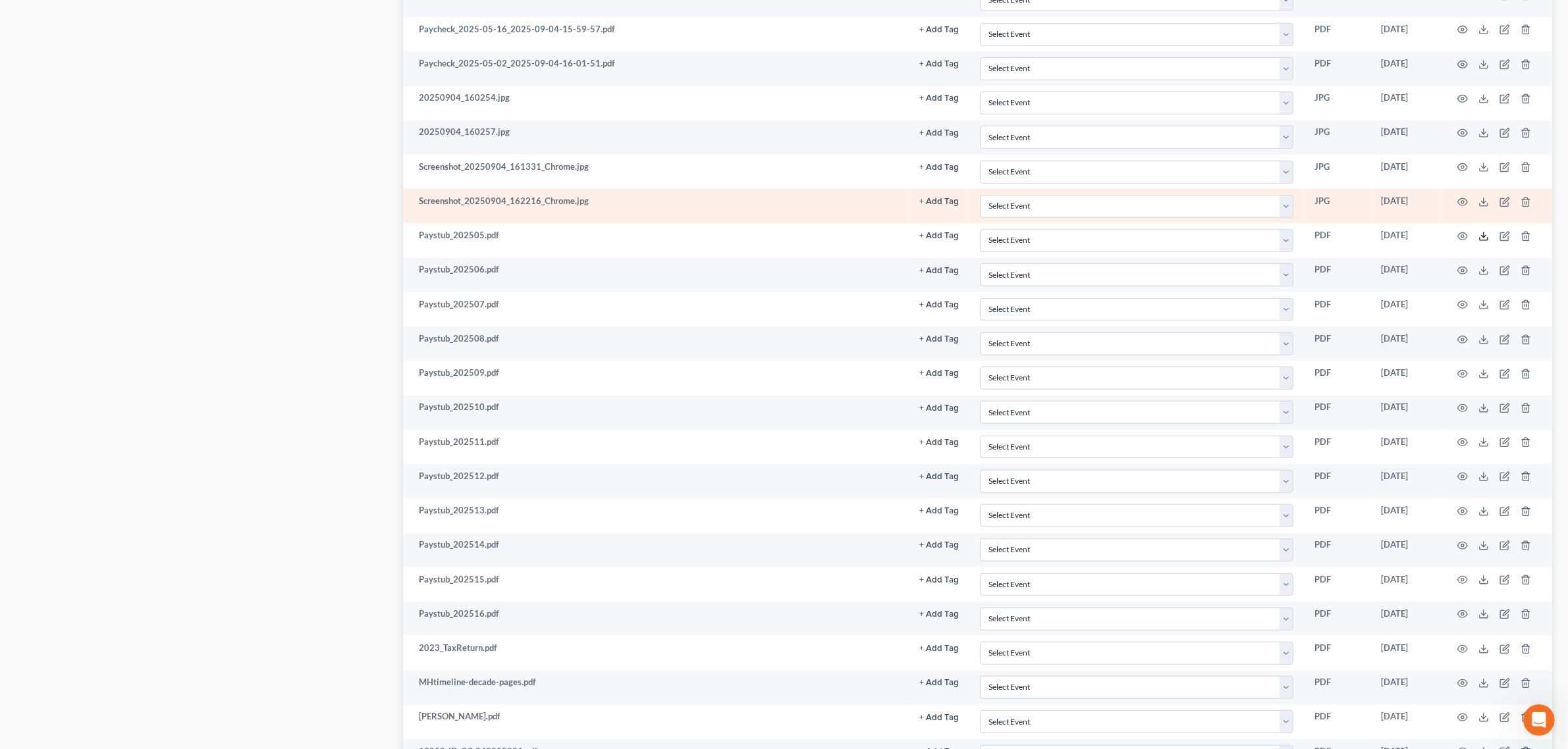
drag, startPoint x: 1480, startPoint y: 242, endPoint x: 1442, endPoint y: 226, distance: 41.2
click at [1480, 242] on icon at bounding box center [1483, 236] width 10 height 10
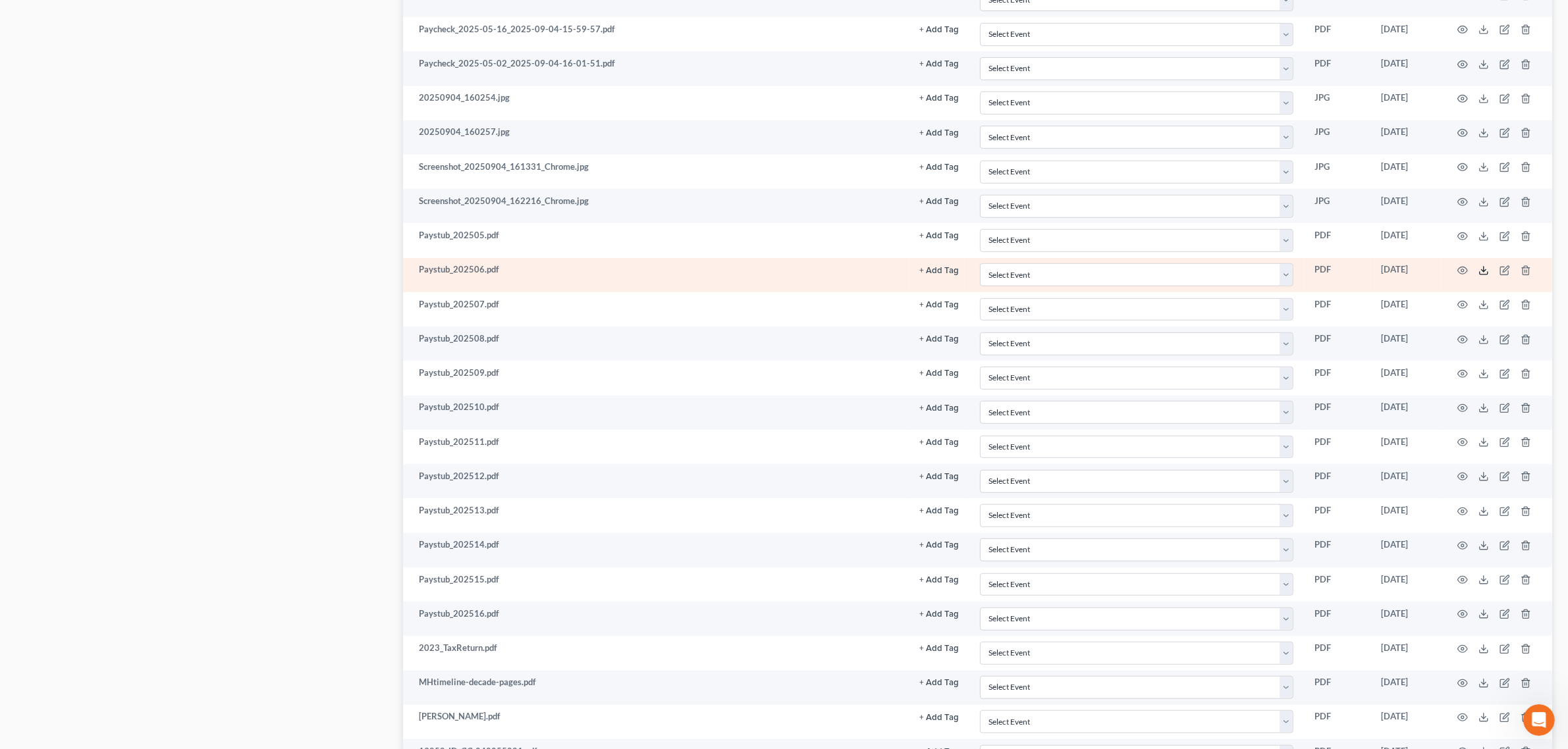
click at [1483, 272] on polyline at bounding box center [1484, 271] width 5 height 2
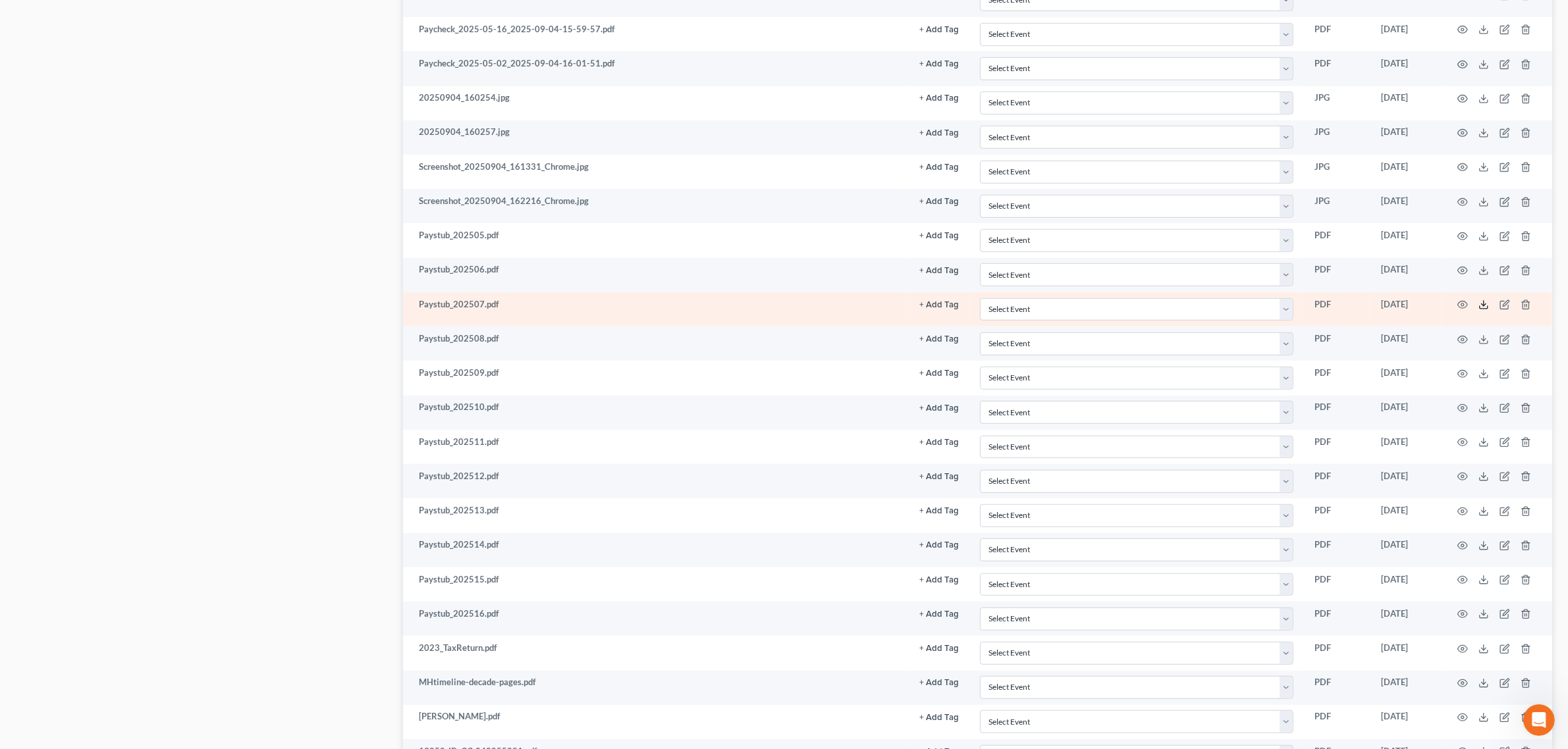
drag, startPoint x: 1482, startPoint y: 310, endPoint x: 1469, endPoint y: 306, distance: 13.6
click at [1482, 310] on icon at bounding box center [1483, 304] width 10 height 10
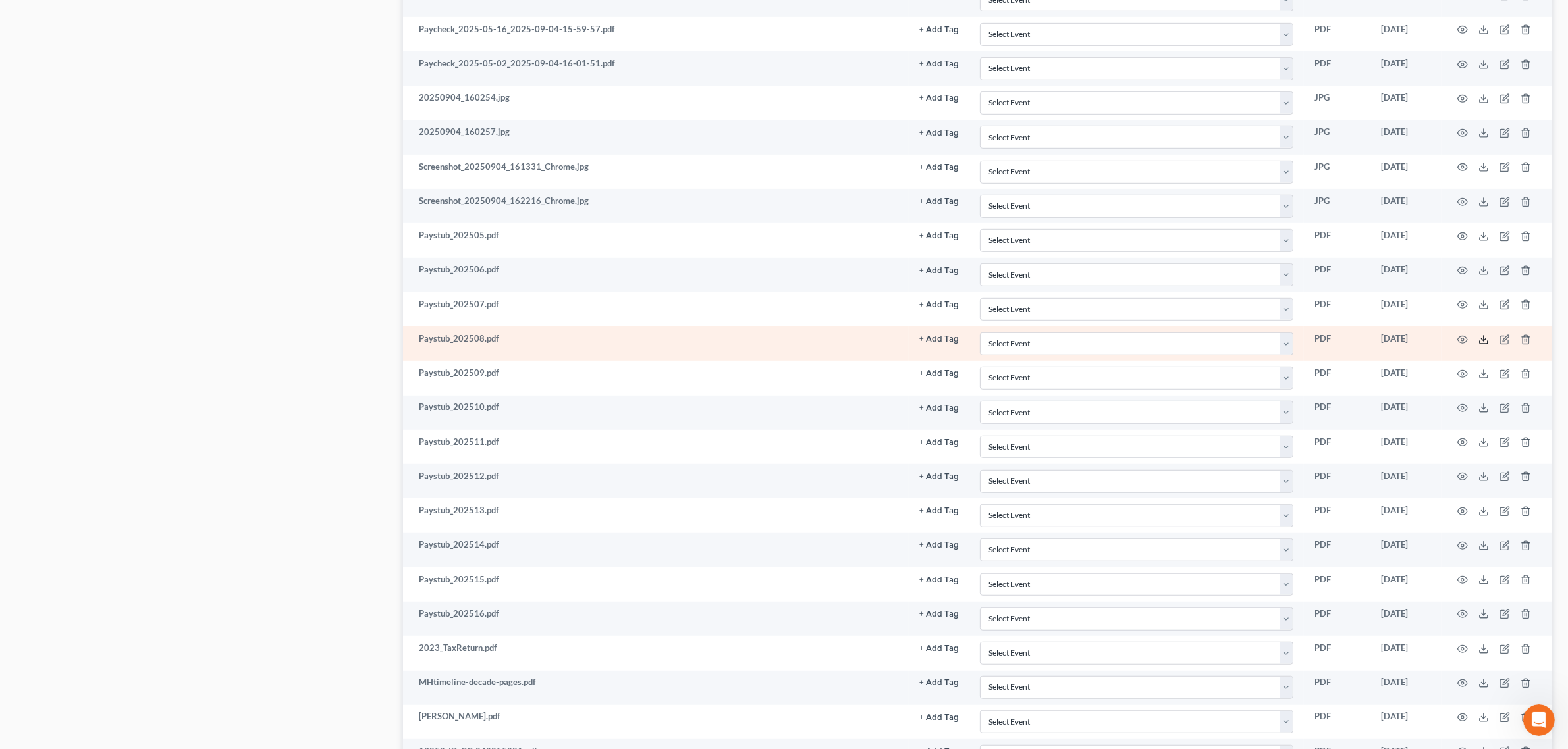
click at [1483, 345] on icon at bounding box center [1483, 339] width 10 height 10
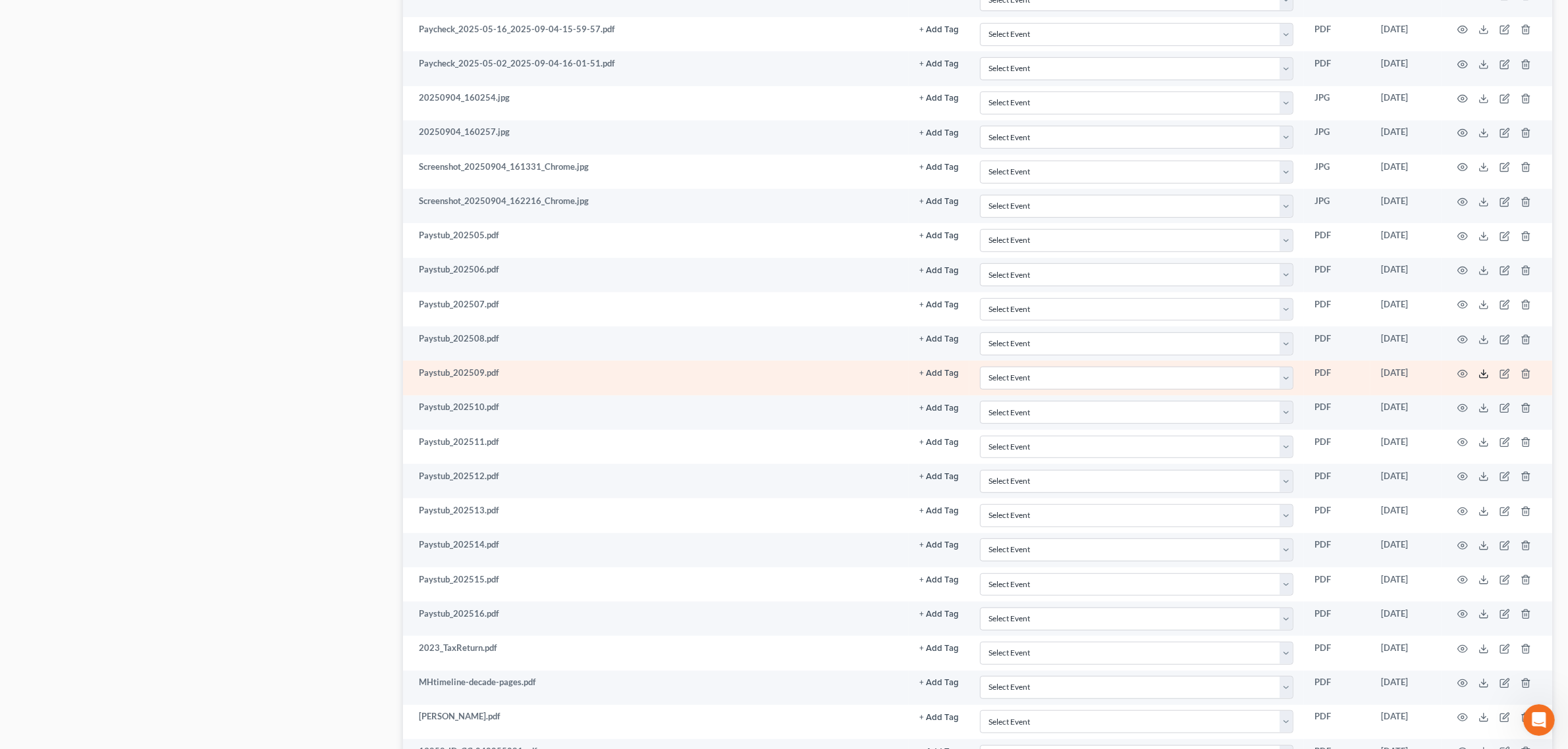
click at [1486, 379] on icon at bounding box center [1483, 373] width 10 height 10
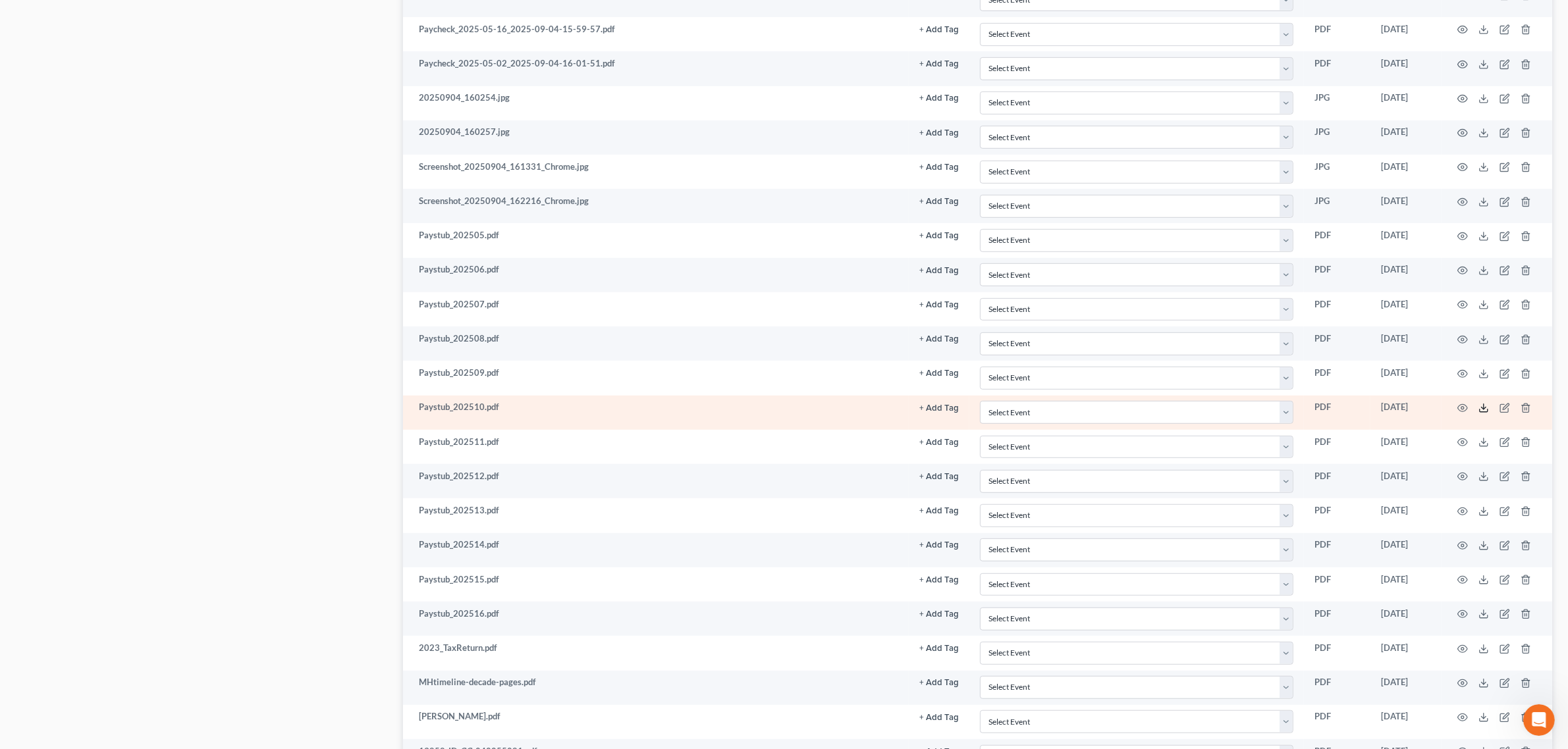
drag, startPoint x: 1484, startPoint y: 413, endPoint x: 1457, endPoint y: 406, distance: 27.9
click at [1484, 409] on line at bounding box center [1484, 407] width 0 height 6
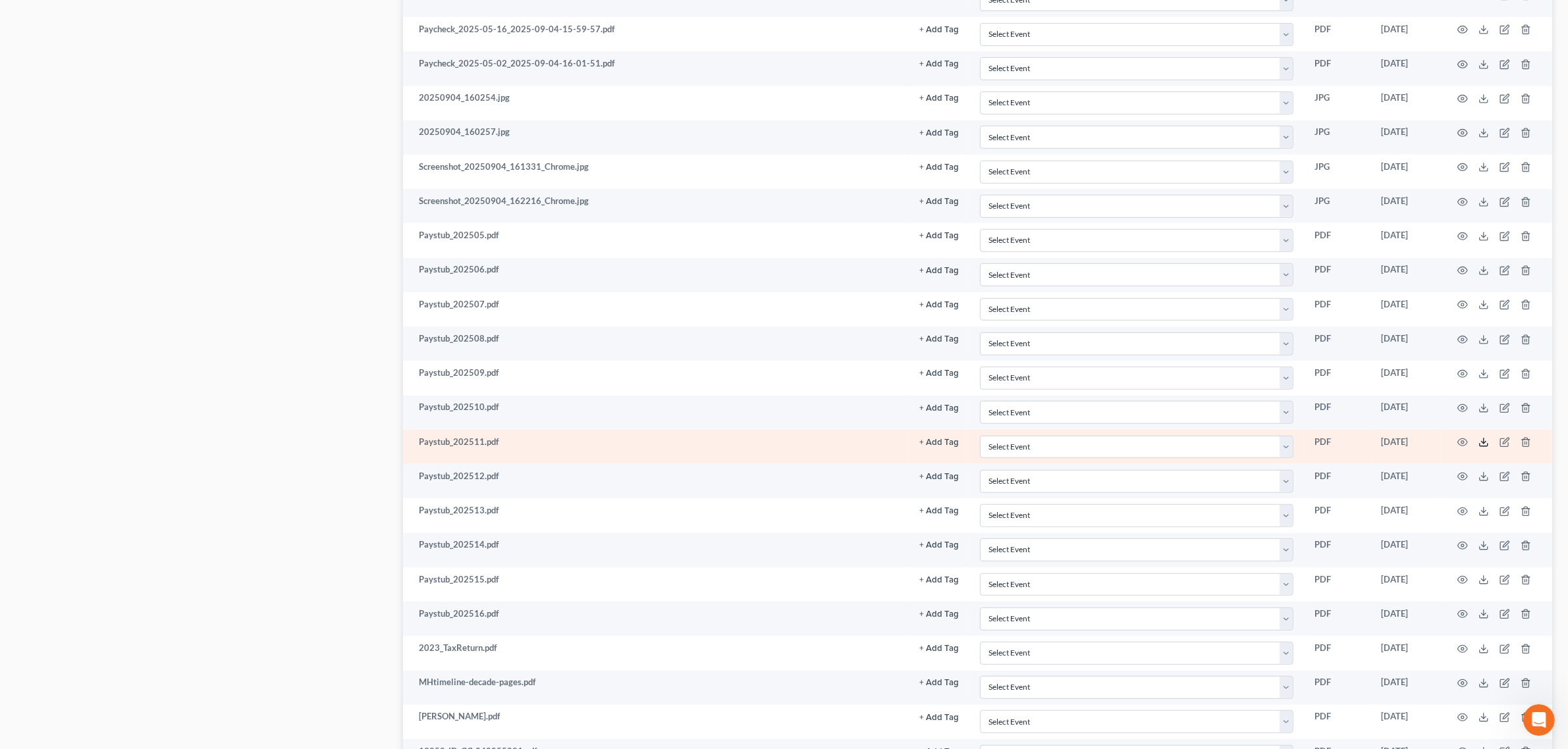
drag, startPoint x: 1482, startPoint y: 453, endPoint x: 1475, endPoint y: 448, distance: 8.6
click at [1482, 447] on icon at bounding box center [1483, 442] width 10 height 10
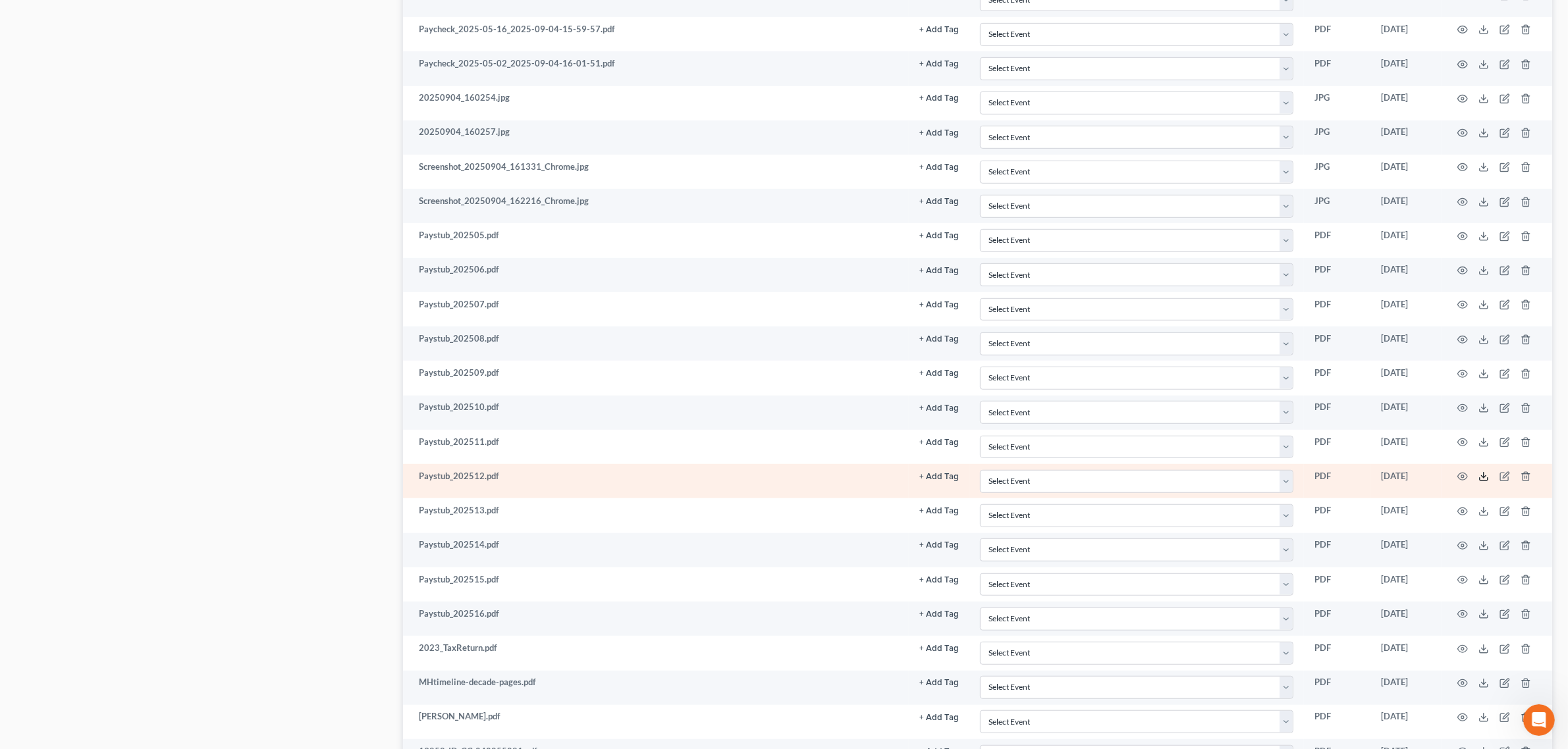
click at [1483, 482] on icon at bounding box center [1483, 476] width 10 height 10
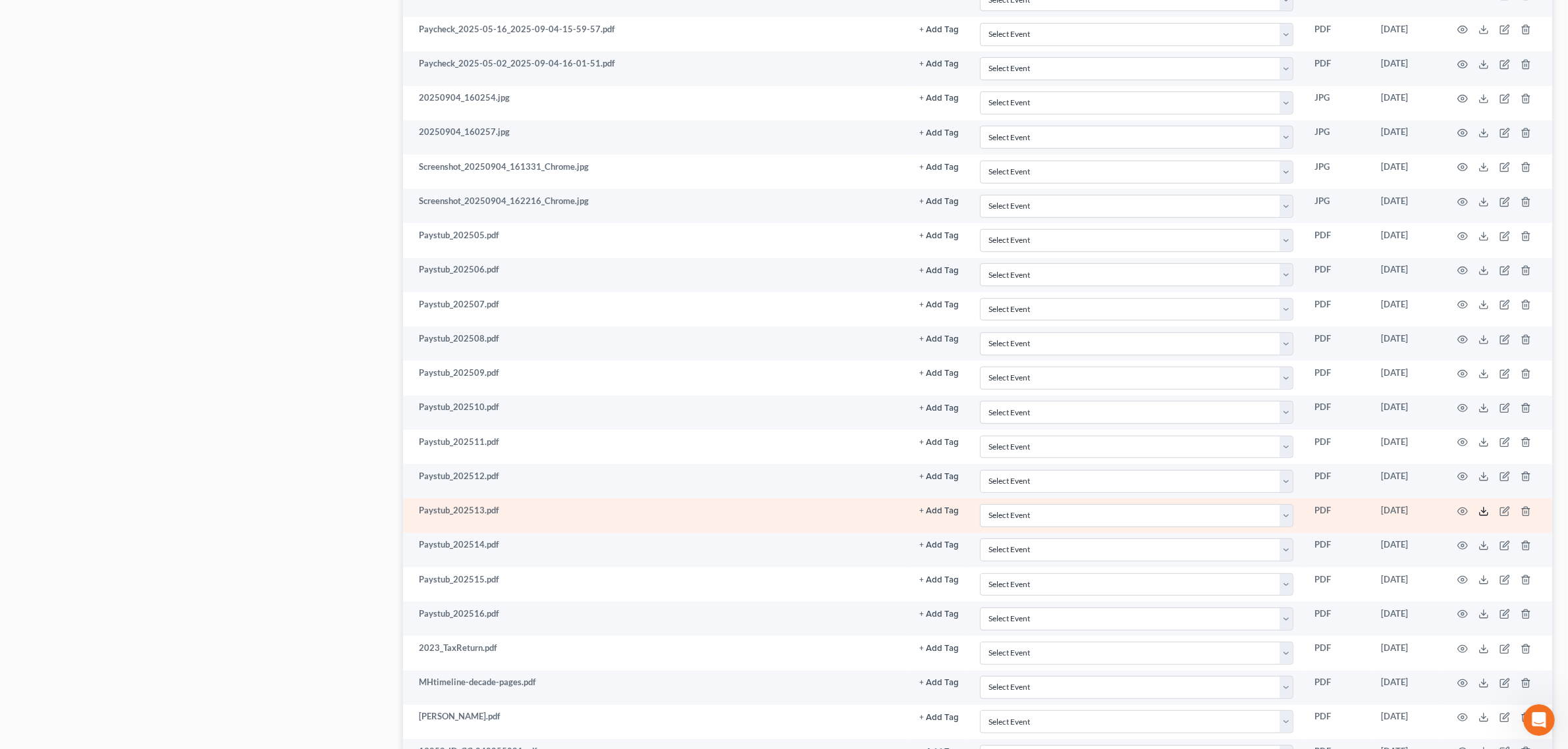
click at [1482, 516] on icon at bounding box center [1483, 511] width 10 height 10
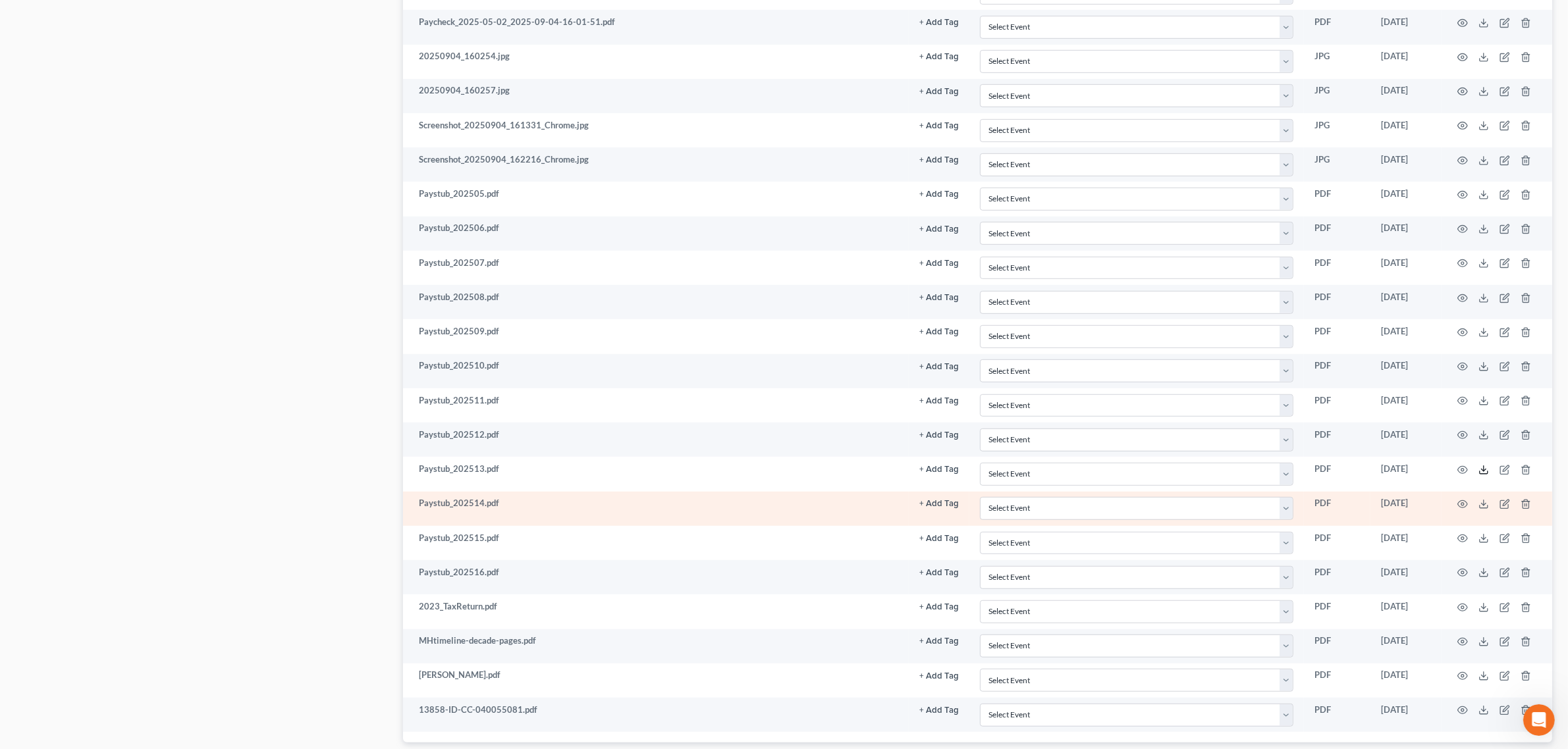
scroll to position [987, 0]
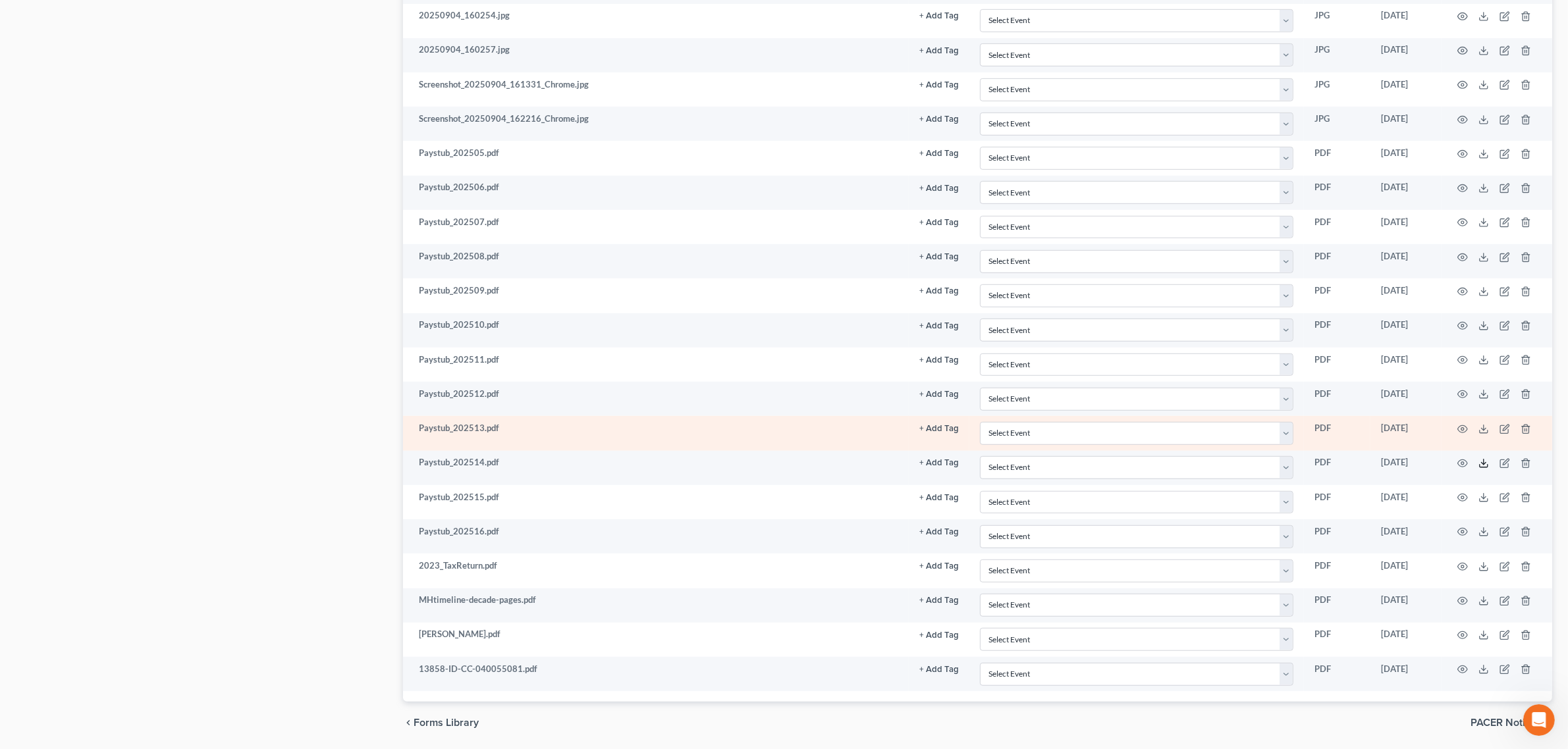
drag, startPoint x: 1482, startPoint y: 475, endPoint x: 1388, endPoint y: 446, distance: 98.4
click at [1482, 469] on icon at bounding box center [1483, 463] width 10 height 10
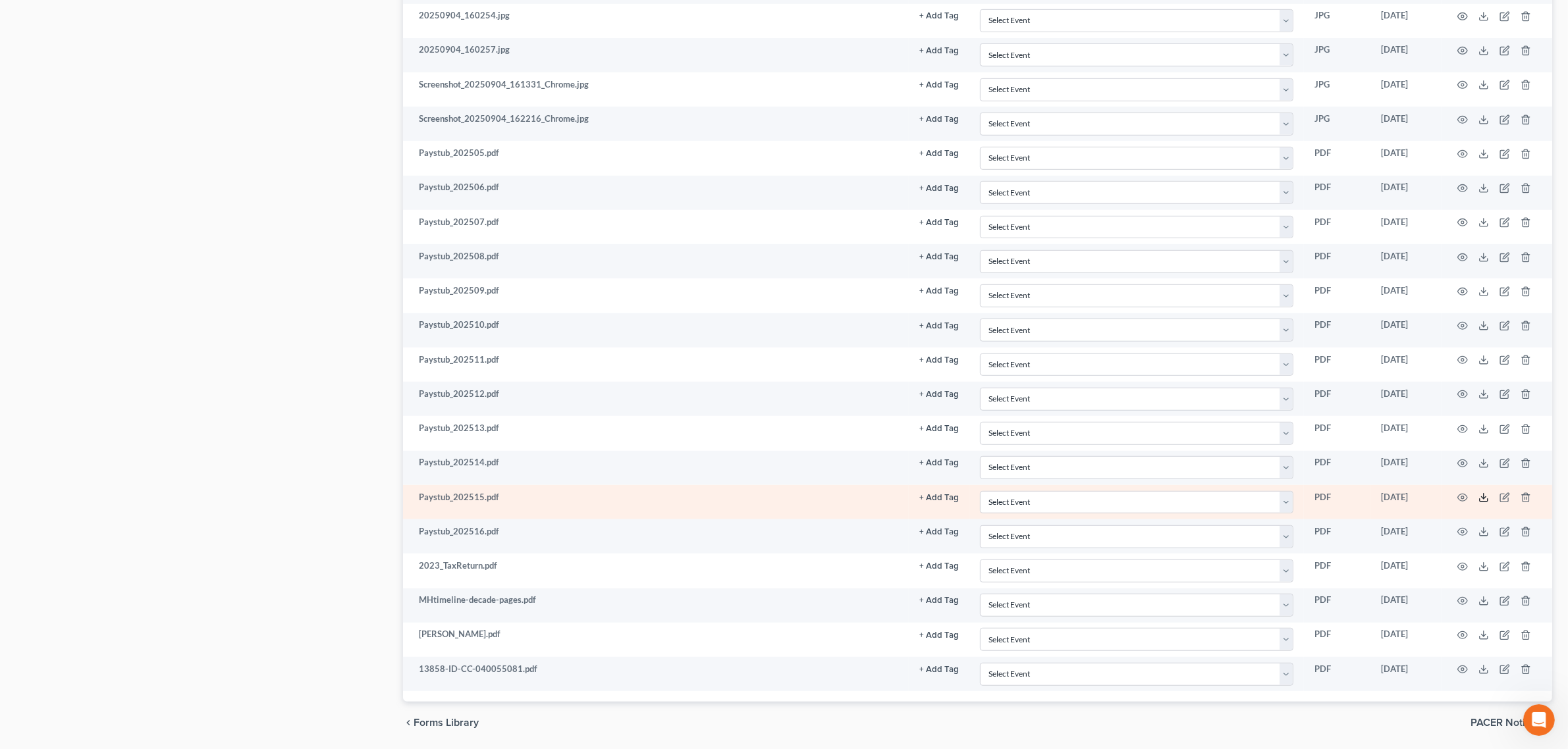
click at [1486, 503] on icon at bounding box center [1483, 497] width 10 height 10
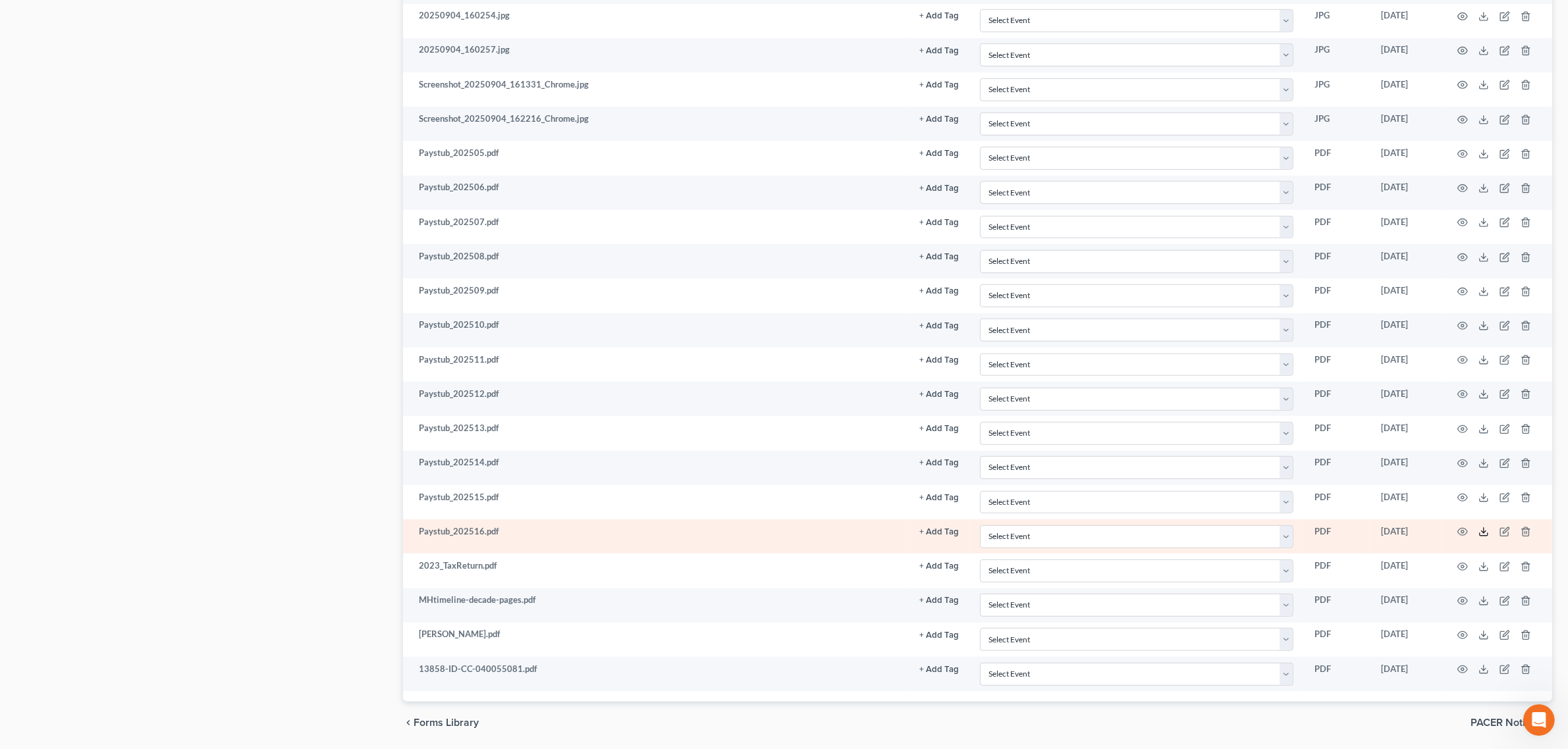
click at [1485, 537] on icon at bounding box center [1483, 532] width 10 height 10
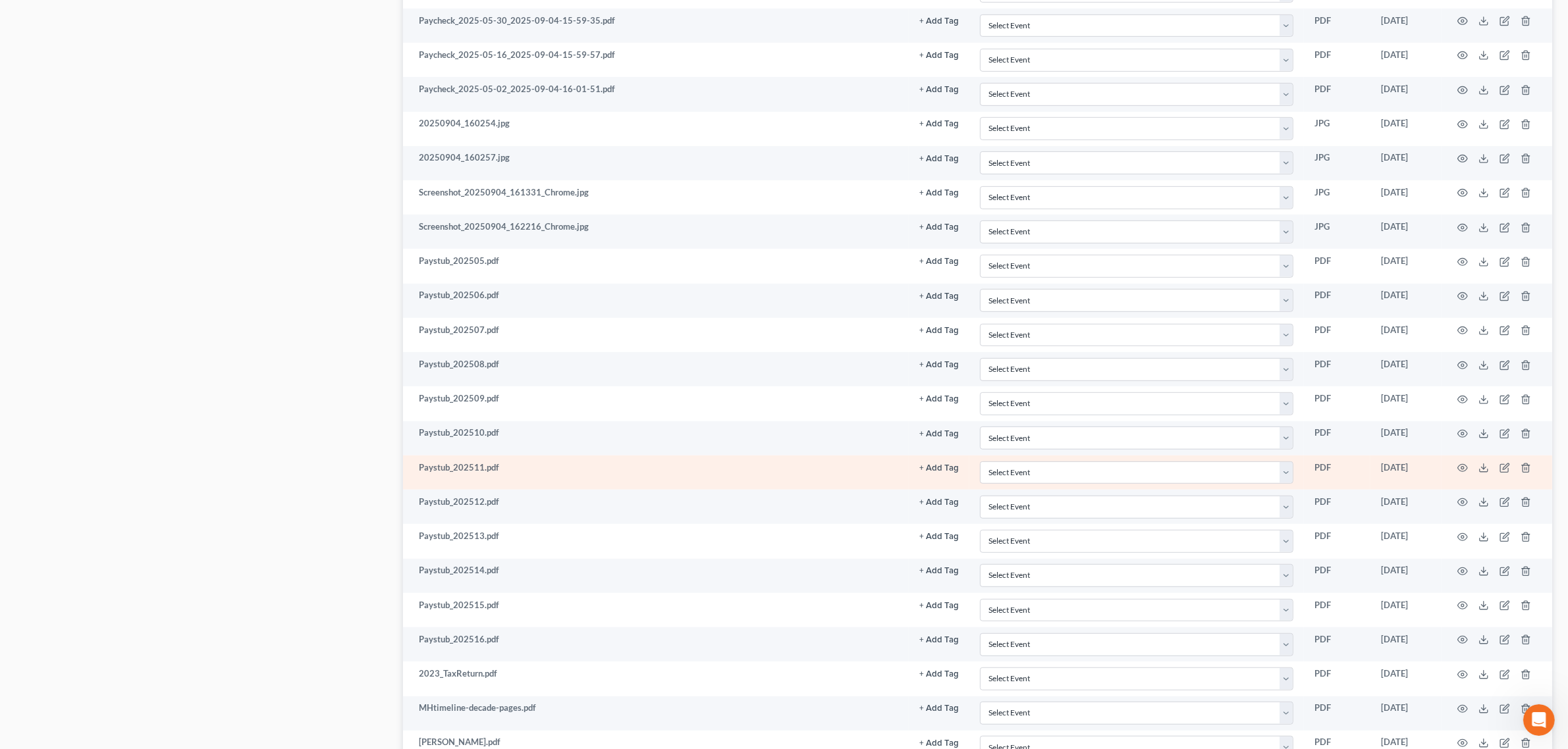
scroll to position [797, 0]
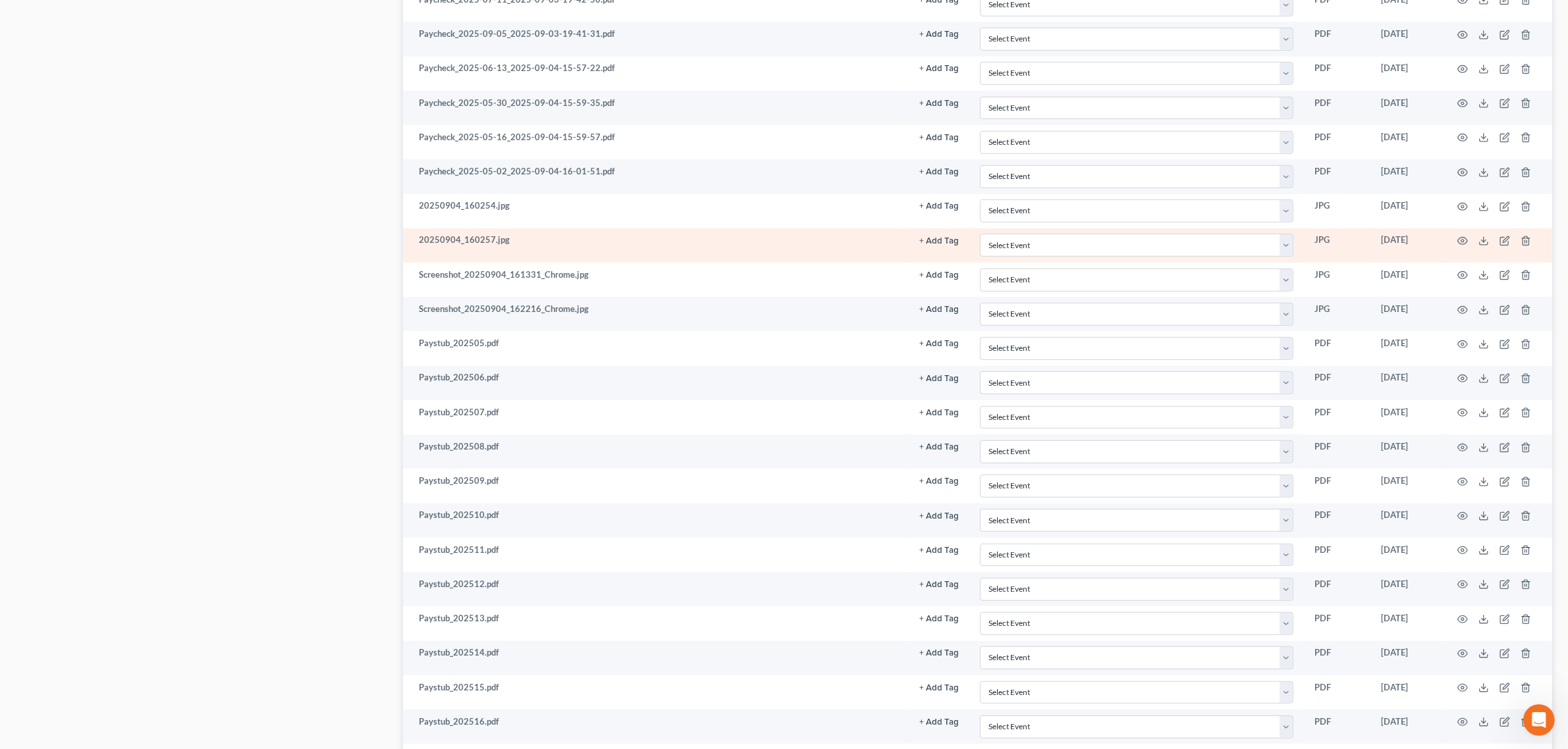
click at [1453, 247] on td at bounding box center [1497, 246] width 111 height 35
click at [1456, 247] on td at bounding box center [1497, 246] width 111 height 35
click at [1457, 246] on icon "button" at bounding box center [1462, 240] width 10 height 10
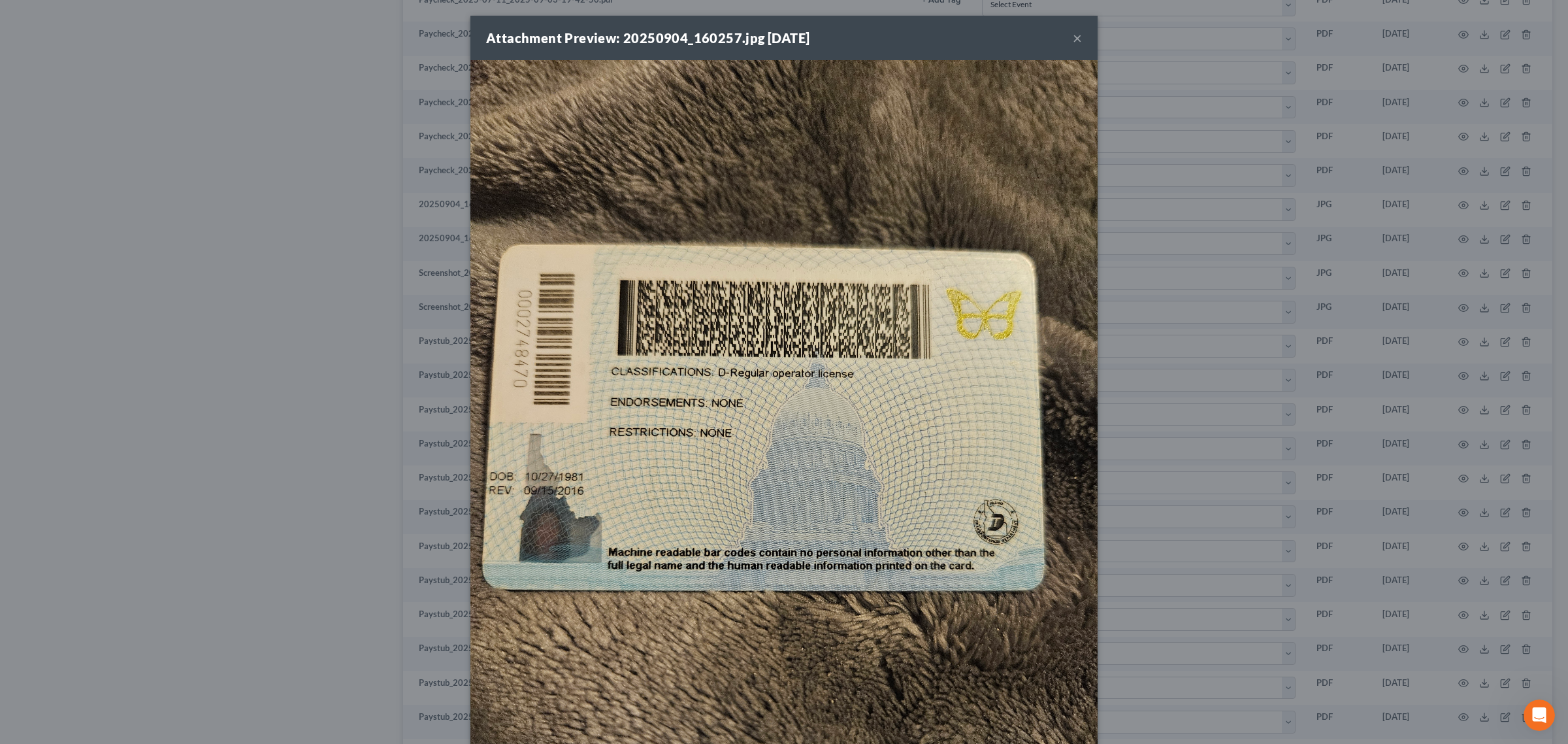
click at [1073, 37] on button "×" at bounding box center [1077, 38] width 9 height 16
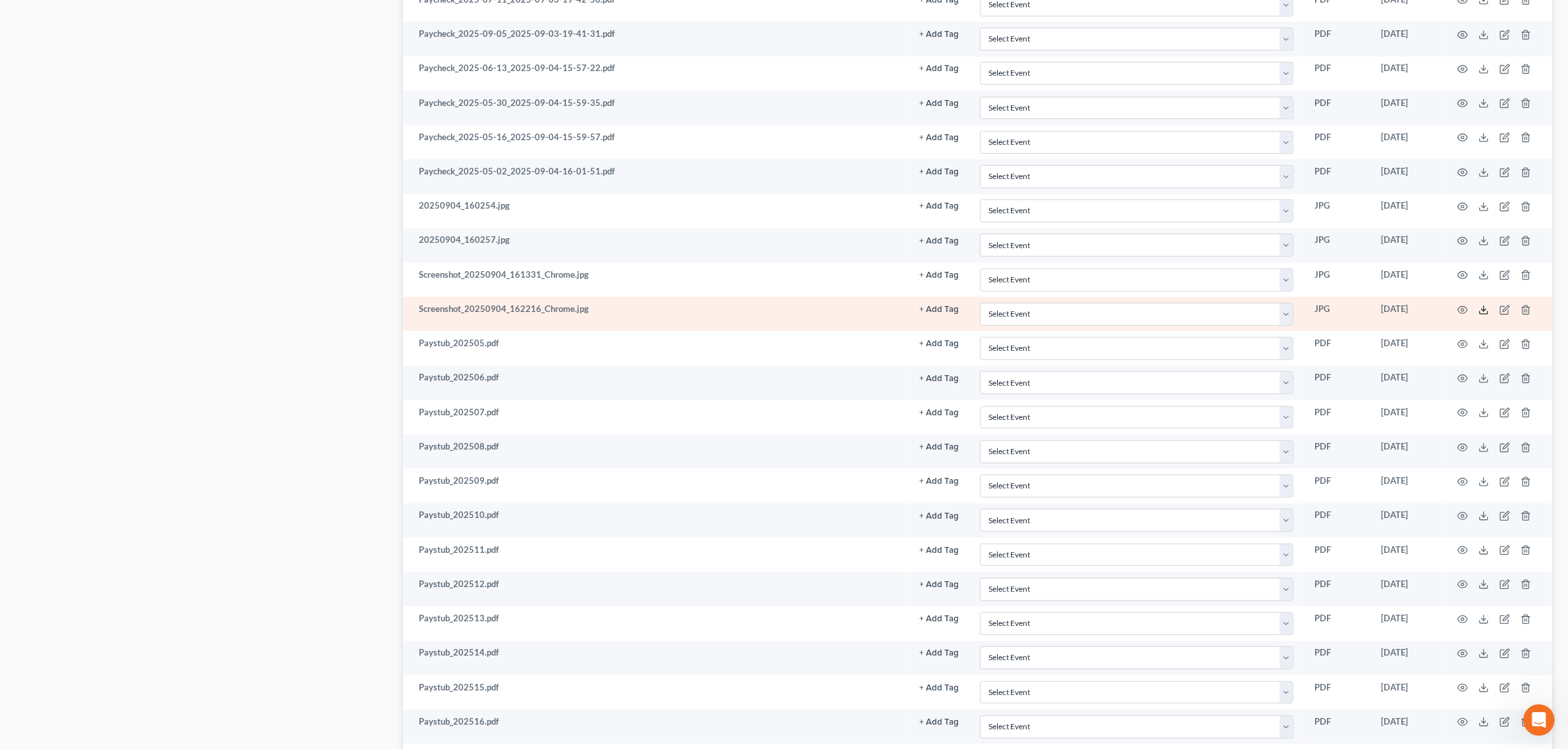
click at [1480, 315] on icon at bounding box center [1483, 309] width 10 height 10
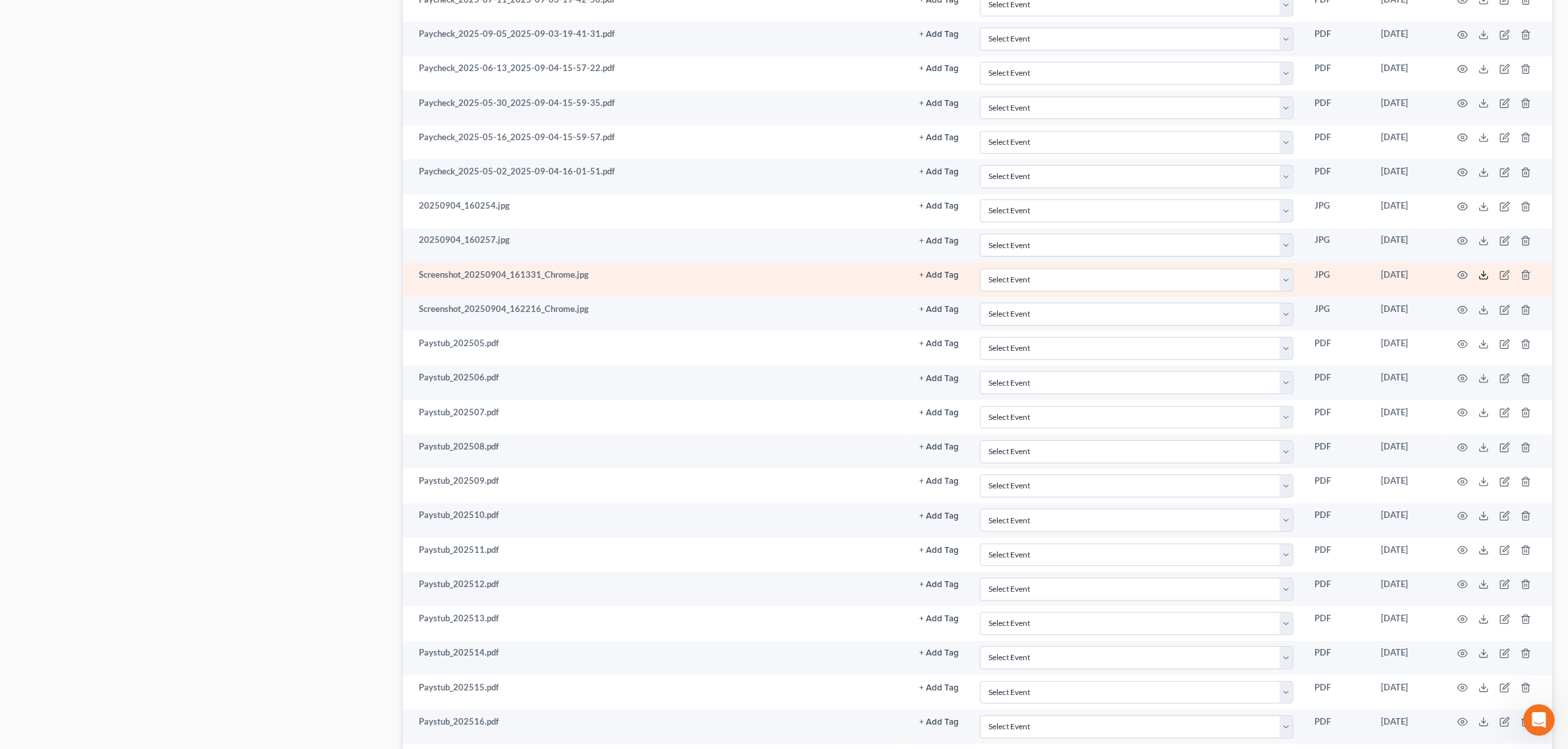
click at [1480, 279] on icon at bounding box center [1483, 278] width 8 height 3
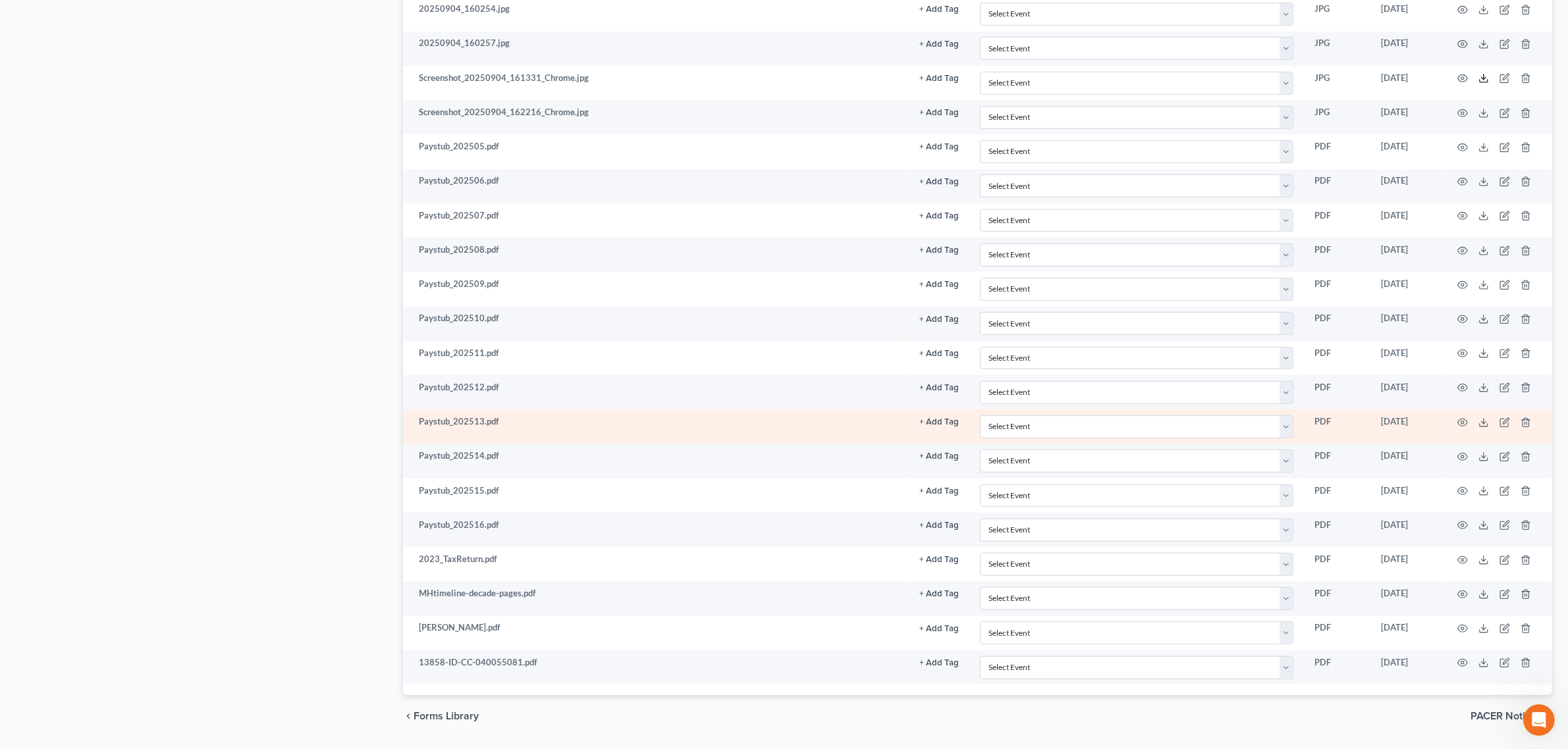
scroll to position [1044, 0]
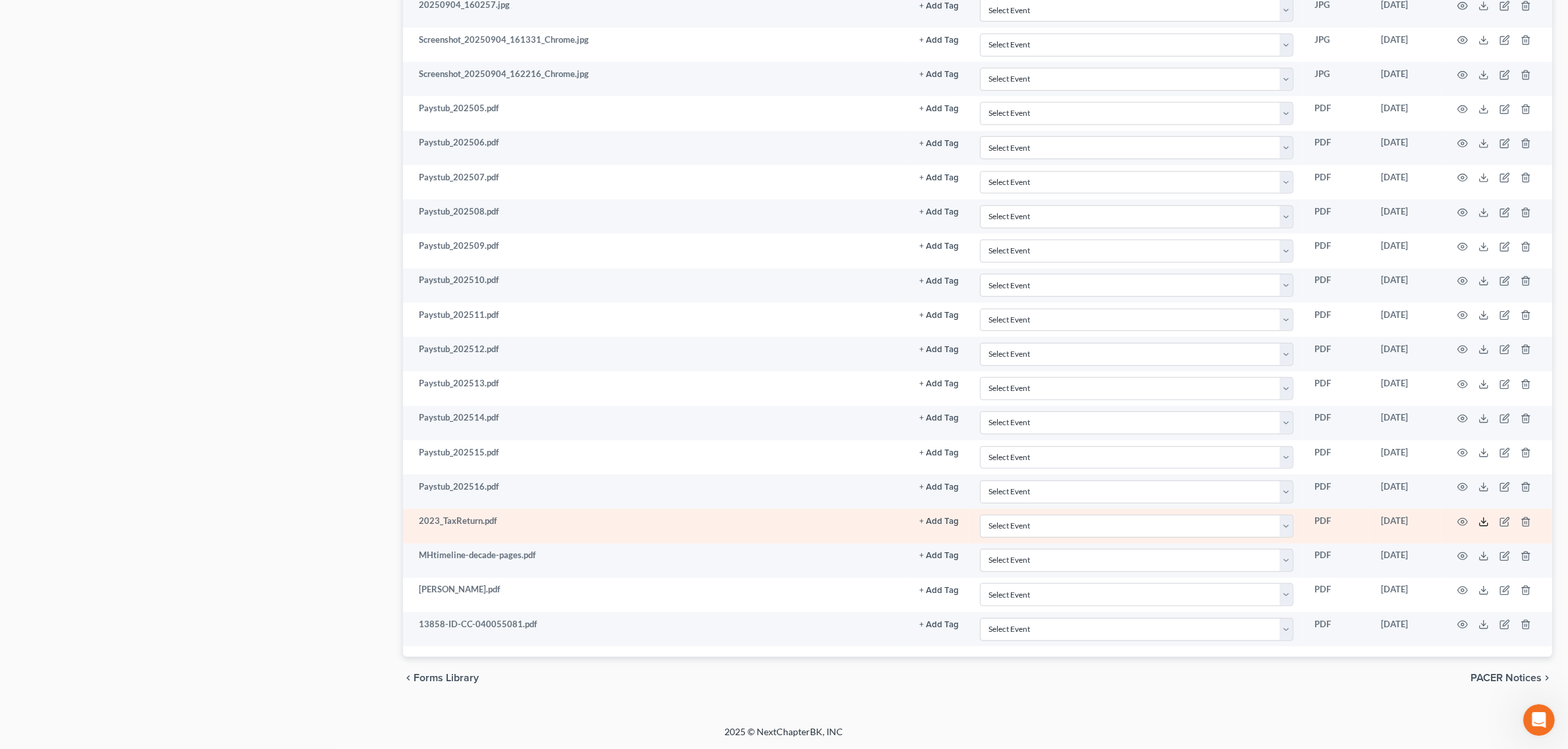
click at [1480, 521] on icon at bounding box center [1483, 521] width 10 height 10
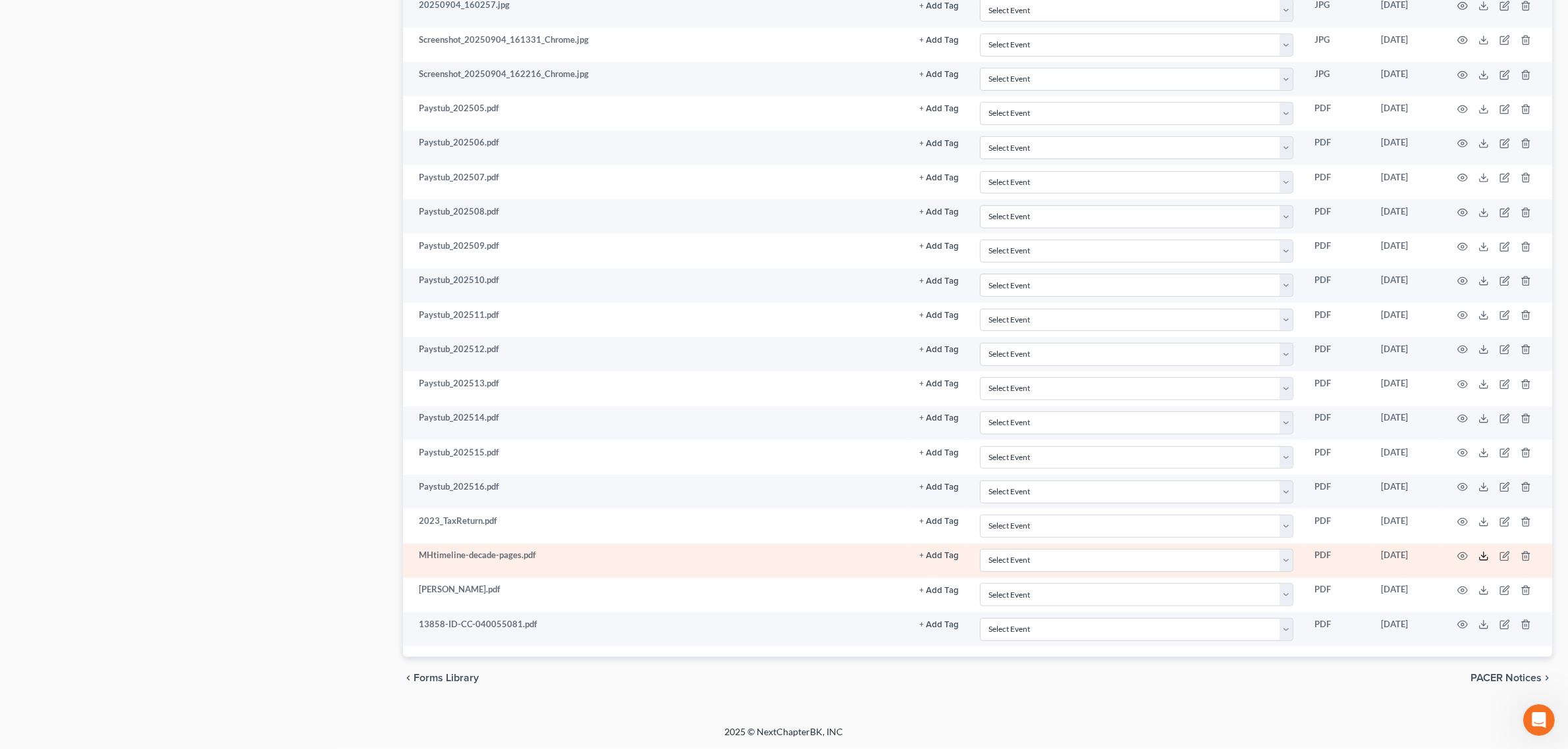
click at [1484, 559] on icon at bounding box center [1483, 559] width 8 height 3
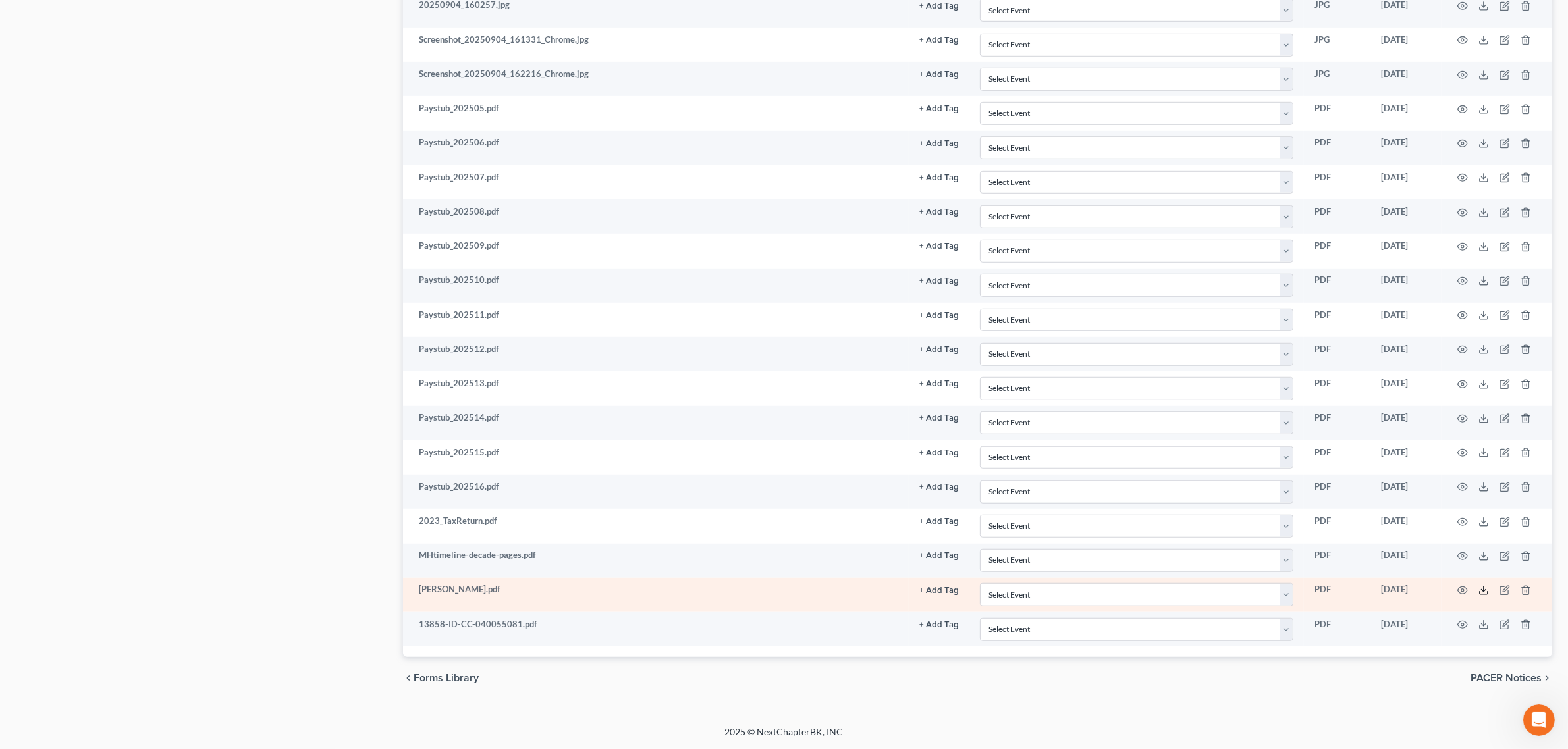
click at [1480, 590] on icon at bounding box center [1483, 590] width 10 height 10
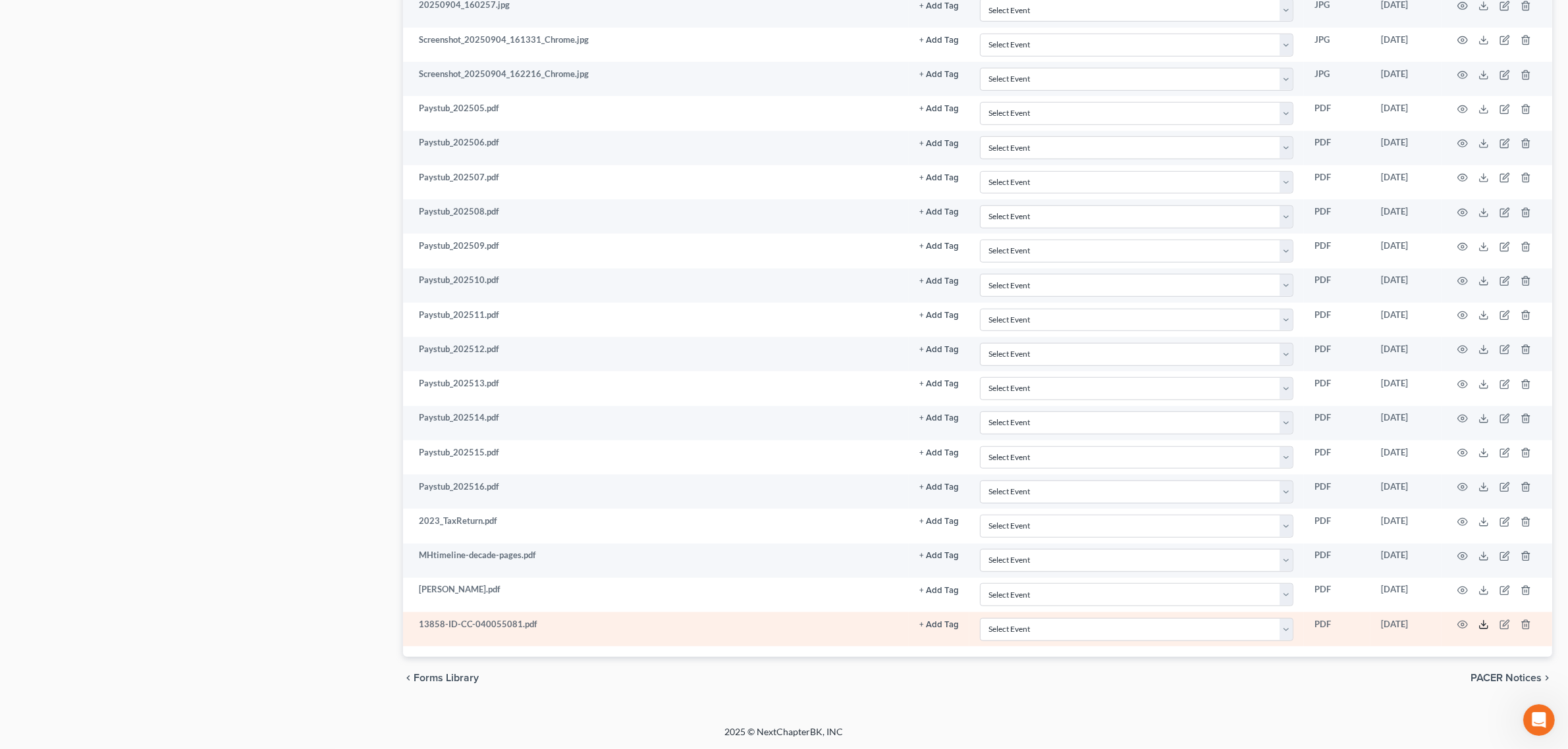
click at [1482, 629] on icon at bounding box center [1483, 628] width 8 height 3
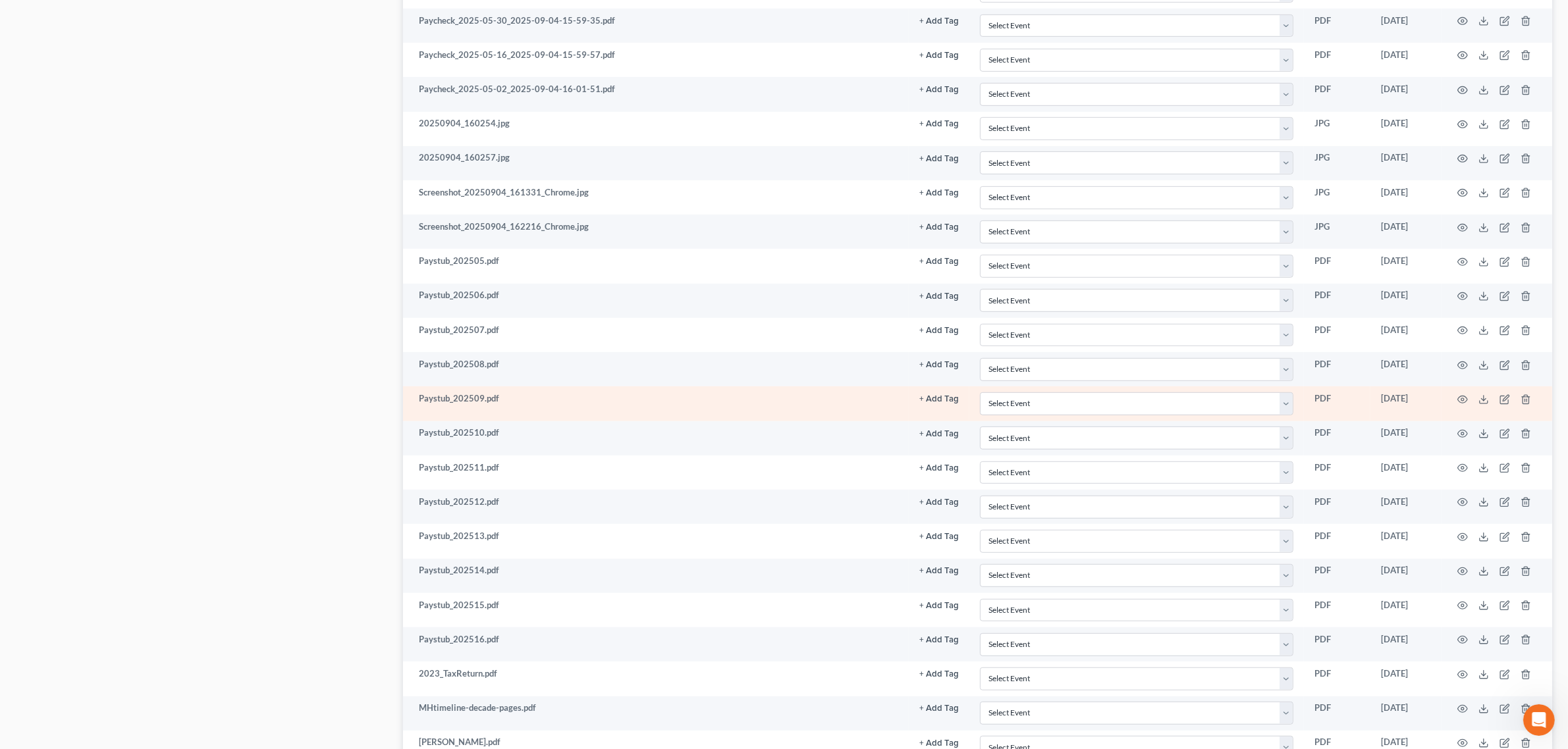
scroll to position [0, 0]
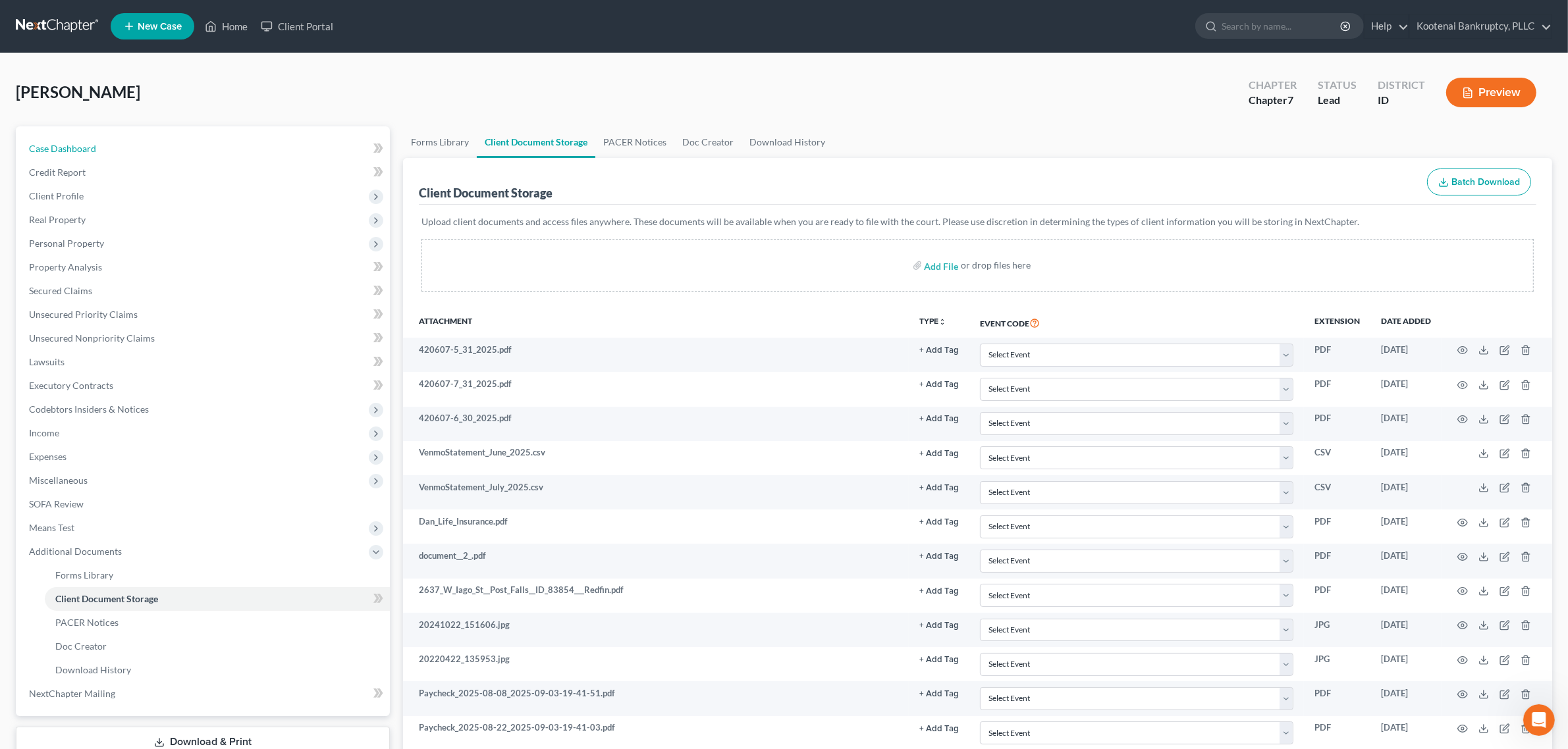
drag, startPoint x: 122, startPoint y: 139, endPoint x: 496, endPoint y: 18, distance: 393.1
click at [122, 139] on link "Case Dashboard" at bounding box center [204, 148] width 372 height 23
